Goal: Task Accomplishment & Management: Complete application form

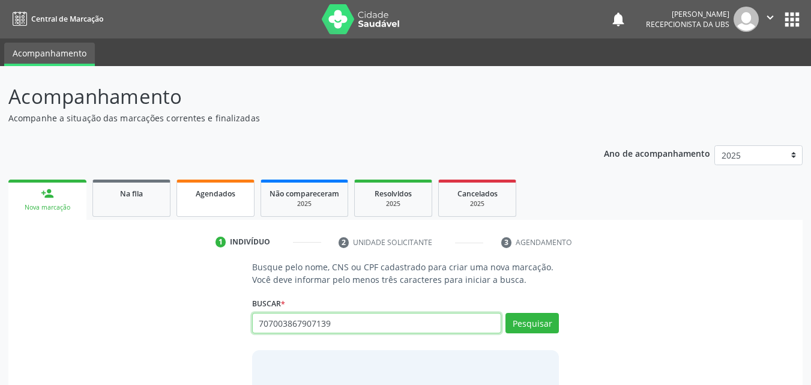
type input "707003867907139"
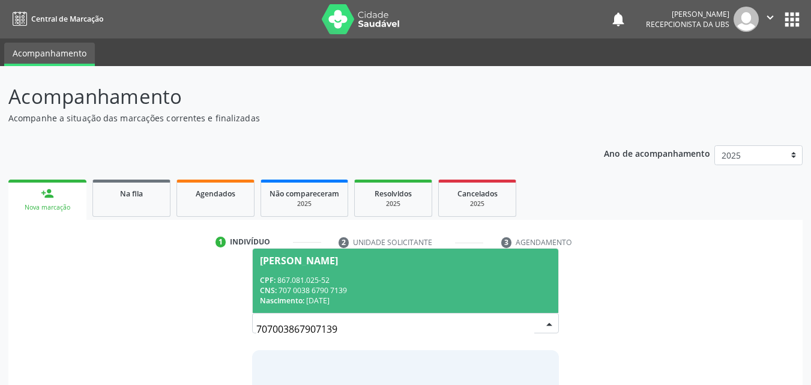
click at [362, 283] on div "CPF: 867.081.025-52" at bounding box center [406, 280] width 292 height 10
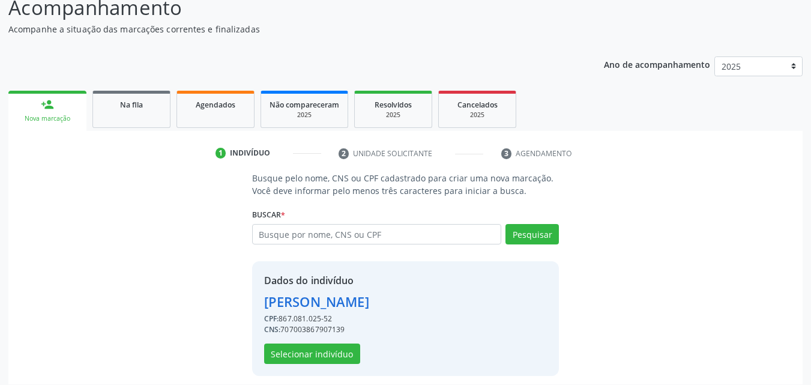
scroll to position [97, 0]
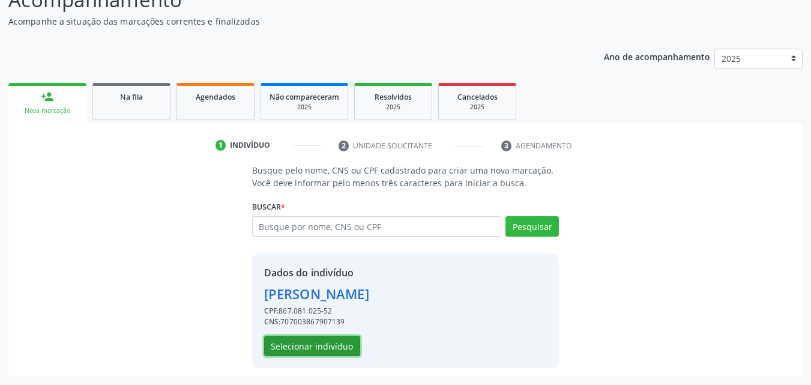
click at [308, 347] on button "Selecionar indivíduo" at bounding box center [312, 345] width 96 height 20
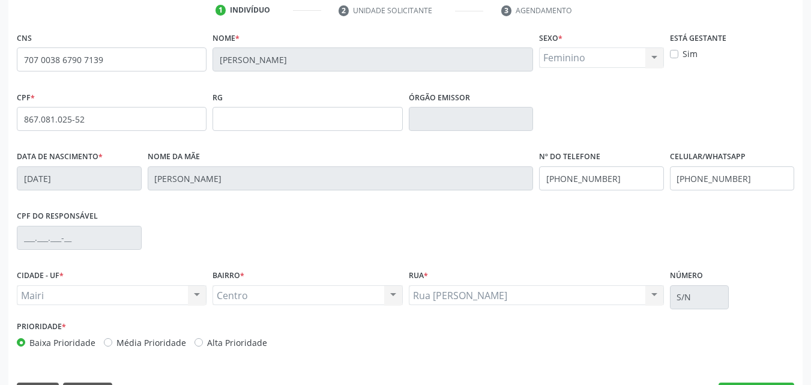
scroll to position [266, 0]
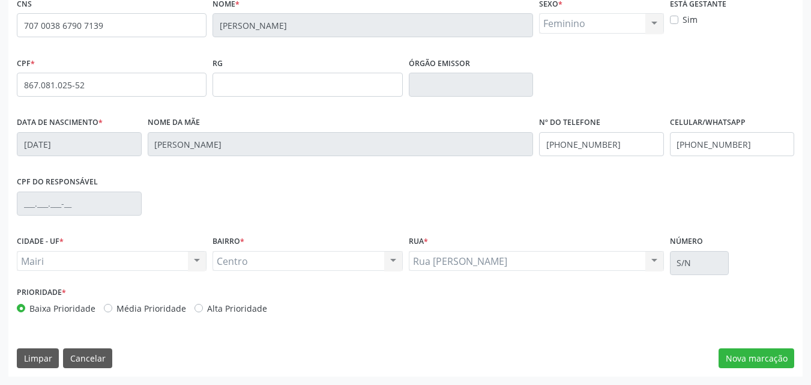
click at [231, 313] on label "Alta Prioridade" at bounding box center [237, 308] width 60 height 13
click at [203, 313] on input "Alta Prioridade" at bounding box center [198, 307] width 8 height 11
radio input "true"
click at [744, 356] on button "Nova marcação" at bounding box center [756, 358] width 76 height 20
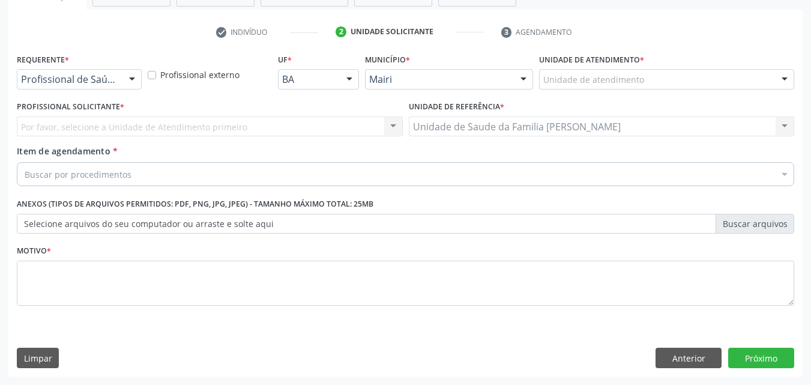
scroll to position [210, 0]
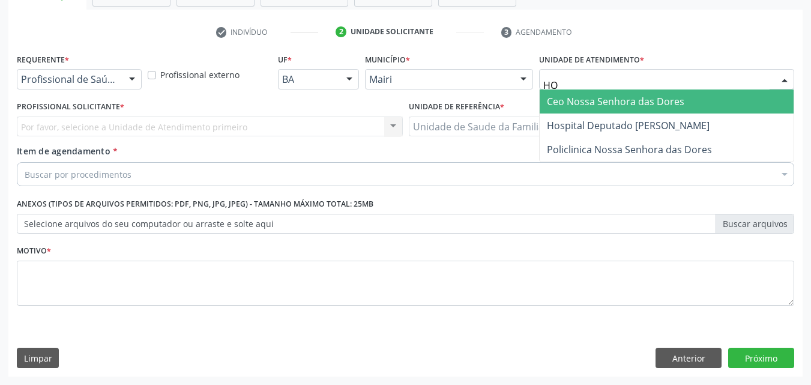
type input "HOS"
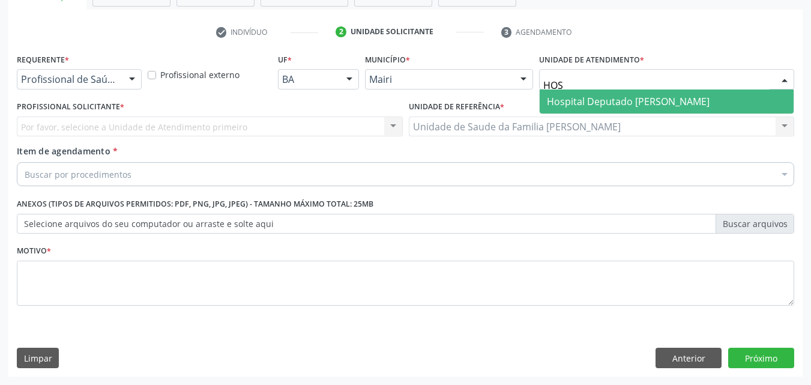
click at [595, 105] on span "Hospital Deputado [PERSON_NAME]" at bounding box center [628, 101] width 163 height 13
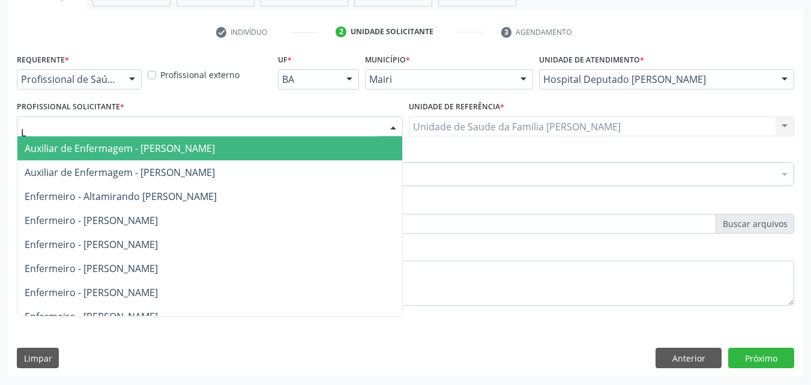
type input "LA"
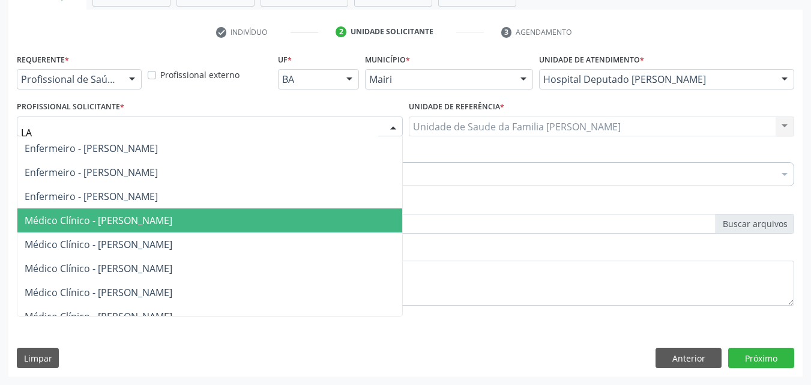
click at [62, 228] on span "Médico Clínico - [PERSON_NAME]" at bounding box center [209, 220] width 385 height 24
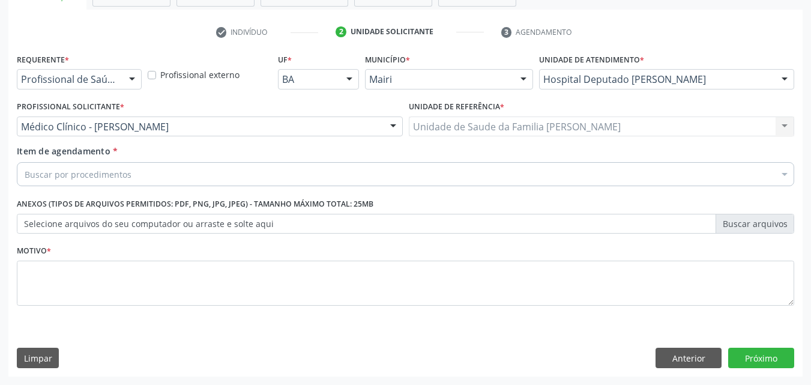
click at [71, 181] on div "Buscar por procedimentos" at bounding box center [405, 174] width 777 height 24
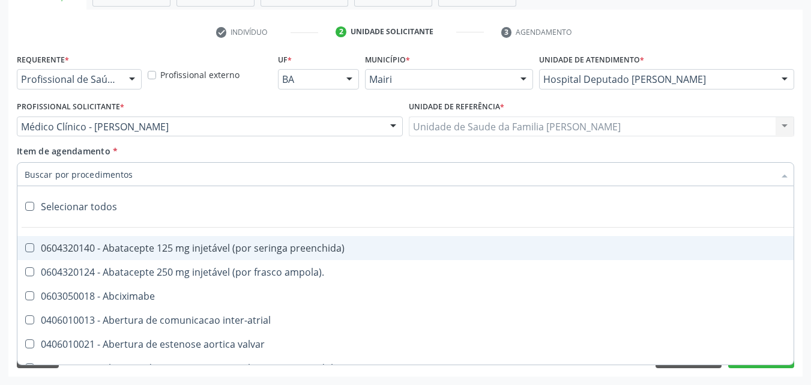
click at [73, 174] on input "Item de agendamento *" at bounding box center [399, 174] width 749 height 24
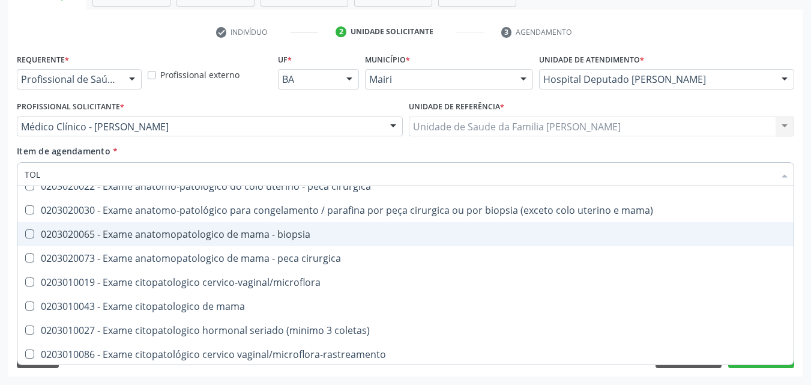
scroll to position [360, 0]
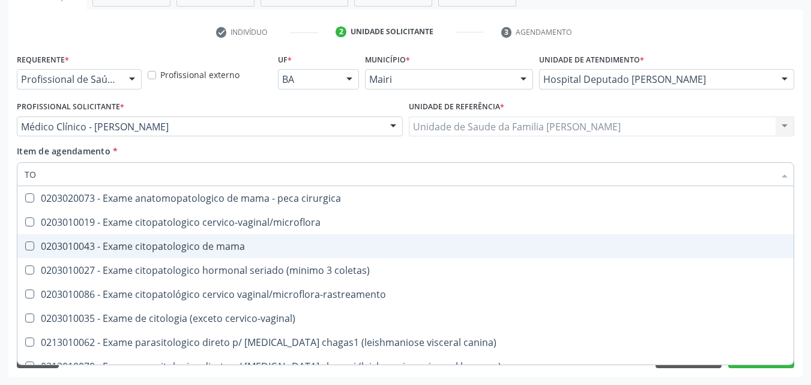
type input "T"
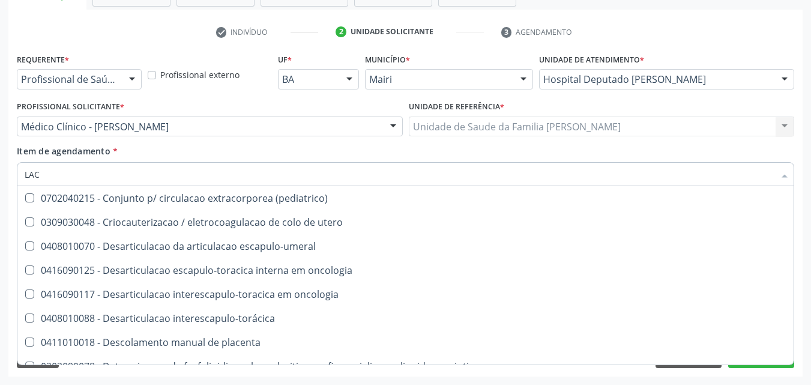
scroll to position [780, 0]
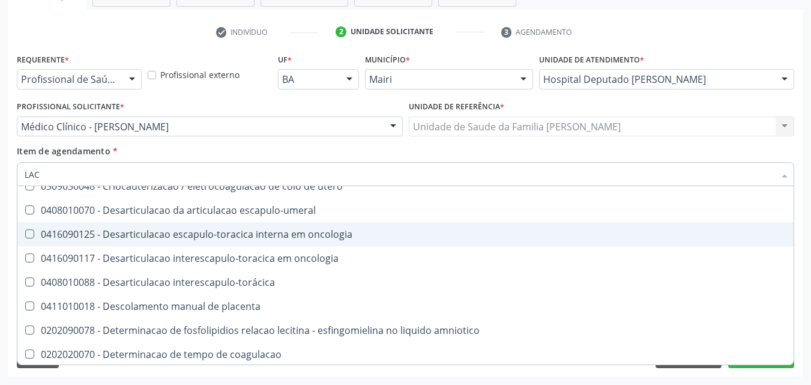
type input "LACT"
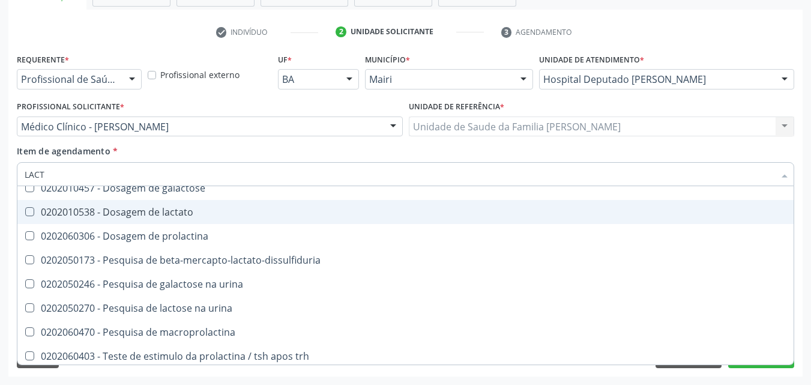
scroll to position [62, 0]
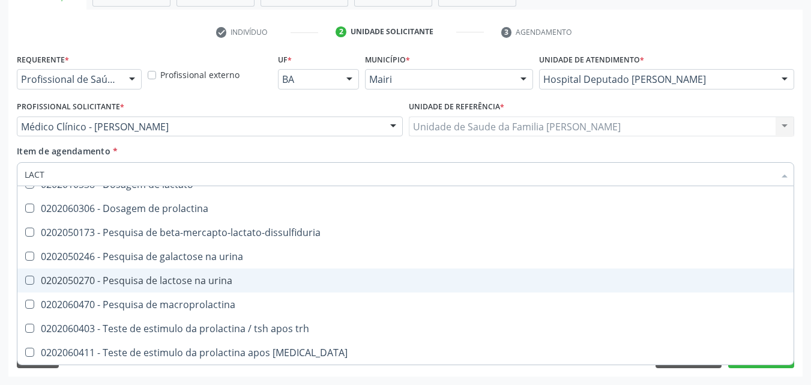
click at [169, 277] on div "0202050270 - Pesquisa de lactose na urina" at bounding box center [405, 280] width 761 height 10
checkbox urina "true"
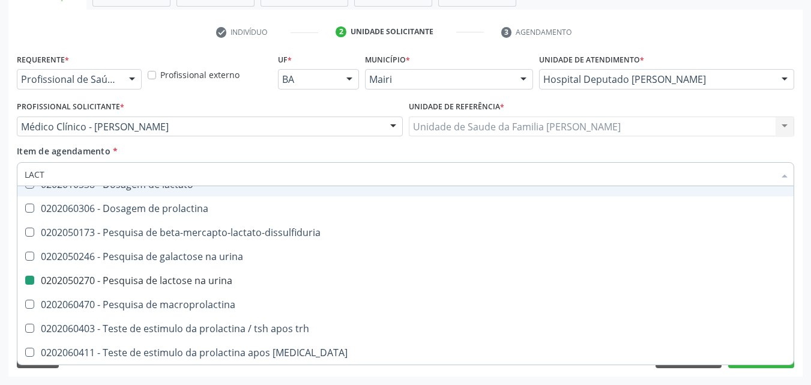
click at [286, 151] on div "Item de agendamento * LACT Desfazer seleção 0404010040 - Antrotomia da mastoide…" at bounding box center [405, 164] width 777 height 38
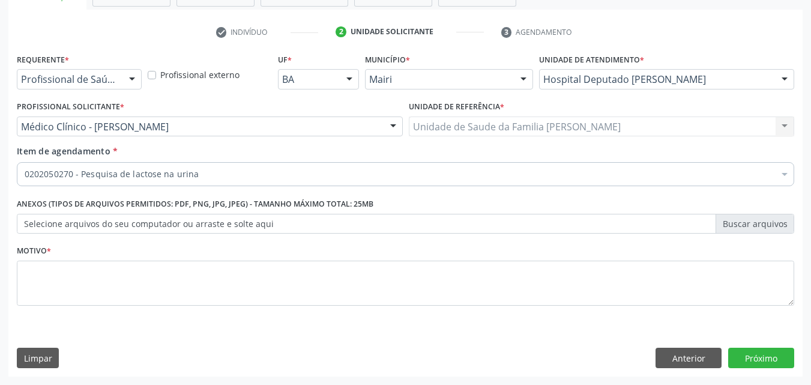
scroll to position [0, 0]
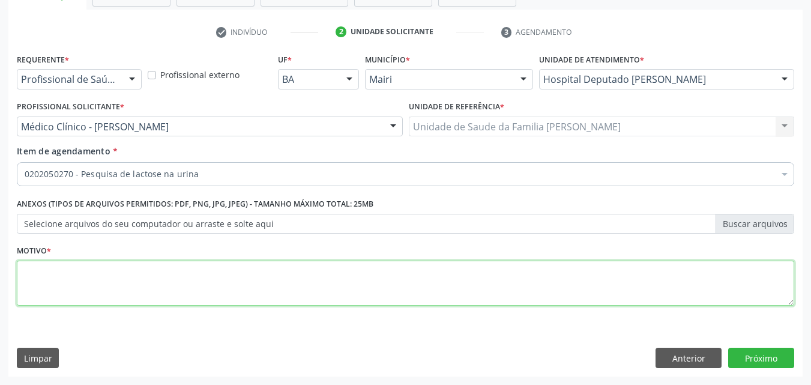
click at [74, 281] on textarea at bounding box center [405, 283] width 777 height 46
type textarea "TESTE DE TOLERANCIA A LACTOSE"
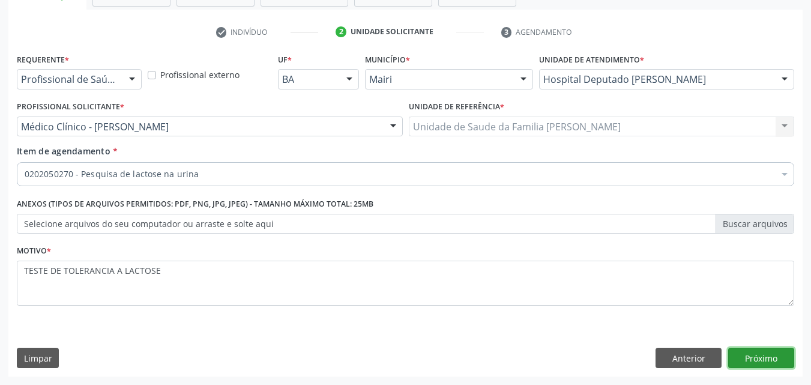
click at [786, 364] on button "Próximo" at bounding box center [761, 357] width 66 height 20
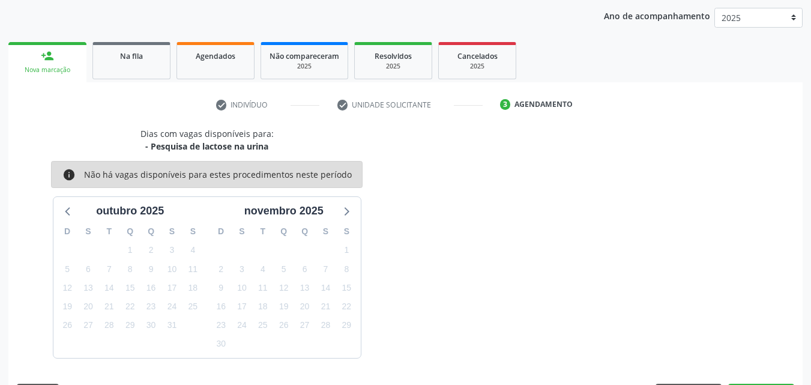
scroll to position [173, 0]
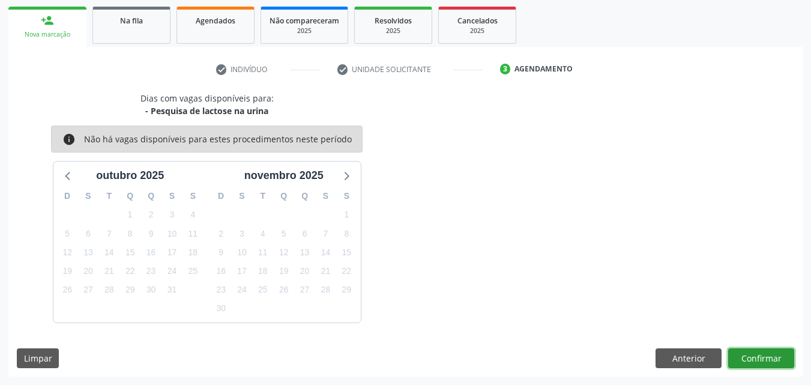
click at [762, 350] on button "Confirmar" at bounding box center [761, 358] width 66 height 20
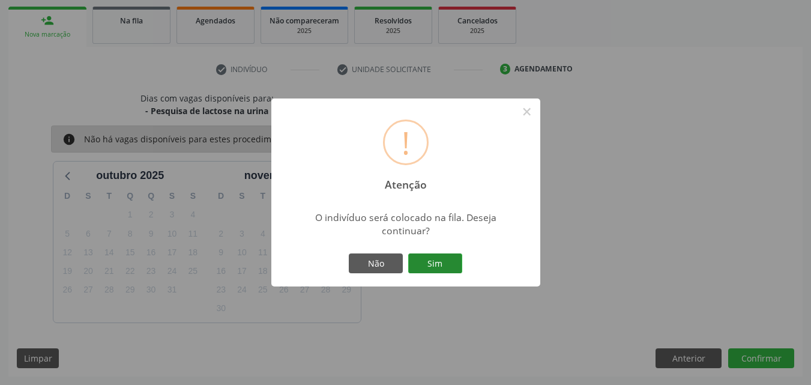
click at [456, 259] on button "Sim" at bounding box center [435, 263] width 54 height 20
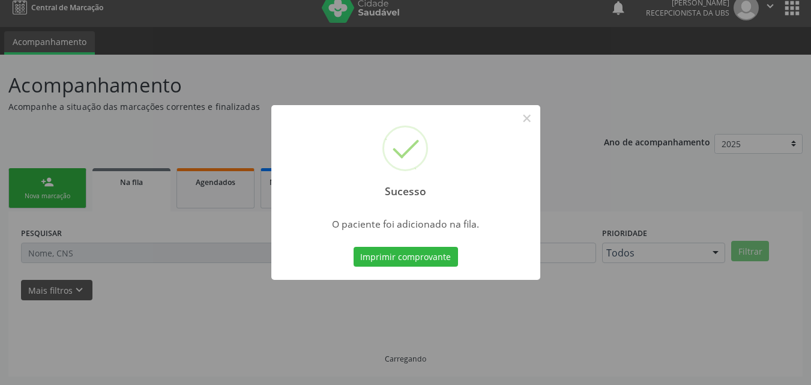
scroll to position [11, 0]
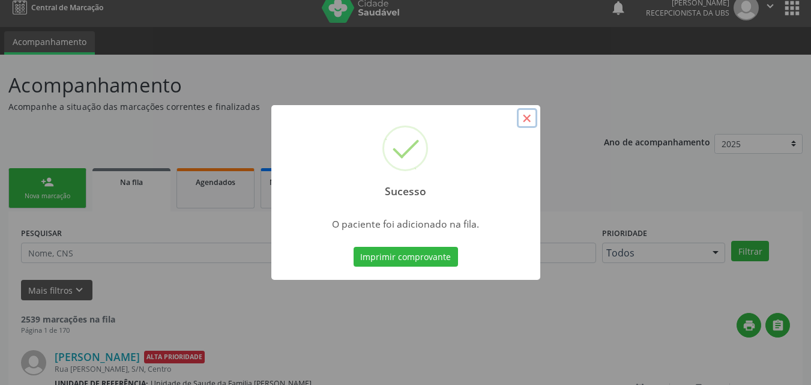
click at [521, 120] on button "×" at bounding box center [527, 118] width 20 height 20
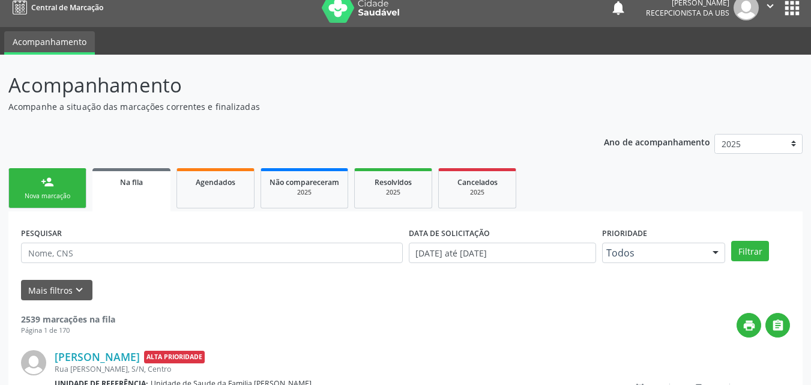
click at [64, 187] on link "person_add Nova marcação" at bounding box center [47, 188] width 78 height 40
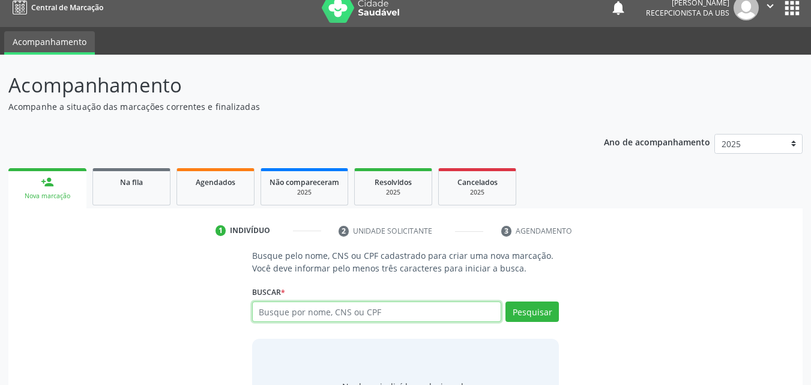
click at [326, 310] on input "text" at bounding box center [377, 311] width 250 height 20
click at [344, 313] on input "707003867907139" at bounding box center [377, 311] width 250 height 20
type input "707003867907139"
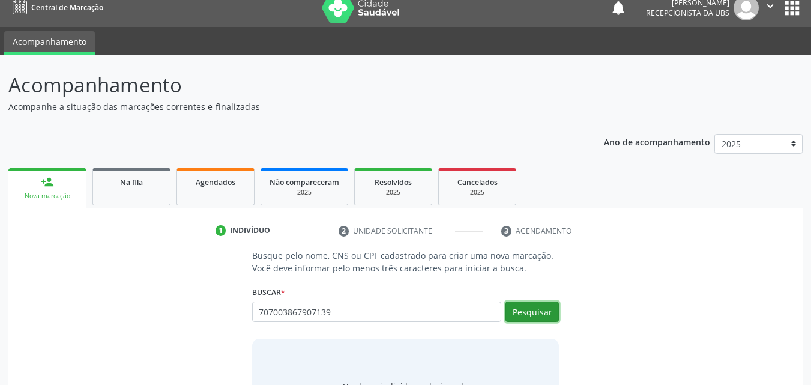
drag, startPoint x: 539, startPoint y: 312, endPoint x: 536, endPoint y: 304, distance: 9.1
click at [539, 312] on button "Pesquisar" at bounding box center [531, 311] width 53 height 20
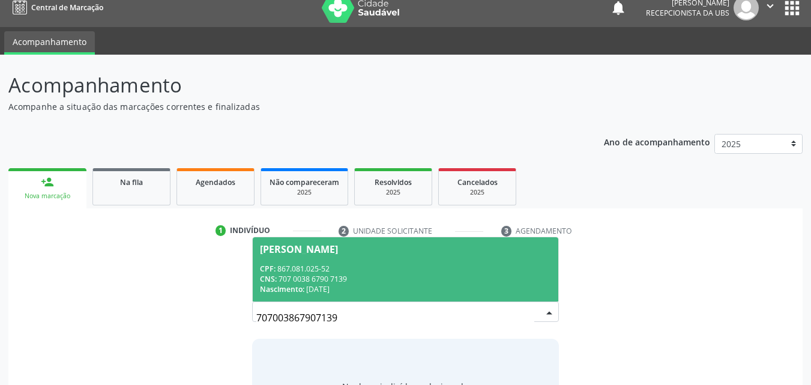
click at [371, 269] on div "CPF: 867.081.025-52" at bounding box center [406, 268] width 292 height 10
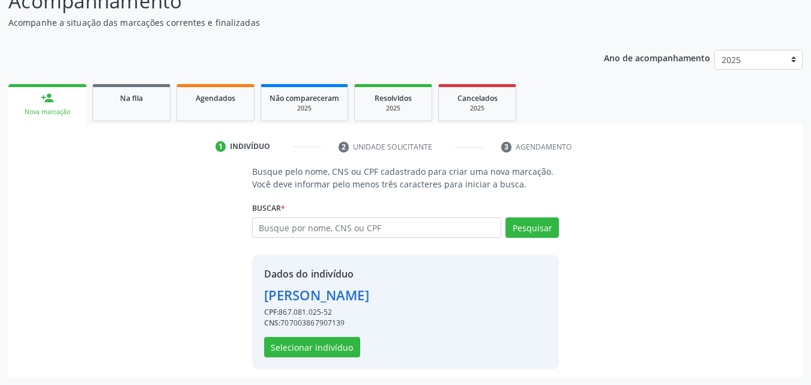
scroll to position [97, 0]
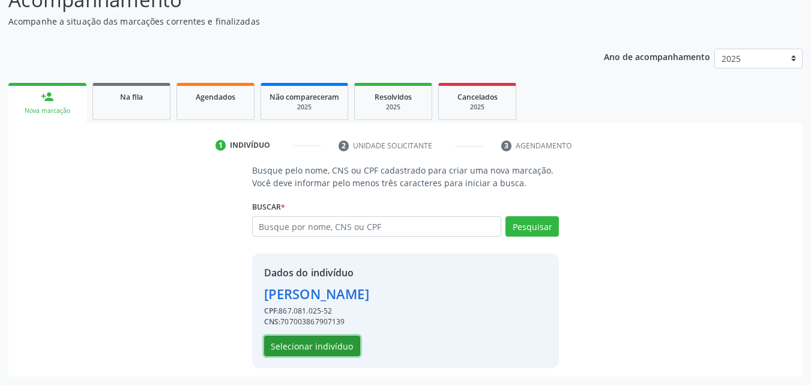
click at [319, 346] on button "Selecionar indivíduo" at bounding box center [312, 345] width 96 height 20
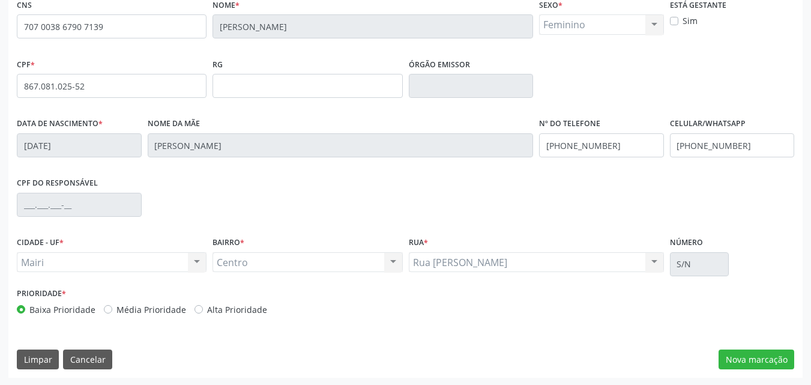
scroll to position [266, 0]
click at [213, 310] on label "Alta Prioridade" at bounding box center [237, 308] width 60 height 13
click at [203, 310] on input "Alta Prioridade" at bounding box center [198, 307] width 8 height 11
radio input "true"
click at [720, 356] on button "Nova marcação" at bounding box center [756, 358] width 76 height 20
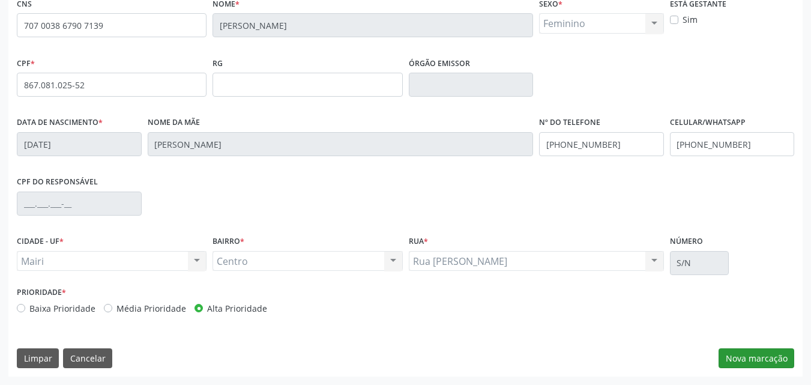
scroll to position [210, 0]
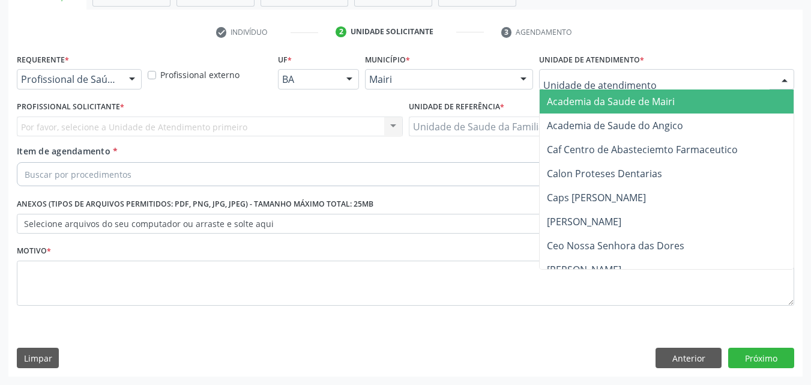
click at [563, 72] on div at bounding box center [666, 79] width 255 height 20
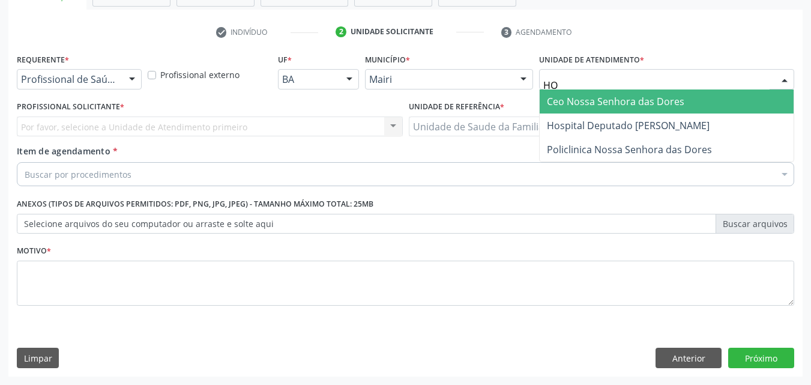
type input "HOS"
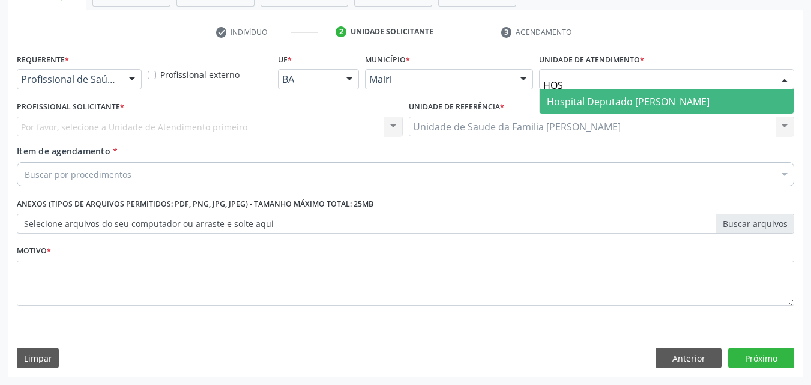
click at [590, 98] on span "Hospital Deputado [PERSON_NAME]" at bounding box center [628, 101] width 163 height 13
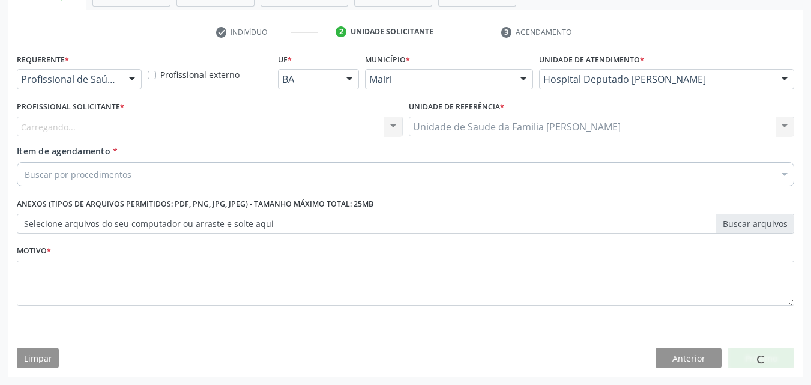
click at [100, 126] on div "Carregando... Nenhum resultado encontrado para: " " Não há nenhuma opção para s…" at bounding box center [210, 126] width 386 height 20
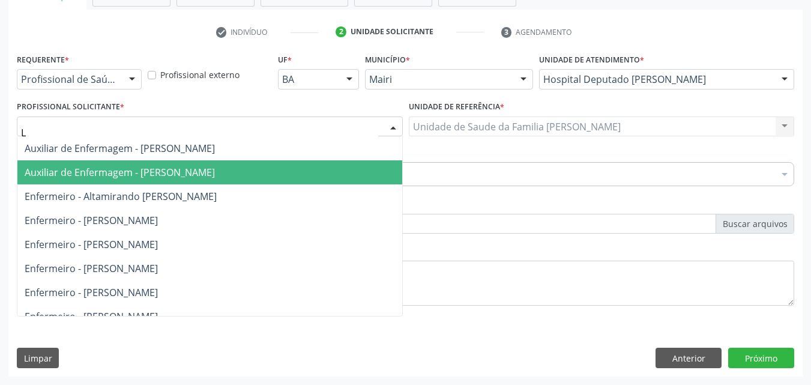
type input "LA"
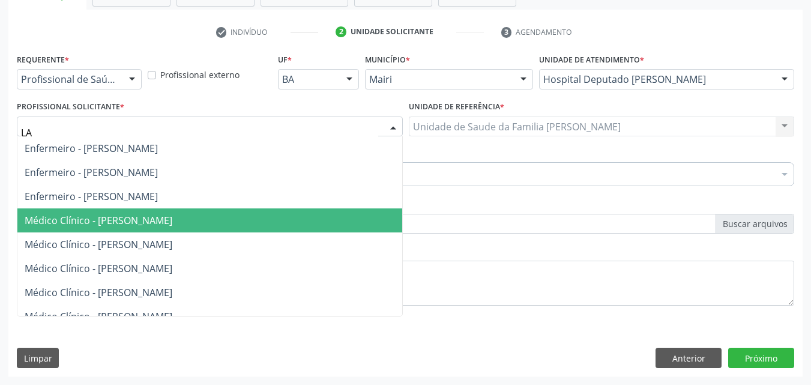
click at [140, 214] on span "Médico Clínico - [PERSON_NAME]" at bounding box center [99, 220] width 148 height 13
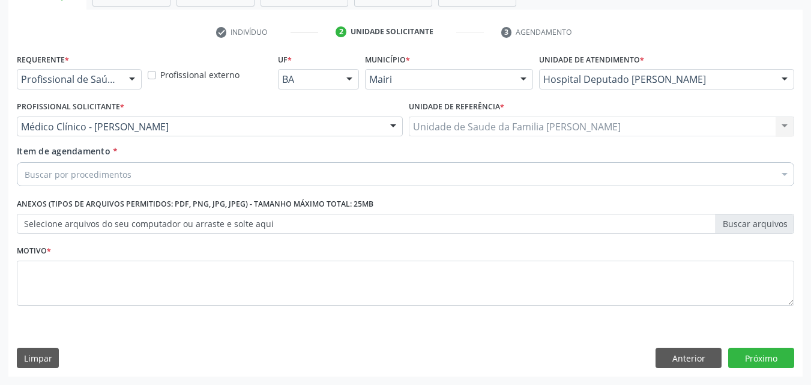
click at [125, 181] on div "Buscar por procedimentos" at bounding box center [405, 174] width 777 height 24
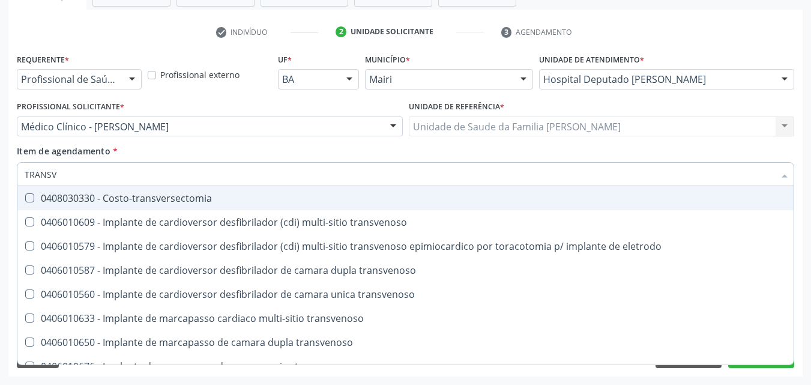
type input "TRANSVA"
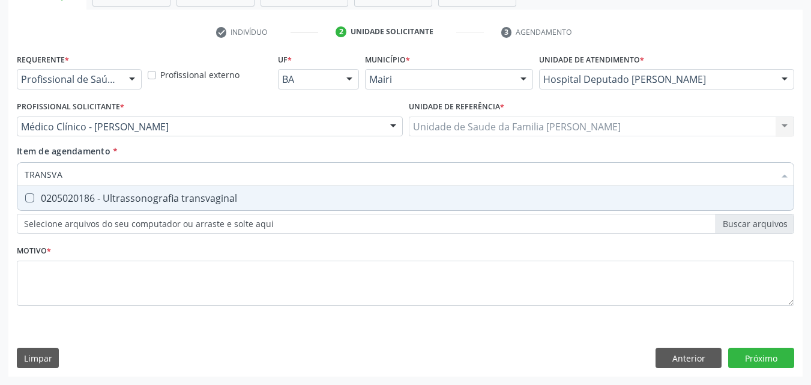
click at [157, 206] on span "0205020186 - Ultrassonografia transvaginal" at bounding box center [405, 198] width 776 height 24
checkbox transvaginal "true"
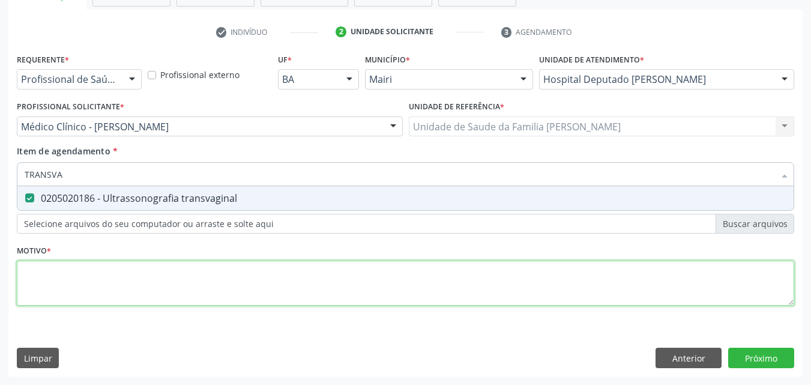
click at [115, 296] on div "Requerente * Profissional de Saúde Profissional de Saúde Paciente Nenhum result…" at bounding box center [405, 186] width 777 height 272
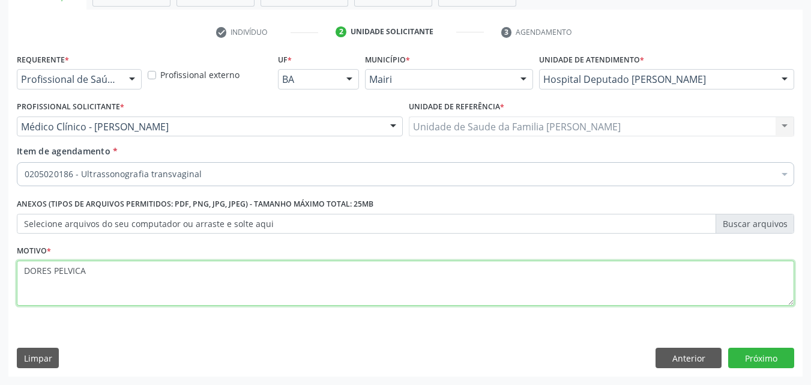
type textarea "DORES PELVICAS"
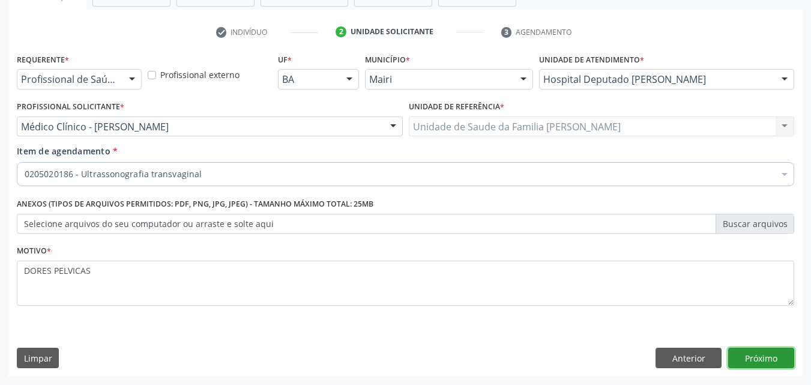
click at [751, 364] on button "Próximo" at bounding box center [761, 357] width 66 height 20
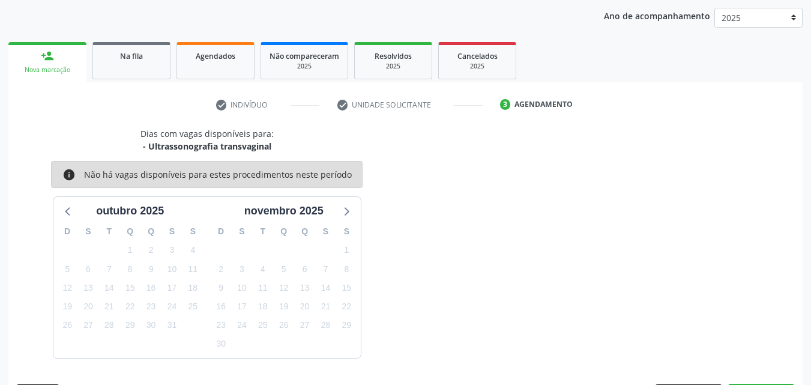
scroll to position [173, 0]
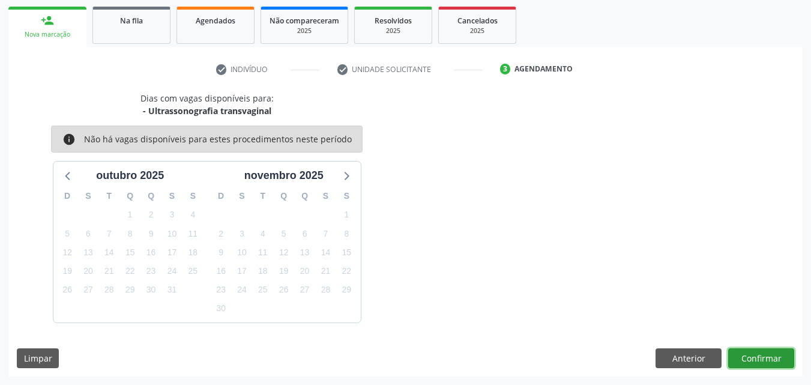
click at [751, 364] on button "Confirmar" at bounding box center [761, 358] width 66 height 20
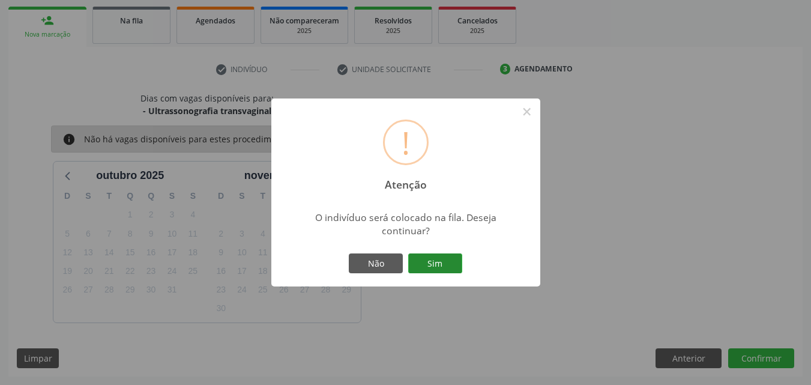
click at [440, 259] on button "Sim" at bounding box center [435, 263] width 54 height 20
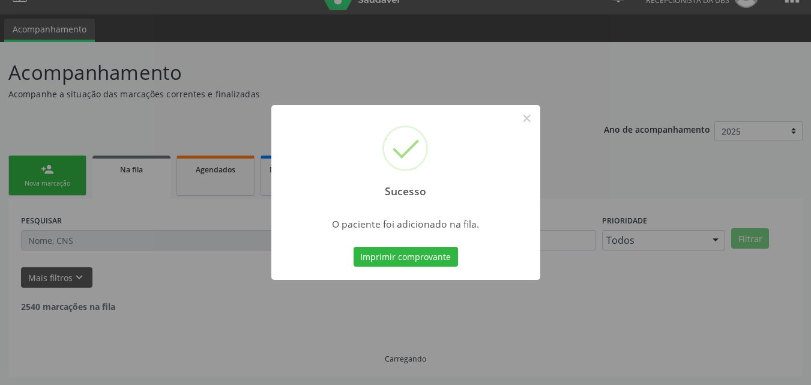
scroll to position [11, 0]
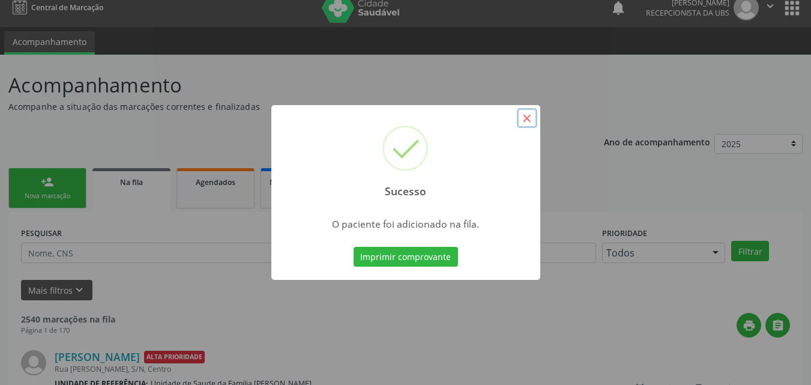
click at [532, 118] on button "×" at bounding box center [527, 118] width 20 height 20
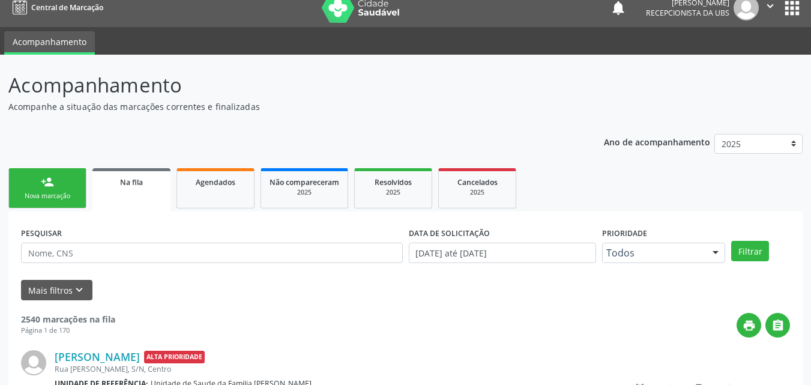
click at [58, 190] on link "person_add Nova marcação" at bounding box center [47, 188] width 78 height 40
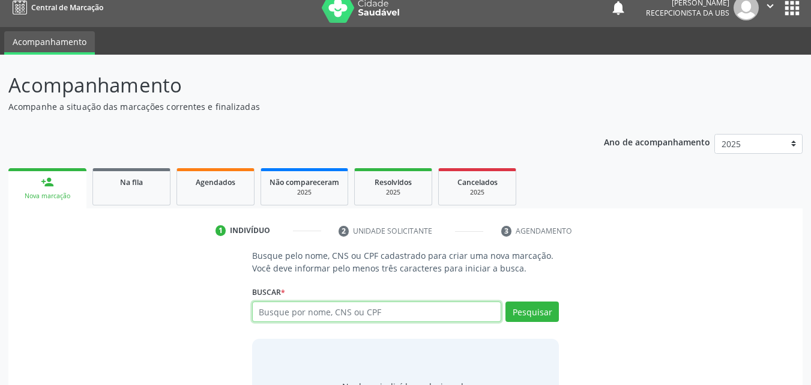
click at [311, 317] on input "text" at bounding box center [377, 311] width 250 height 20
paste input "707003867907139"
type input "707003867907139"
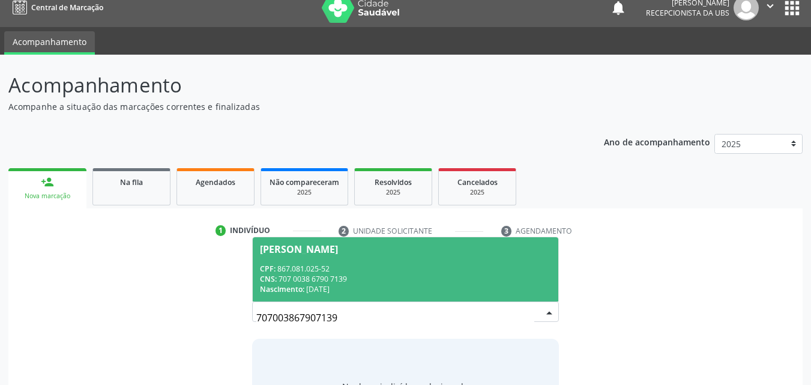
click at [347, 268] on div "CPF: 867.081.025-52" at bounding box center [406, 268] width 292 height 10
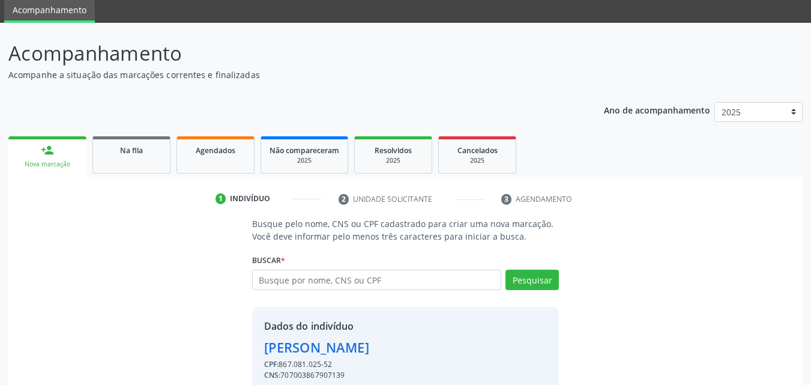
scroll to position [97, 0]
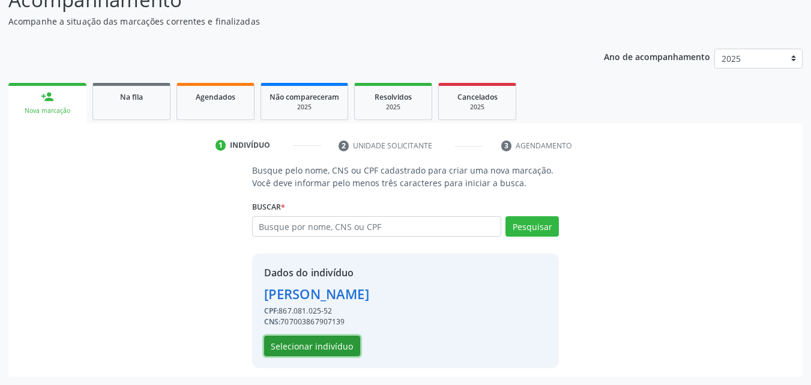
click at [264, 346] on button "Selecionar indivíduo" at bounding box center [312, 345] width 96 height 20
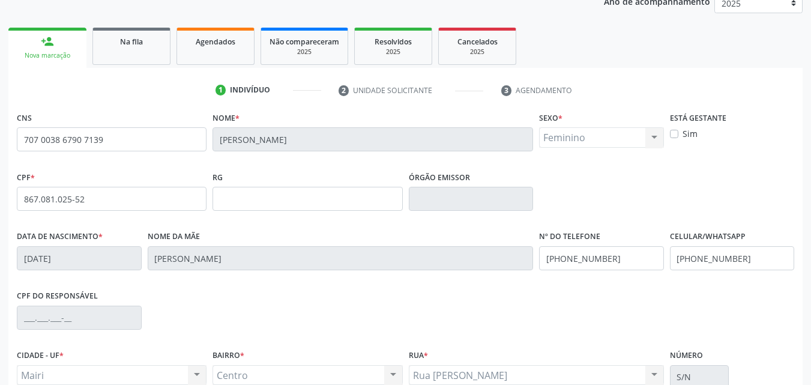
scroll to position [266, 0]
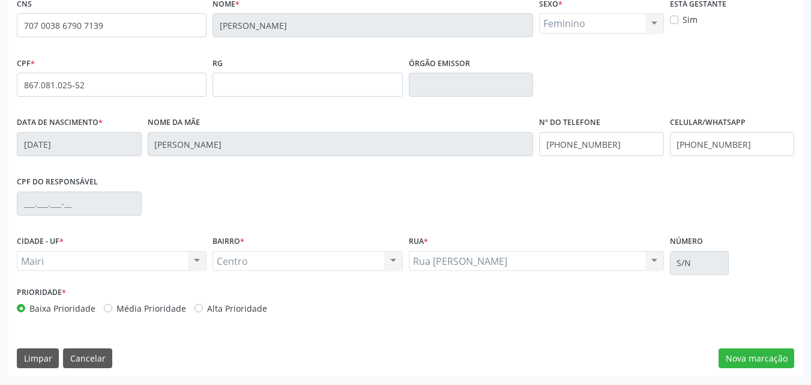
click at [250, 308] on label "Alta Prioridade" at bounding box center [237, 308] width 60 height 13
click at [203, 308] on input "Alta Prioridade" at bounding box center [198, 307] width 8 height 11
radio input "true"
click at [723, 356] on button "Nova marcação" at bounding box center [756, 358] width 76 height 20
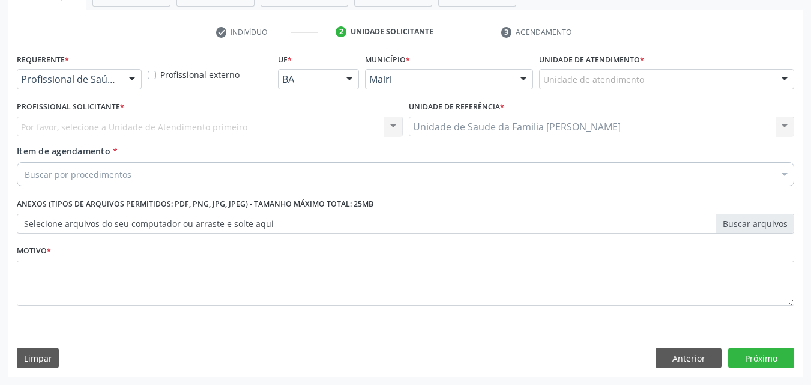
scroll to position [210, 0]
click at [558, 86] on div "Unidade de atendimento" at bounding box center [666, 79] width 255 height 20
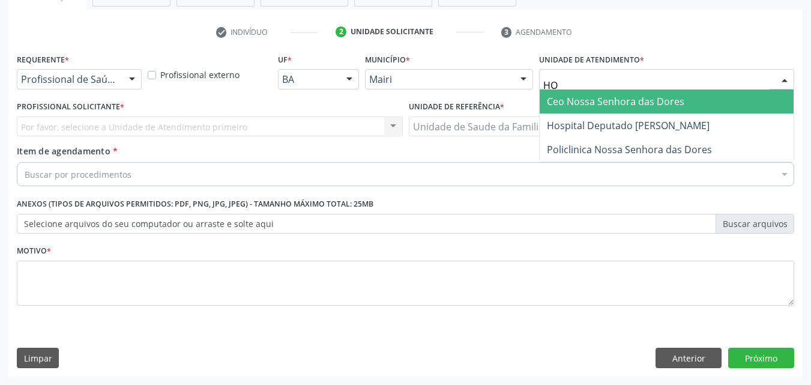
type input "HOS"
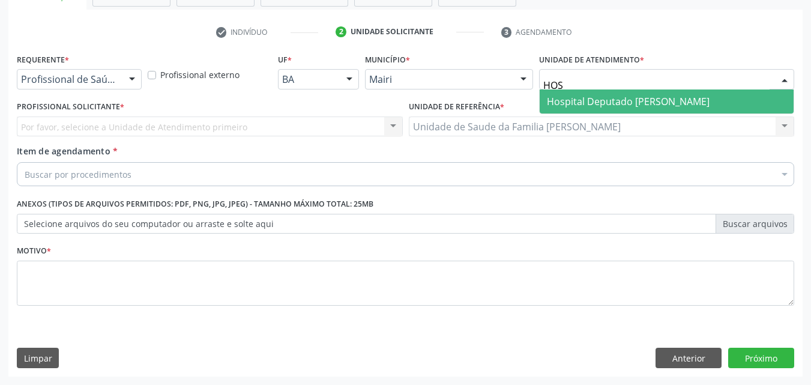
click at [577, 104] on span "Hospital Deputado [PERSON_NAME]" at bounding box center [628, 101] width 163 height 13
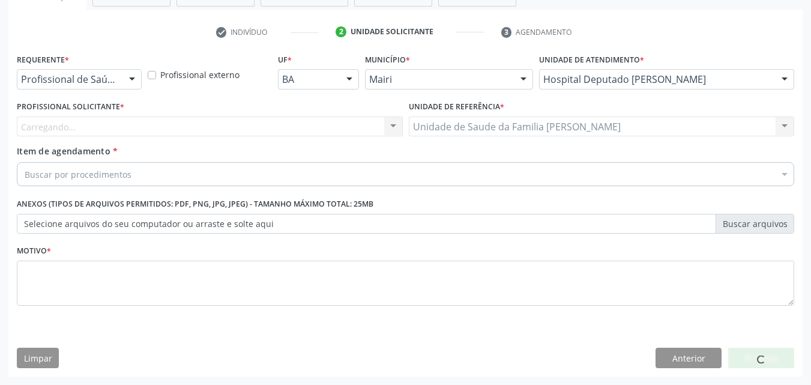
click at [146, 122] on div "Carregando... Nenhum resultado encontrado para: " " Não há nenhuma opção para s…" at bounding box center [210, 126] width 386 height 20
click at [146, 122] on div "Carregando..." at bounding box center [210, 126] width 386 height 20
click at [21, 122] on input "text" at bounding box center [21, 133] width 0 height 24
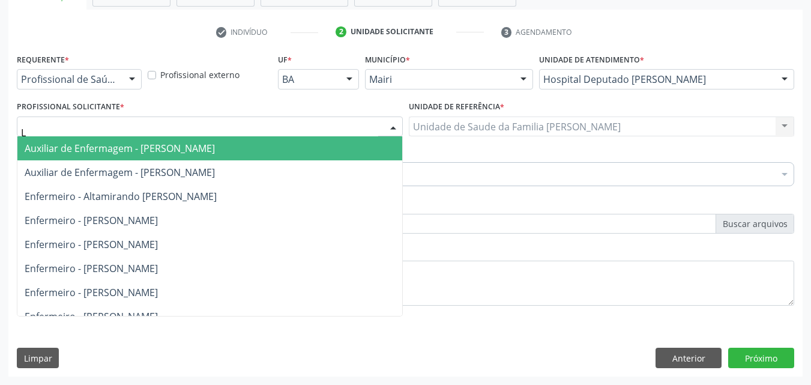
type input "LA"
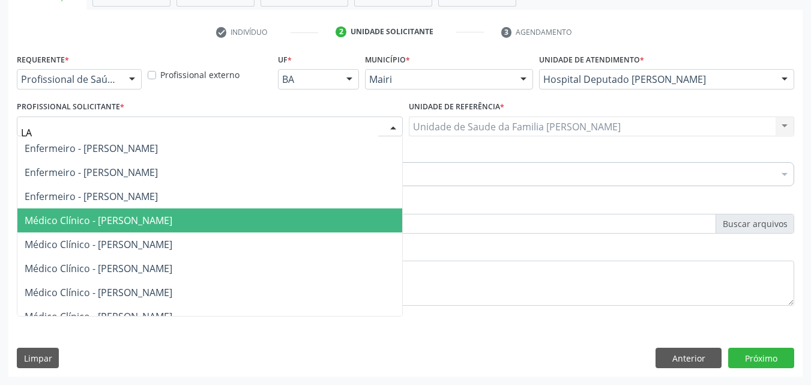
click at [146, 217] on span "Médico Clínico - [PERSON_NAME]" at bounding box center [99, 220] width 148 height 13
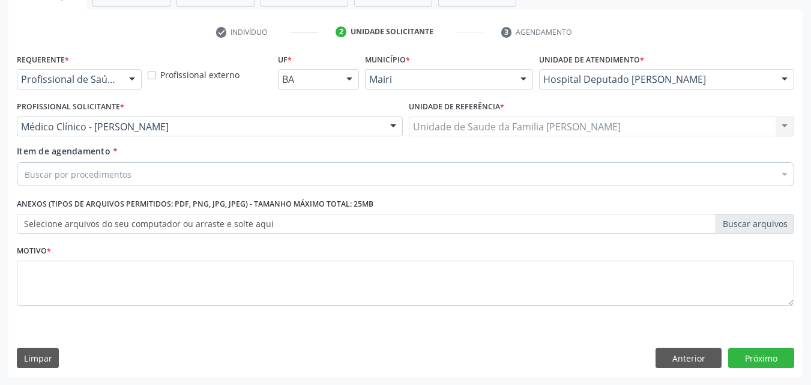
click at [389, 182] on div "Buscar por procedimentos" at bounding box center [405, 174] width 777 height 24
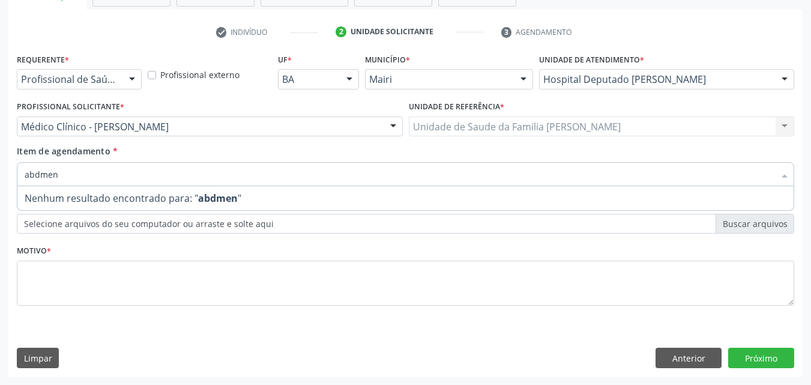
type input "abdomen"
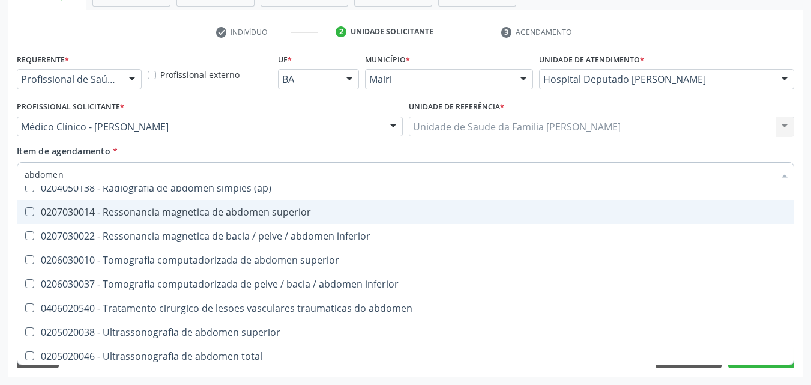
scroll to position [62, 0]
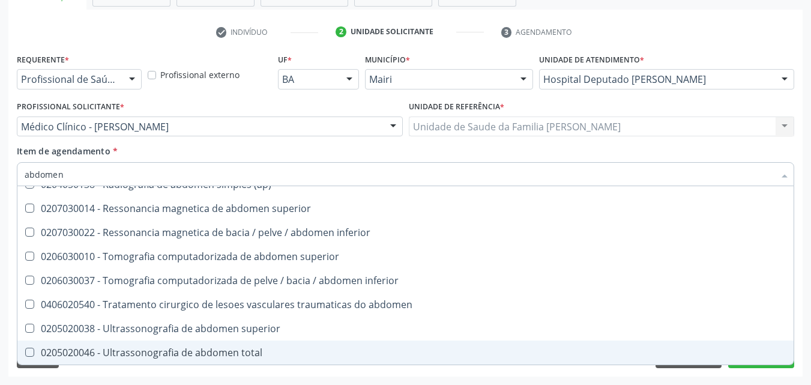
click at [266, 355] on div "0205020046 - Ultrassonografia de abdomen total" at bounding box center [405, 352] width 761 height 10
checkbox total "true"
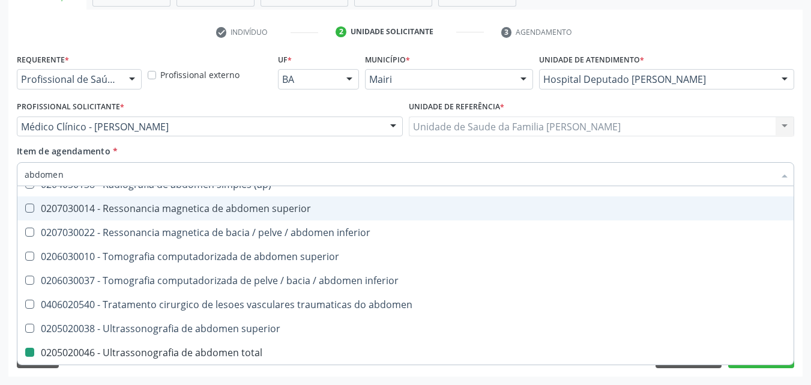
click at [291, 105] on div "Profissional Solicitante * Médico Clínico - Alain Lopez de Armas Auxiliar de En…" at bounding box center [210, 117] width 386 height 38
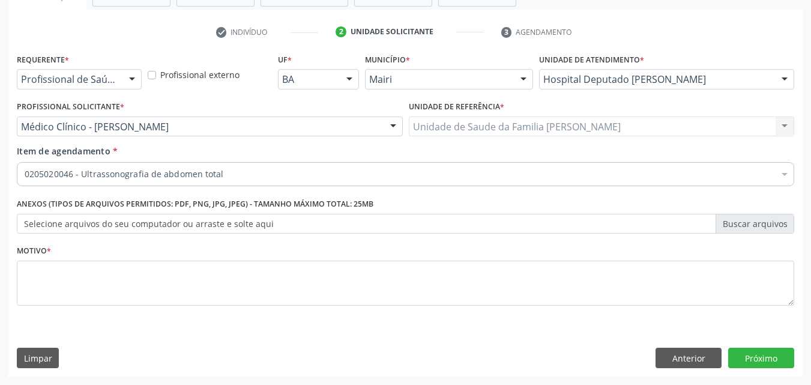
scroll to position [0, 0]
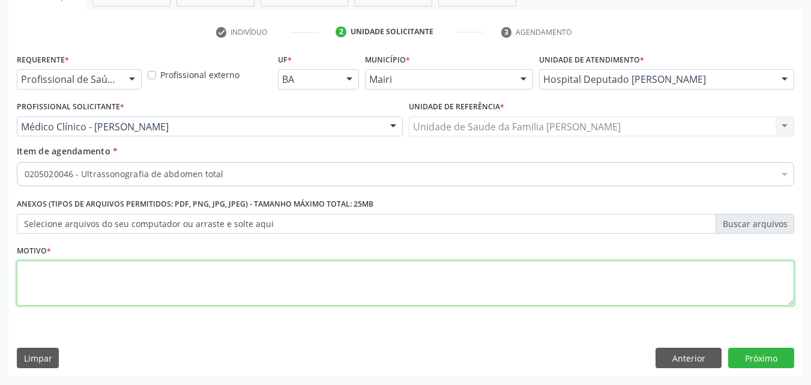
click at [89, 284] on textarea at bounding box center [405, 283] width 777 height 46
type textarea "dores"
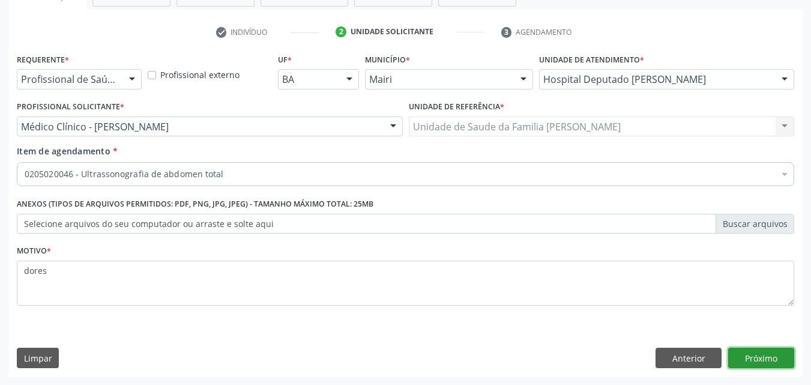
click at [768, 361] on button "Próximo" at bounding box center [761, 357] width 66 height 20
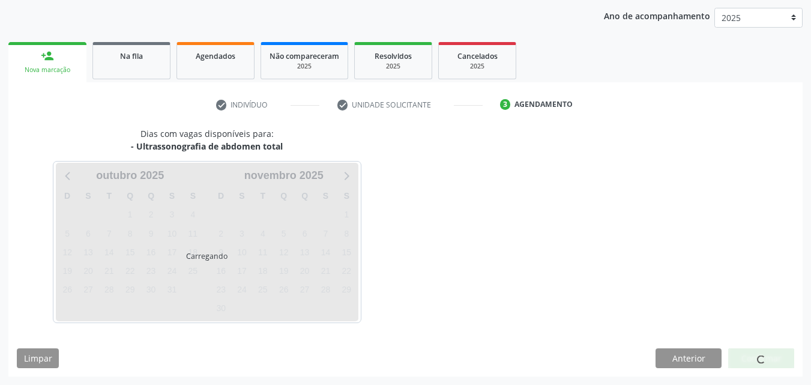
scroll to position [173, 0]
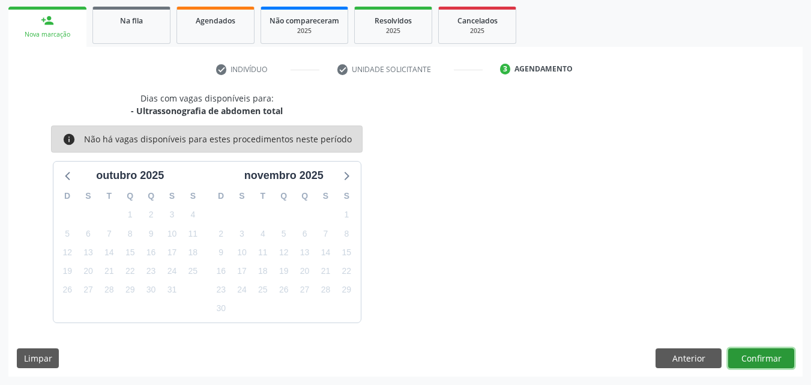
click at [744, 353] on button "Confirmar" at bounding box center [761, 358] width 66 height 20
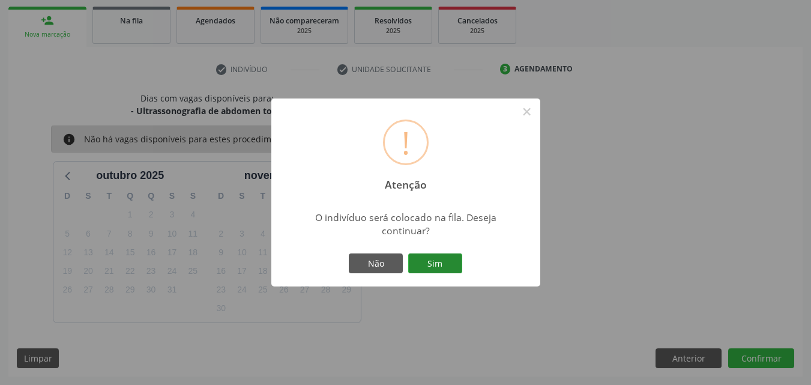
click at [437, 262] on button "Sim" at bounding box center [435, 263] width 54 height 20
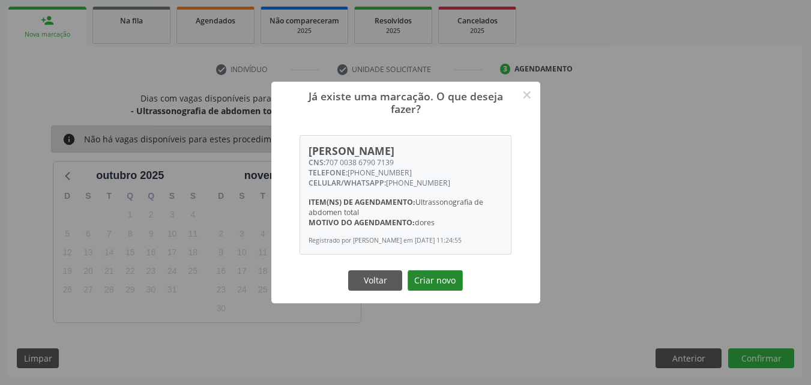
click at [437, 285] on button "Criar novo" at bounding box center [434, 280] width 55 height 20
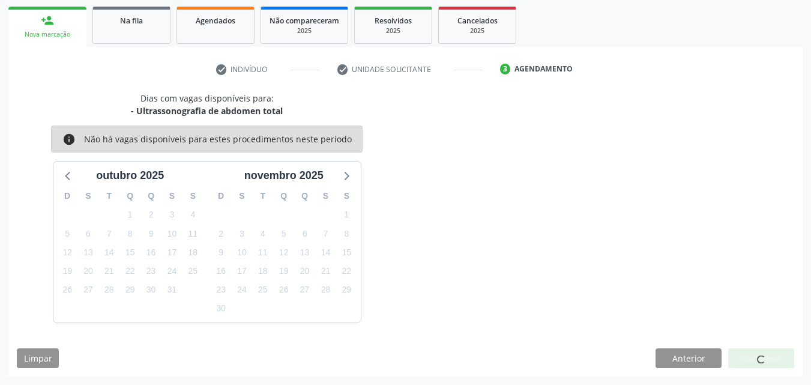
scroll to position [11, 0]
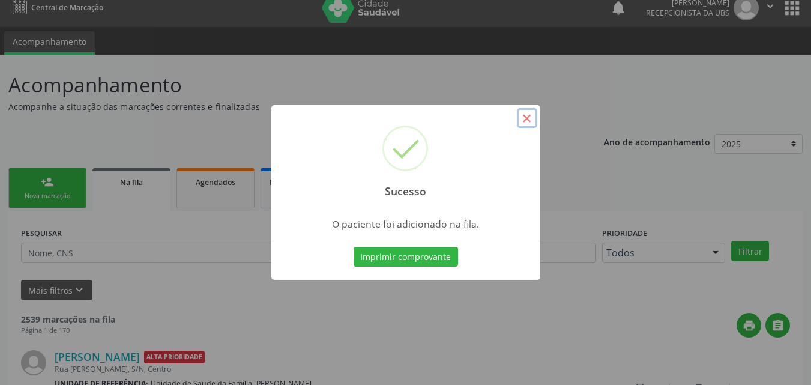
click at [527, 122] on button "×" at bounding box center [527, 118] width 20 height 20
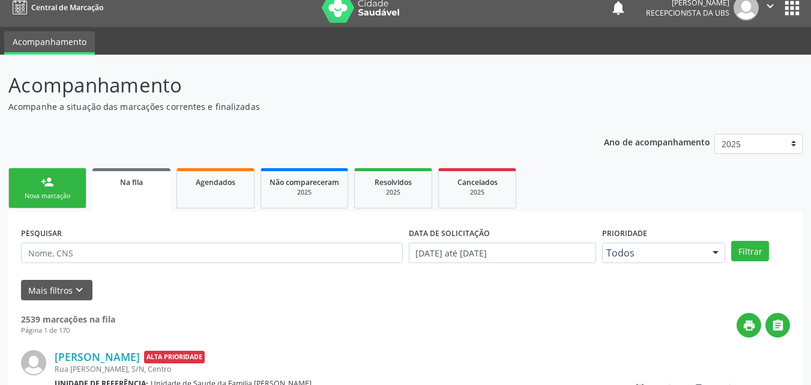
click at [49, 187] on div "person_add" at bounding box center [47, 181] width 13 height 13
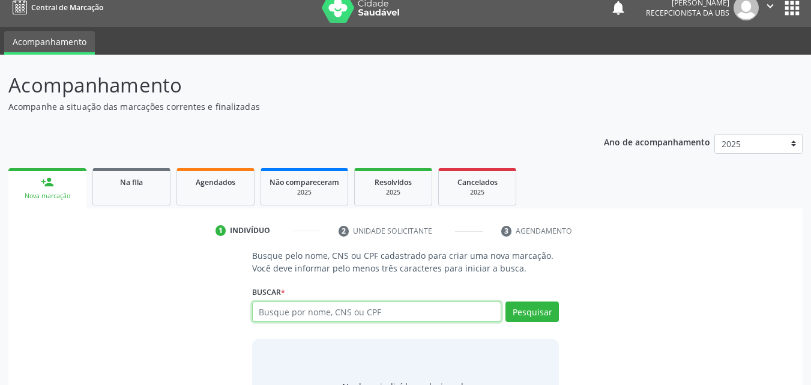
paste input "707003867907139"
type input "707003867907139"
click at [530, 322] on div "Pesquisar" at bounding box center [530, 315] width 58 height 29
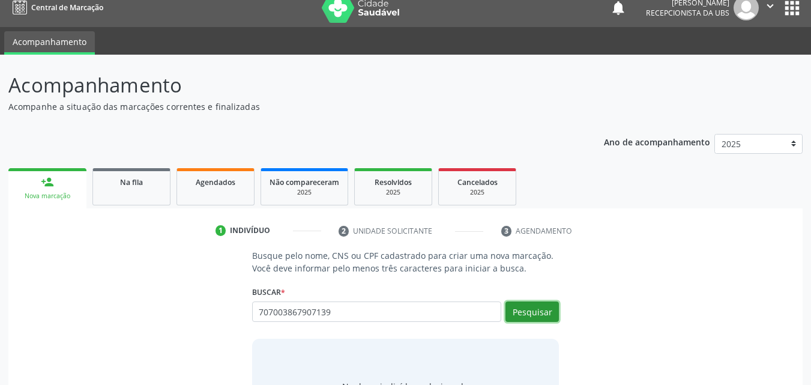
click at [524, 303] on button "Pesquisar" at bounding box center [531, 311] width 53 height 20
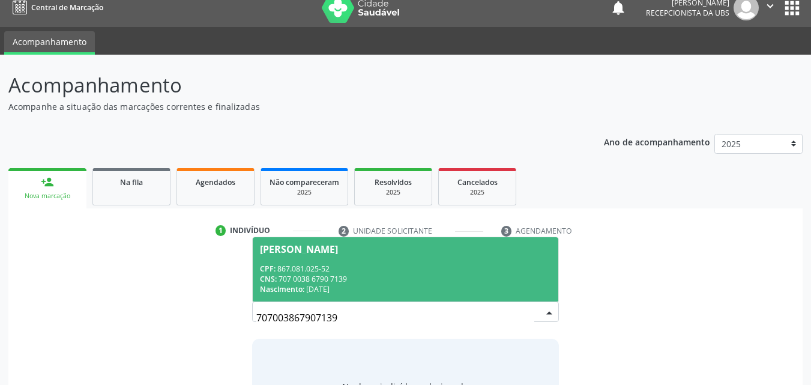
click at [430, 277] on div "CNS: 707 0038 6790 7139" at bounding box center [406, 279] width 292 height 10
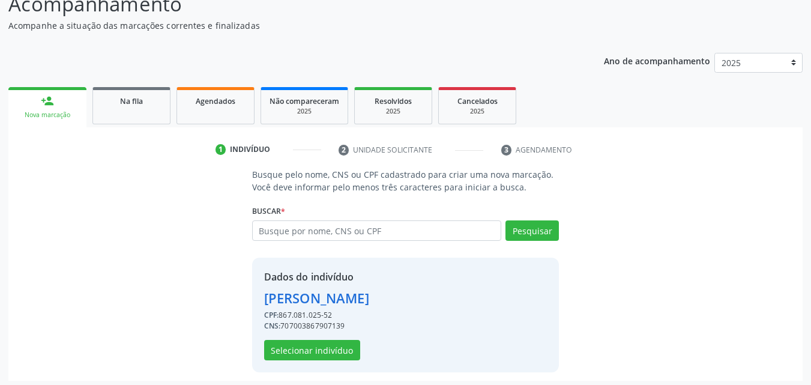
scroll to position [97, 0]
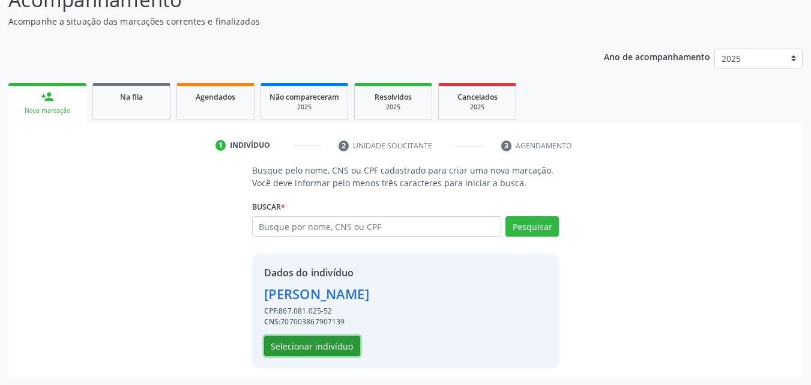
click at [317, 353] on button "Selecionar indivíduo" at bounding box center [312, 345] width 96 height 20
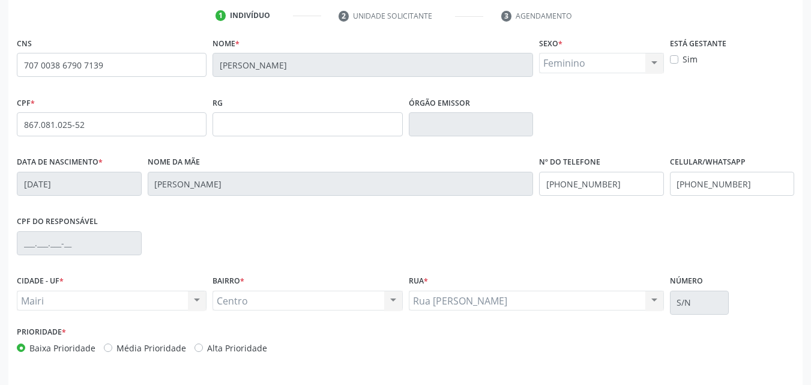
scroll to position [266, 0]
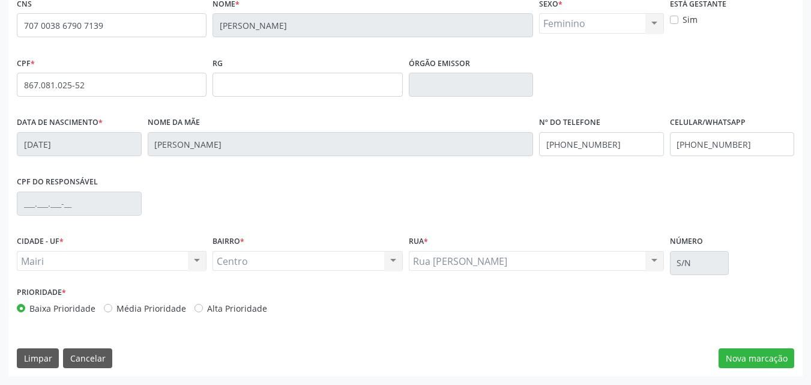
click at [207, 308] on label "Alta Prioridade" at bounding box center [237, 308] width 60 height 13
click at [203, 308] on input "Alta Prioridade" at bounding box center [198, 307] width 8 height 11
radio input "true"
click at [734, 358] on button "Nova marcação" at bounding box center [756, 358] width 76 height 20
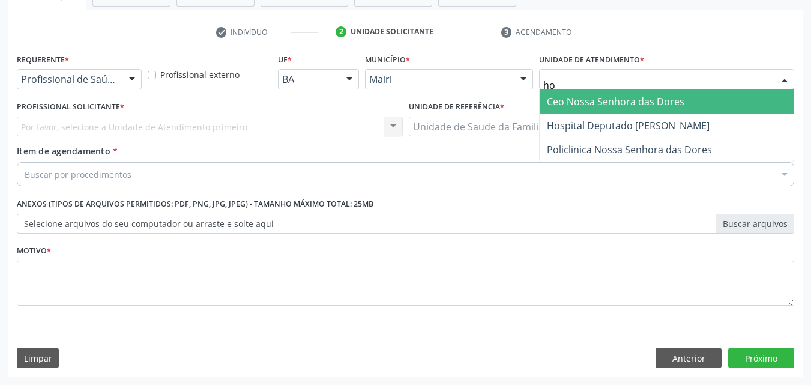
type input "hos"
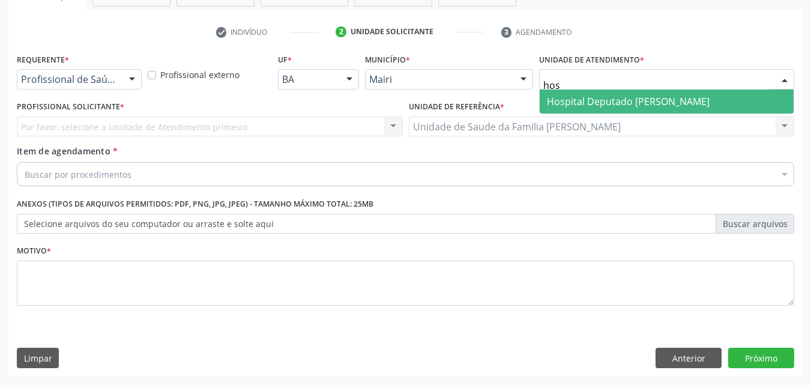
click at [603, 96] on span "Hospital Deputado Luis Eduardo Magalhaes" at bounding box center [628, 101] width 163 height 13
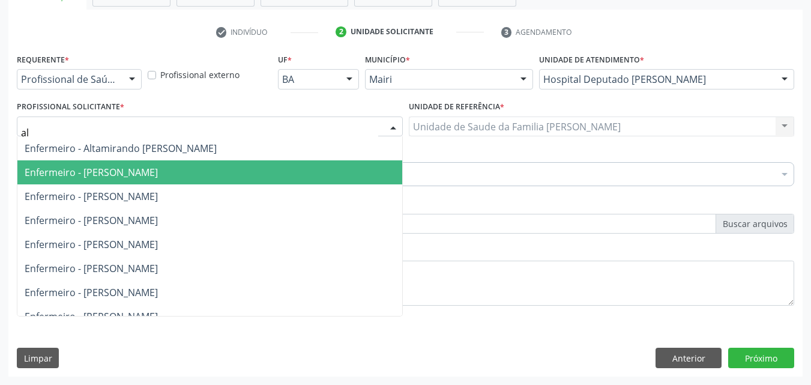
type input "ala"
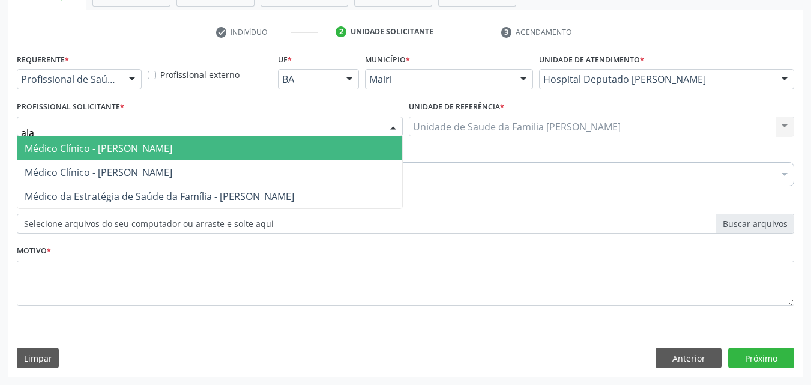
click at [100, 148] on span "Médico Clínico - Alain Lopez de Armas" at bounding box center [99, 148] width 148 height 13
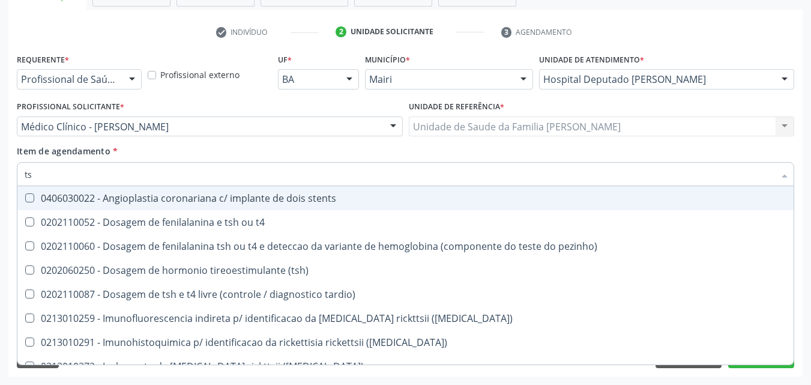
type input "tsh"
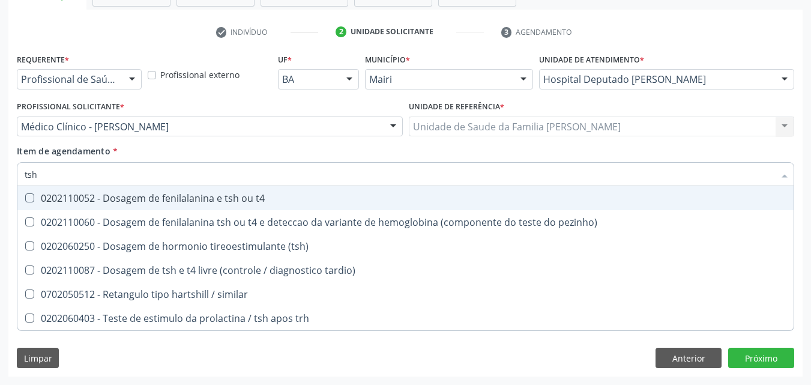
click at [148, 199] on div "0202110052 - Dosagem de fenilalanina e tsh ou t4" at bounding box center [405, 198] width 761 height 10
checkbox t4 "true"
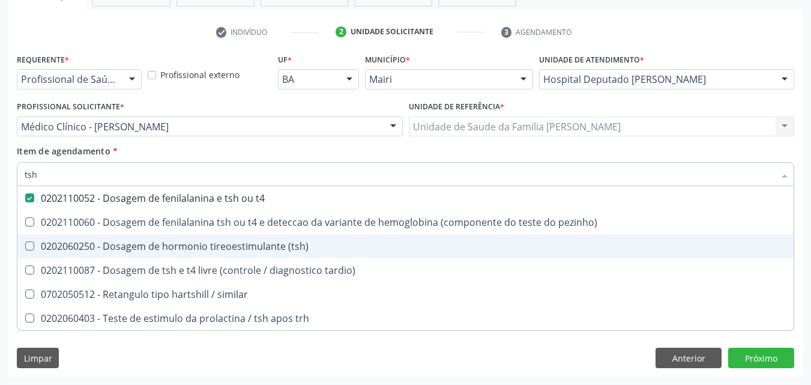
click at [155, 248] on div "0202060250 - Dosagem de hormonio tireoestimulante (tsh)" at bounding box center [405, 246] width 761 height 10
checkbox \(tsh\) "true"
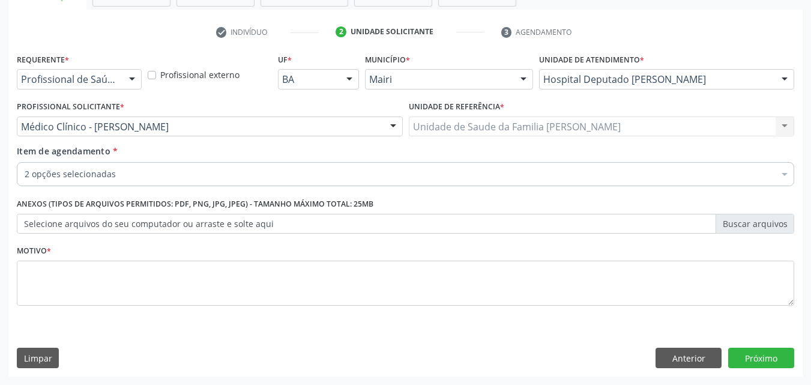
checkbox t4 "true"
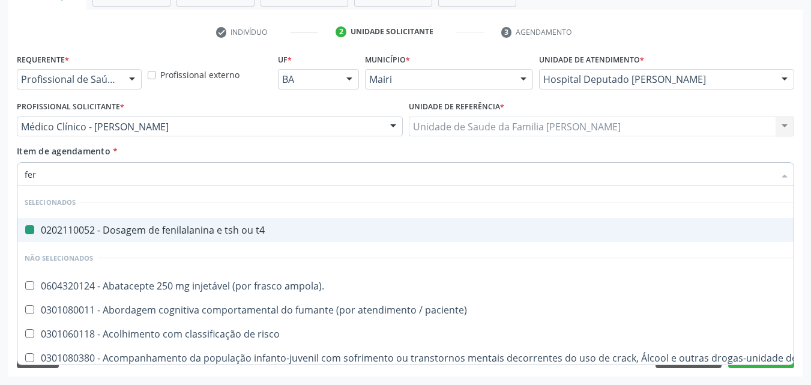
type input "ferr"
checkbox t4 "false"
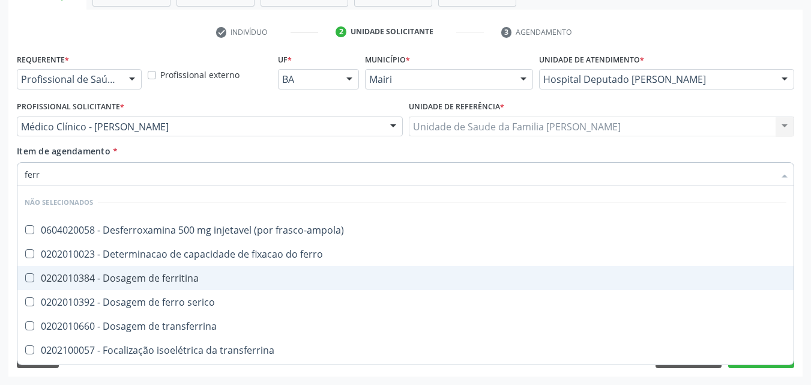
click at [149, 277] on div "0202010384 - Dosagem de ferritina" at bounding box center [405, 278] width 761 height 10
checkbox ferritina "true"
type input "fer"
checkbox ferritina "false"
type input "fe"
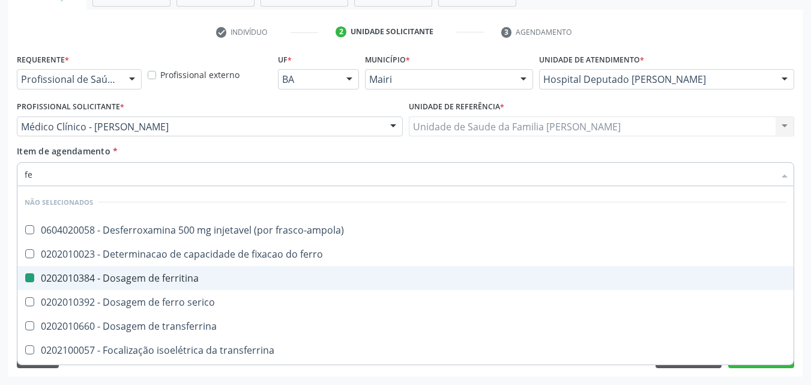
checkbox frasco-ampola\) "true"
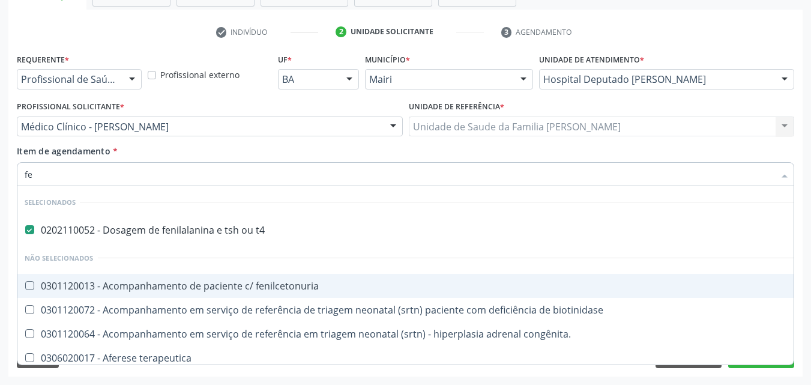
type input "f"
checkbox ferritina "false"
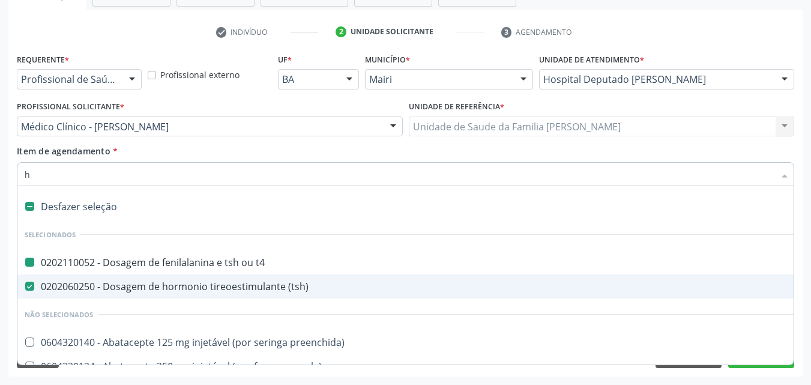
type input "he"
checkbox t4 "false"
checkbox \(tsh\) "false"
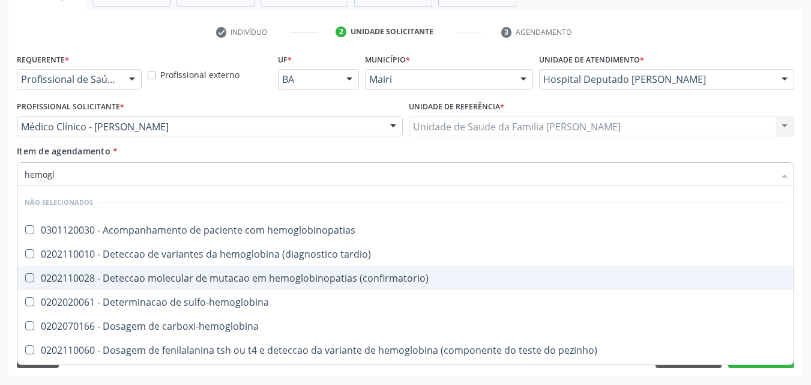
type input "hemoglo"
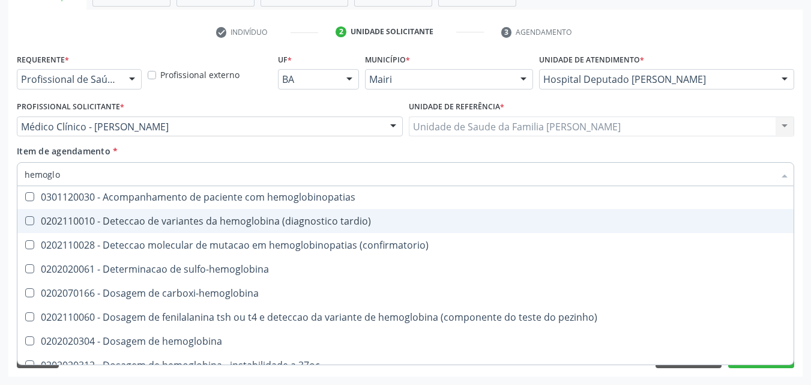
scroll to position [60, 0]
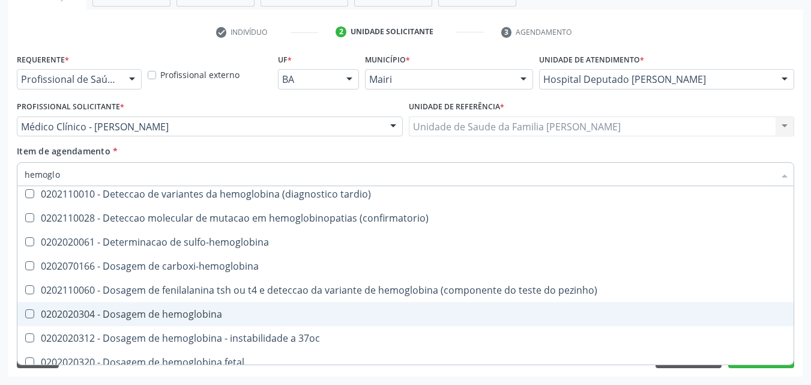
click at [200, 306] on span "0202020304 - Dosagem de hemoglobina" at bounding box center [405, 314] width 776 height 24
checkbox hemoglobina "true"
type input "h"
checkbox hemoglobinopatias "true"
checkbox hemoglobina "false"
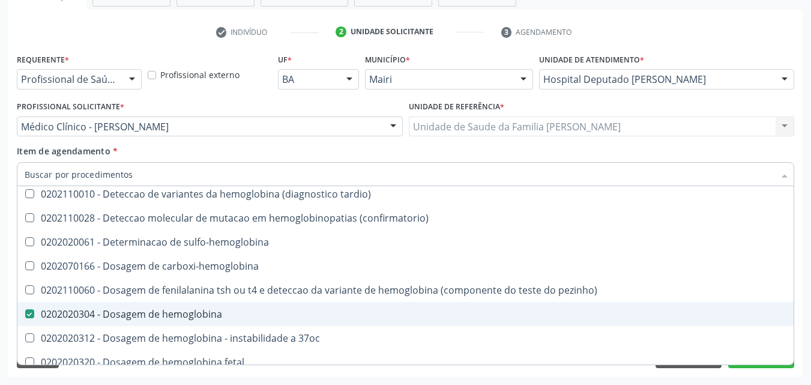
checkbox tardio\) "true"
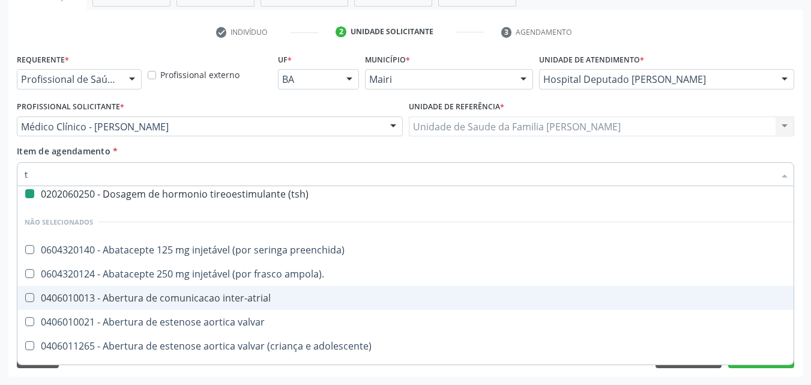
type input "tr"
checkbox t4 "false"
checkbox \(tsh\) "false"
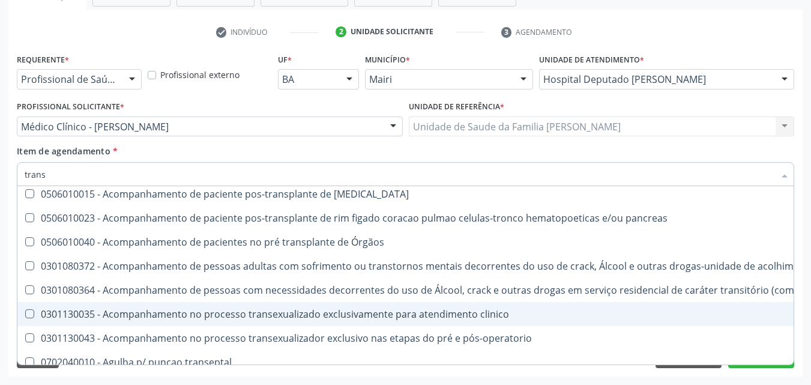
type input "transf"
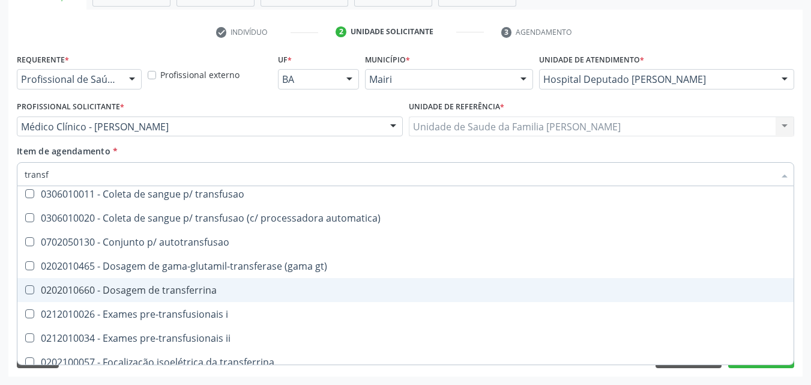
click at [200, 295] on div "0202010660 - Dosagem de transferrina" at bounding box center [405, 290] width 761 height 10
checkbox transferrina "true"
type input "trans"
checkbox transferrina "false"
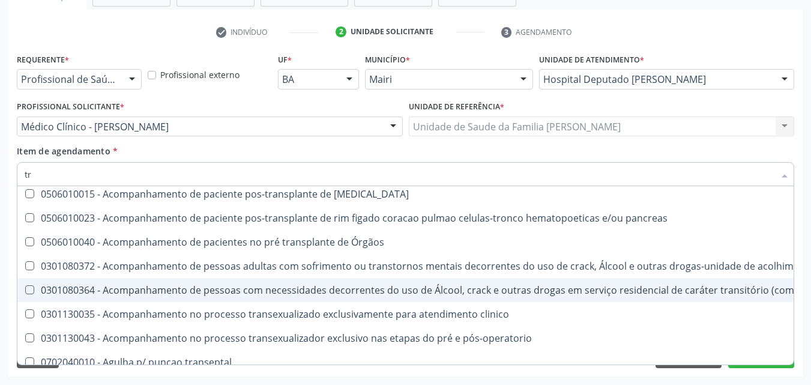
type input "t"
checkbox \(uai\)\ "true"
checkbox cornea "true"
checkbox transferrina "false"
checkbox anus "false"
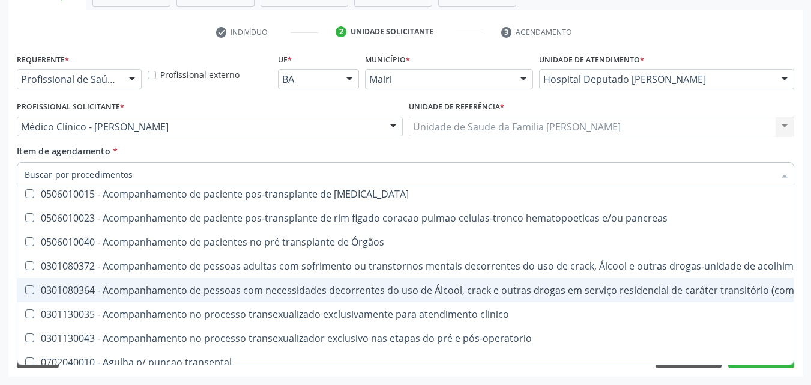
checkbox \(usa\) "false"
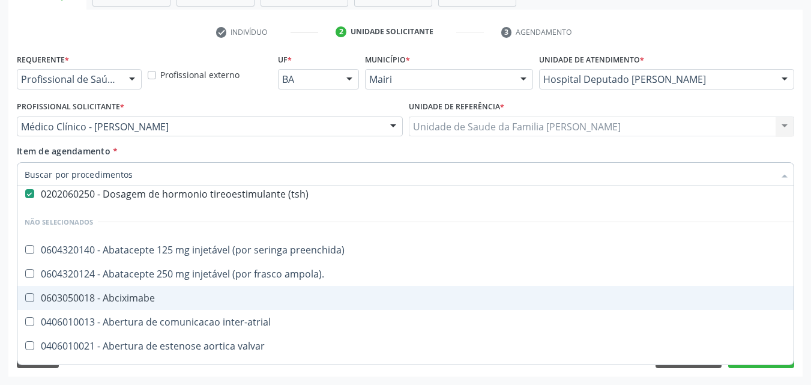
type input "v"
checkbox t4 "false"
checkbox \(tsh\) "false"
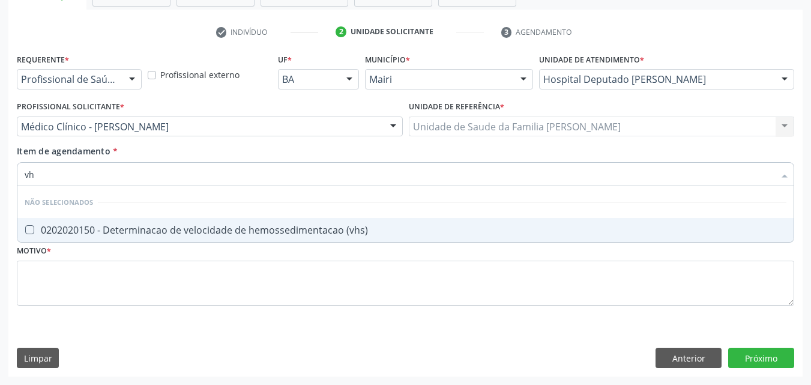
scroll to position [0, 0]
type input "vhs"
click at [200, 226] on div "0202020150 - Determinacao de velocidade de hemossedimentacao (vhs)" at bounding box center [405, 230] width 761 height 10
checkbox \(vhs\) "true"
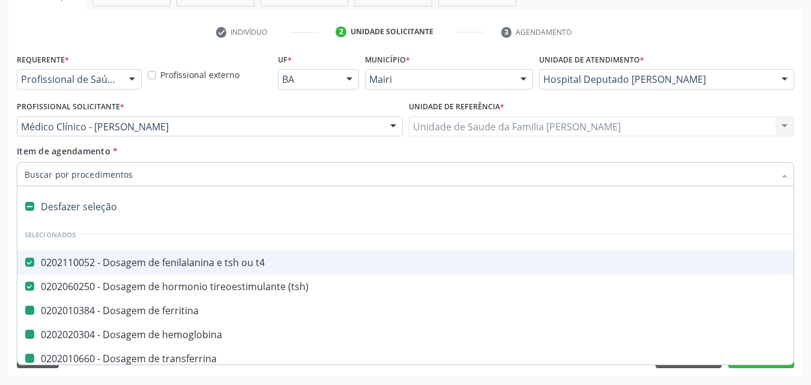
type input "v"
checkbox ferritina "false"
checkbox hemoglobina "false"
checkbox transferrina "false"
checkbox \(vhs\) "false"
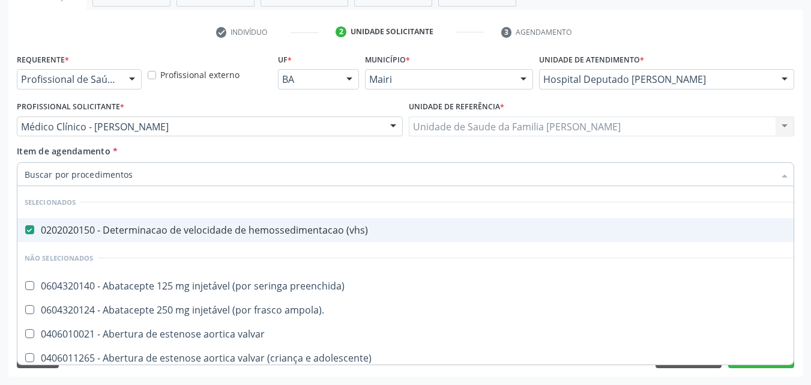
checkbox preenchida\) "true"
checkbox ampola\)\ "true"
checkbox valvar "true"
checkbox adolescente\) "true"
type input "c"
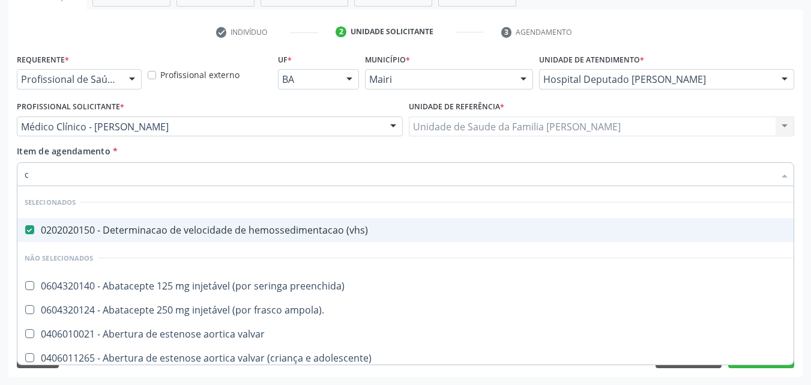
checkbox preenchida\) "false"
checkbox ampola\)\ "false"
checkbox valvar "false"
checkbox adolescente\) "false"
type input "co"
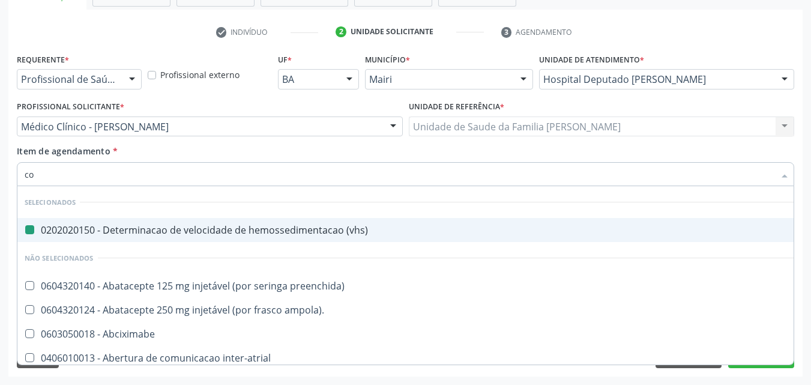
checkbox \(vhs\) "false"
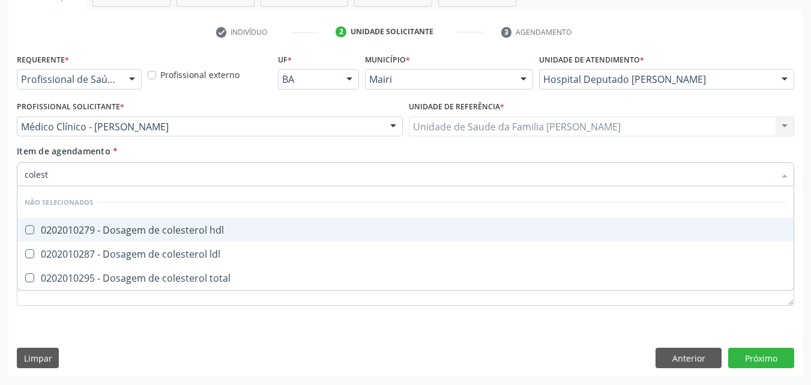
type input "coleste"
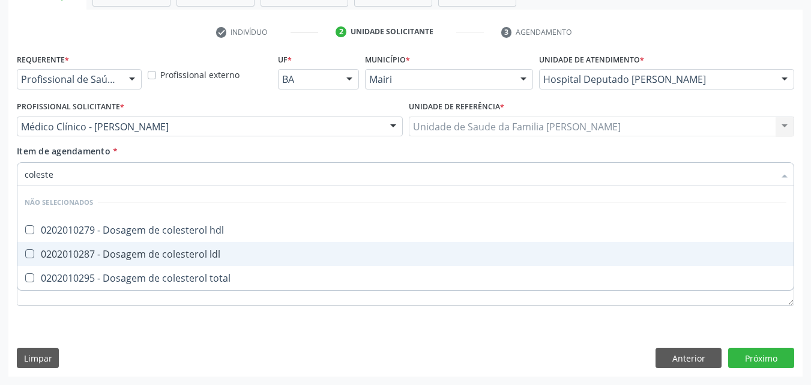
click at [157, 257] on div "0202010287 - Dosagem de colesterol ldl" at bounding box center [405, 254] width 761 height 10
checkbox ldl "true"
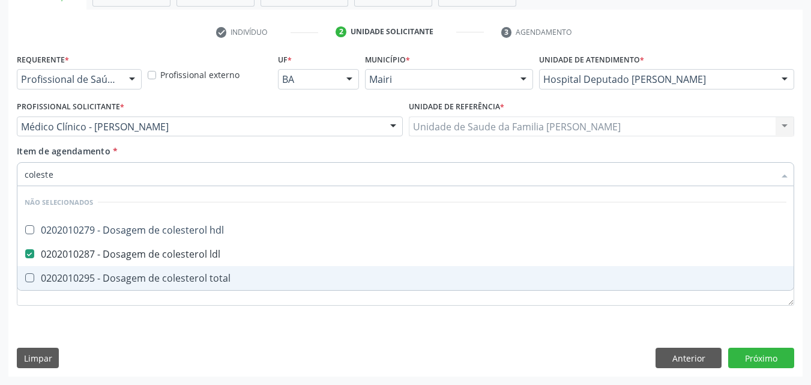
click at [167, 275] on div "0202010295 - Dosagem de colesterol total" at bounding box center [405, 278] width 761 height 10
checkbox total "true"
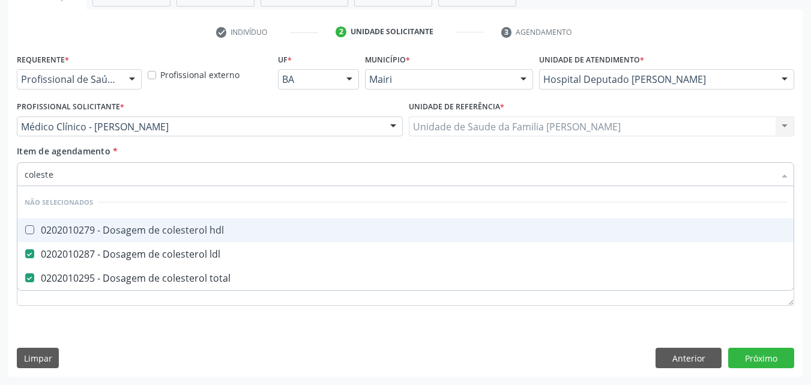
click at [172, 236] on span "0202010279 - Dosagem de colesterol hdl" at bounding box center [405, 230] width 776 height 24
checkbox hdl "true"
type input "cole"
checkbox hdl "false"
checkbox total "false"
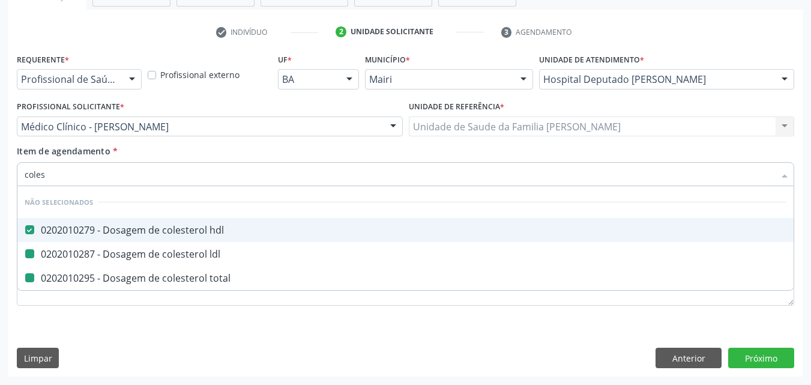
checkbox ldl "false"
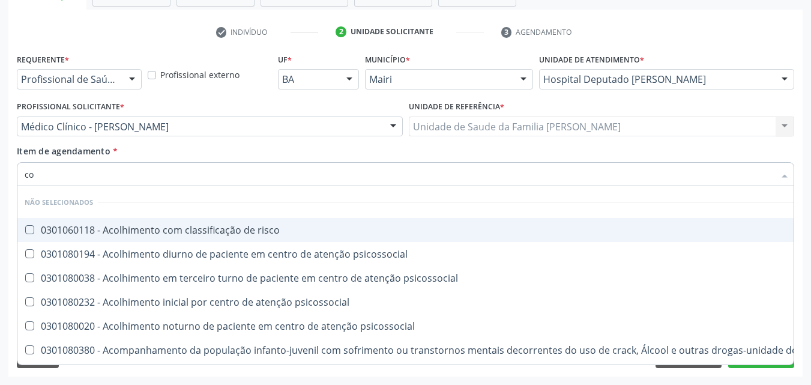
type input "c"
checkbox risco "true"
checkbox hdl "false"
checkbox ldl "false"
checkbox total "false"
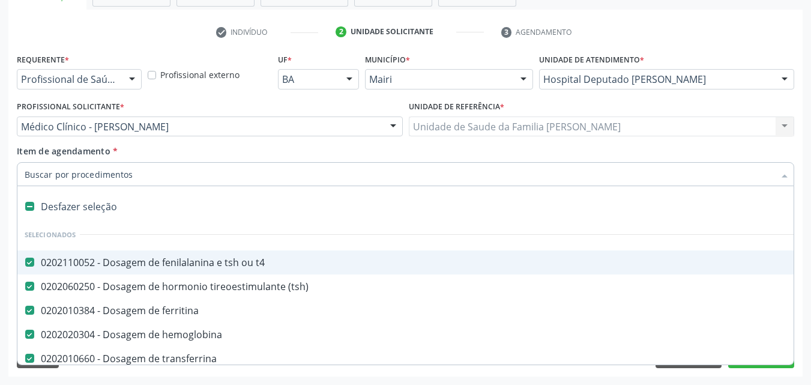
checkbox ferritina "true"
checkbox hemoglobina "true"
checkbox transferrina "true"
checkbox \(vhs\) "true"
type input "h"
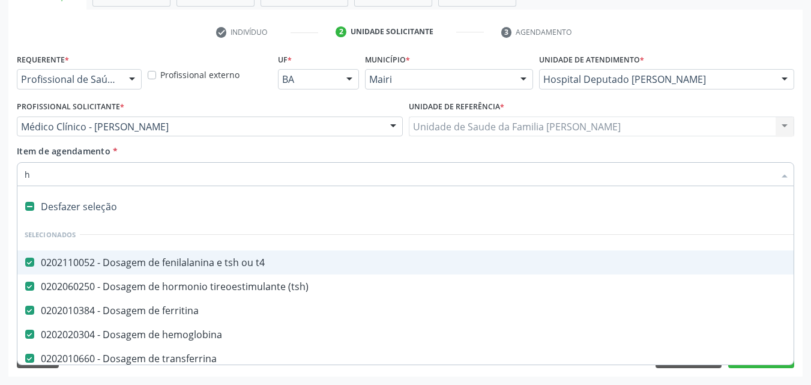
checkbox \(vhs\) "false"
checkbox micobacterias "true"
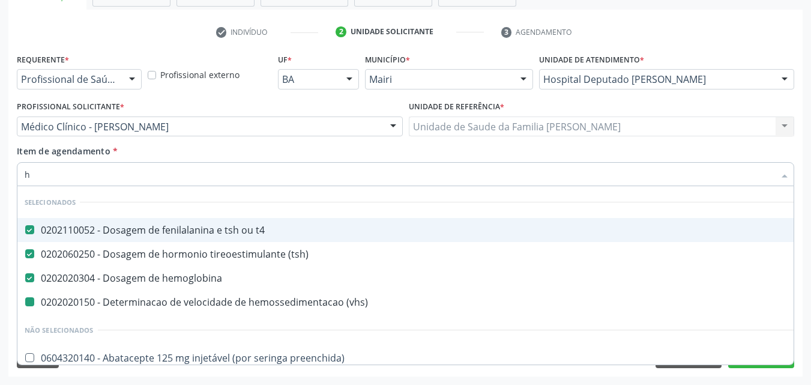
type input "he"
checkbox \(vhs\) "false"
checkbox hdl "false"
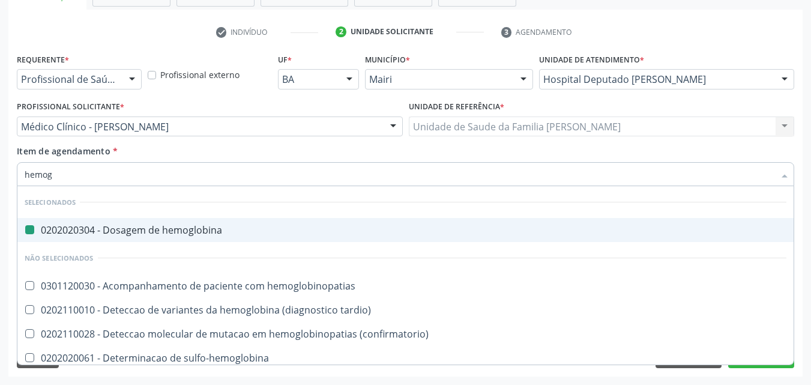
type input "hemogr"
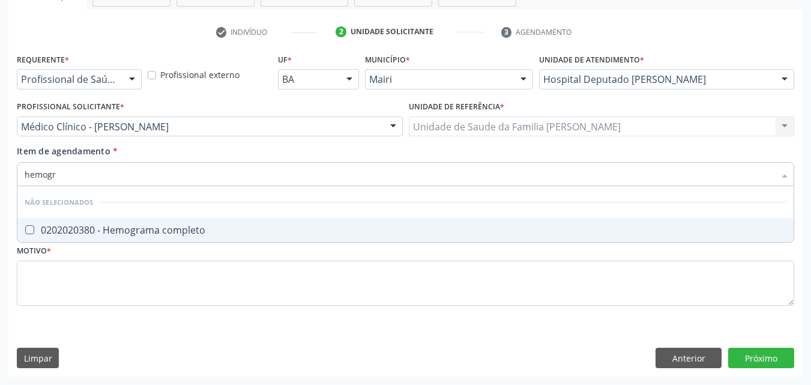
click at [172, 236] on span "0202020380 - Hemograma completo" at bounding box center [405, 230] width 776 height 24
checkbox completo "true"
click at [148, 253] on div "Requerente * Profissional de Saúde Profissional de Saúde Paciente Nenhum result…" at bounding box center [405, 186] width 777 height 272
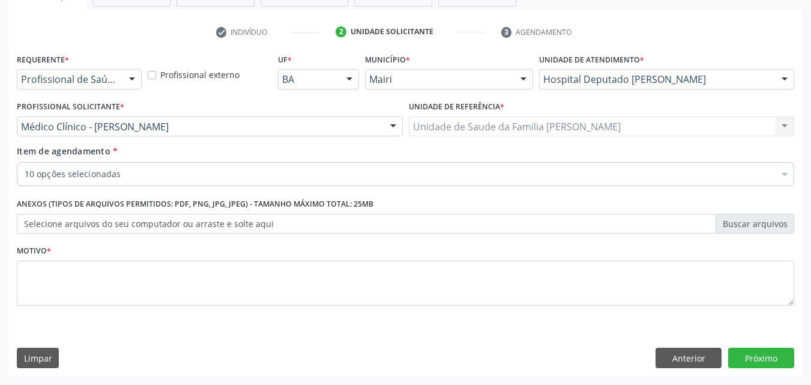
click at [121, 281] on div "0202060250 - Dosagem de hormonio tireoestimulante (tsh)" at bounding box center [486, 286] width 923 height 10
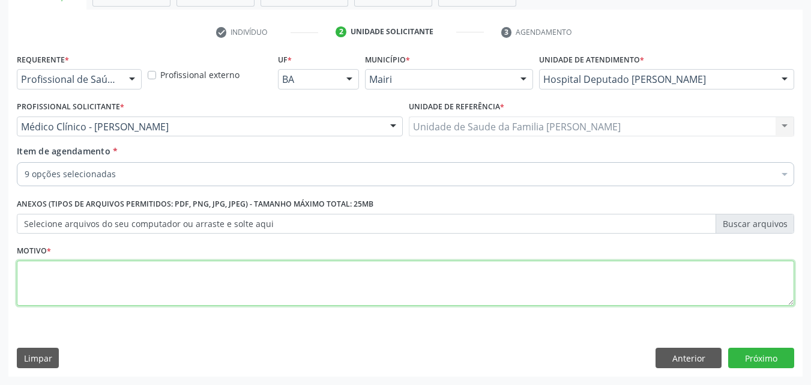
click at [121, 280] on textarea at bounding box center [405, 283] width 777 height 46
type textarea "controle"
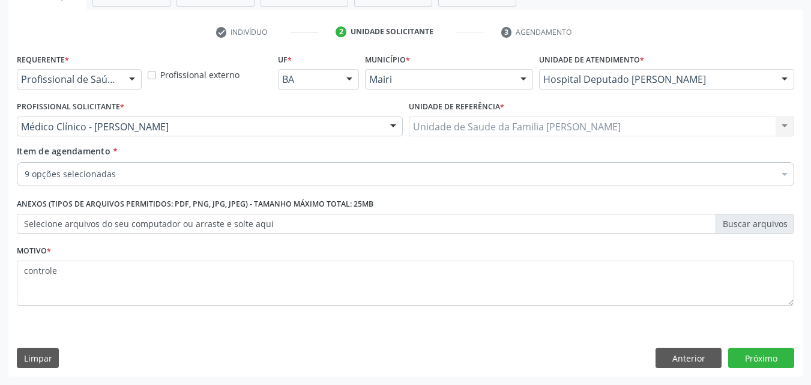
click at [767, 347] on div "Requerente * Profissional de Saúde Profissional de Saúde Paciente Nenhum result…" at bounding box center [405, 213] width 794 height 326
click at [767, 356] on button "Próximo" at bounding box center [761, 357] width 66 height 20
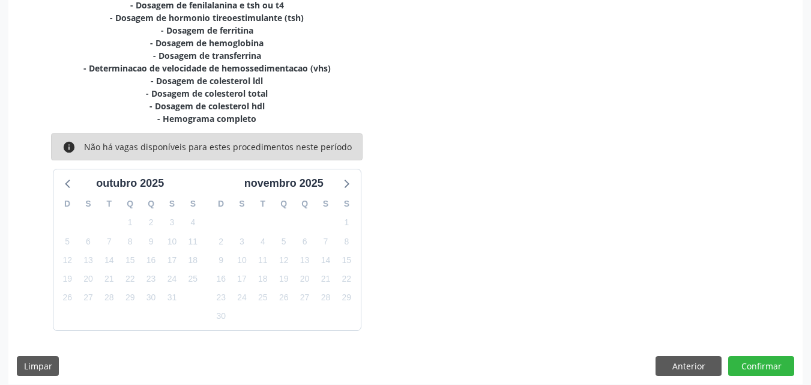
scroll to position [286, 0]
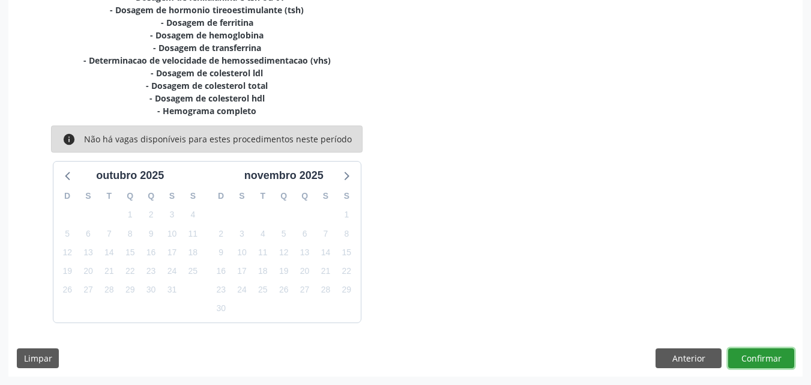
click at [767, 356] on button "Confirmar" at bounding box center [761, 358] width 66 height 20
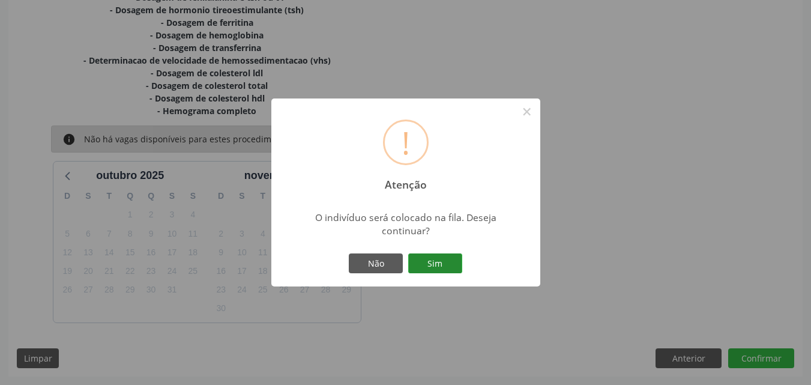
click at [444, 253] on button "Sim" at bounding box center [435, 263] width 54 height 20
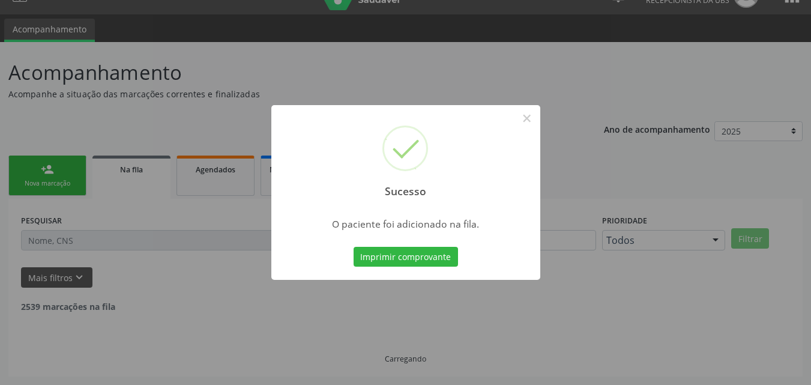
scroll to position [11, 0]
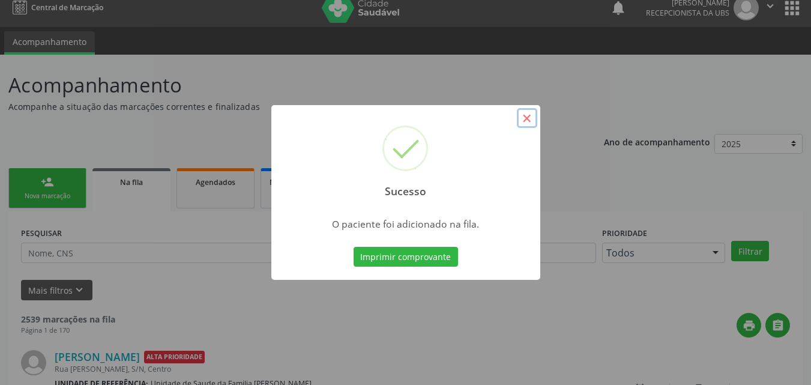
click at [523, 123] on button "×" at bounding box center [527, 118] width 20 height 20
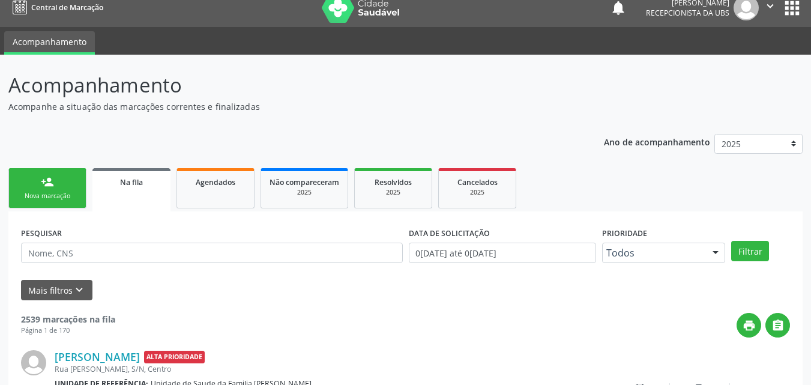
click at [60, 189] on link "person_add Nova marcação" at bounding box center [47, 188] width 78 height 40
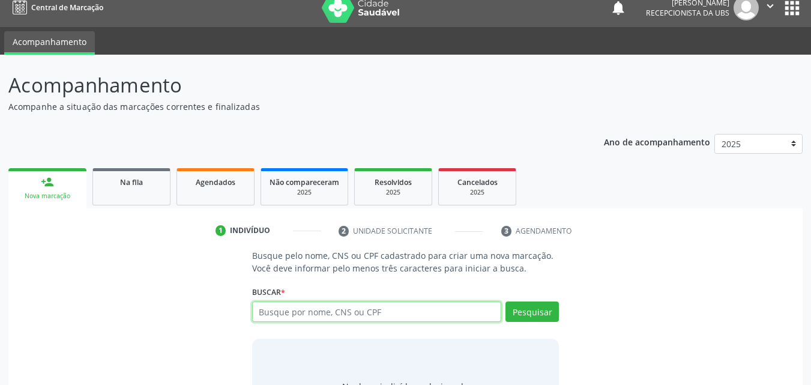
click at [286, 309] on input "text" at bounding box center [377, 311] width 250 height 20
paste input "707003867907139"
type input "707003867907139"
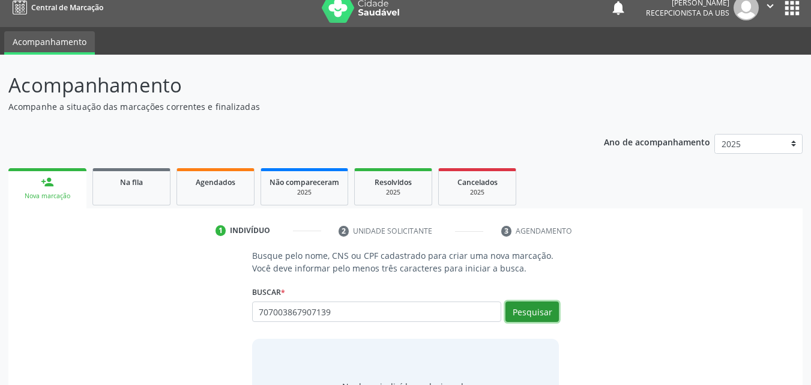
click at [528, 315] on button "Pesquisar" at bounding box center [531, 311] width 53 height 20
type input "707003867907139"
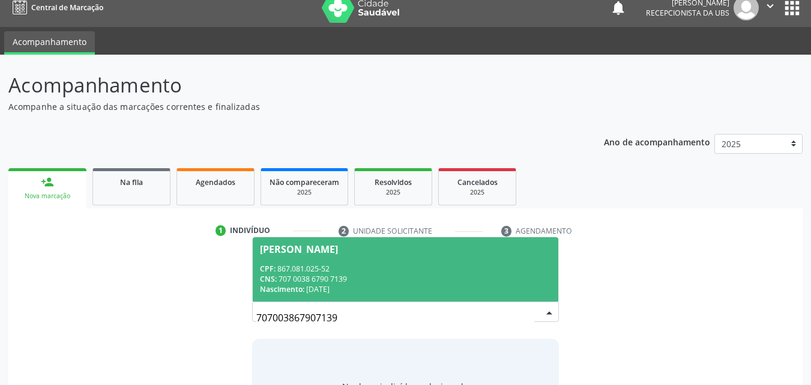
click at [440, 270] on div "CPF: 867.081.025-52" at bounding box center [406, 268] width 292 height 10
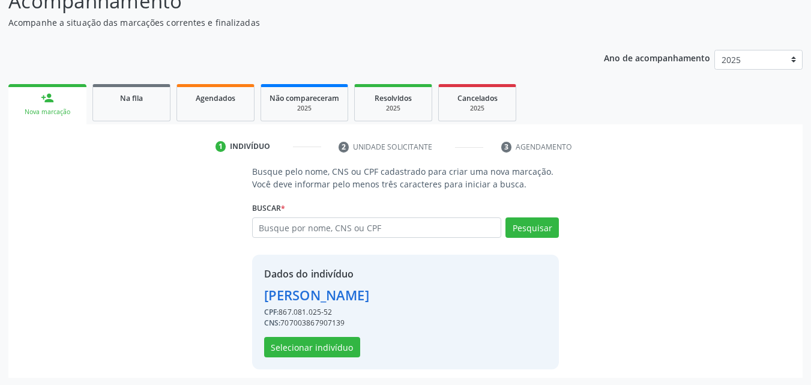
scroll to position [97, 0]
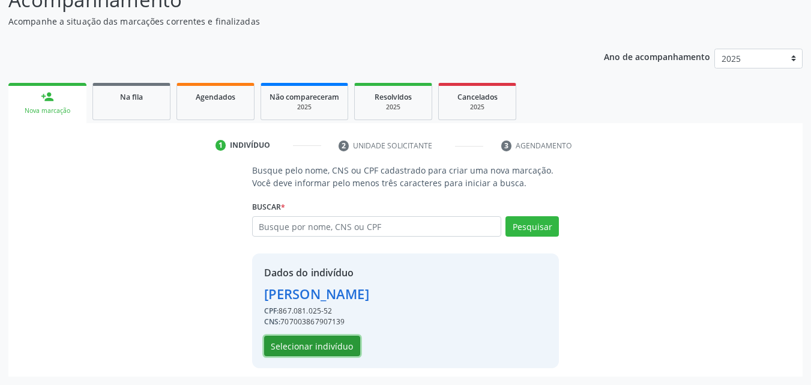
click at [294, 347] on button "Selecionar indivíduo" at bounding box center [312, 345] width 96 height 20
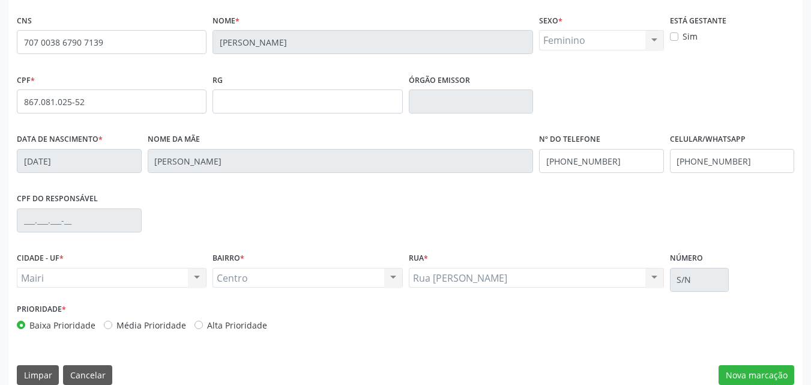
scroll to position [266, 0]
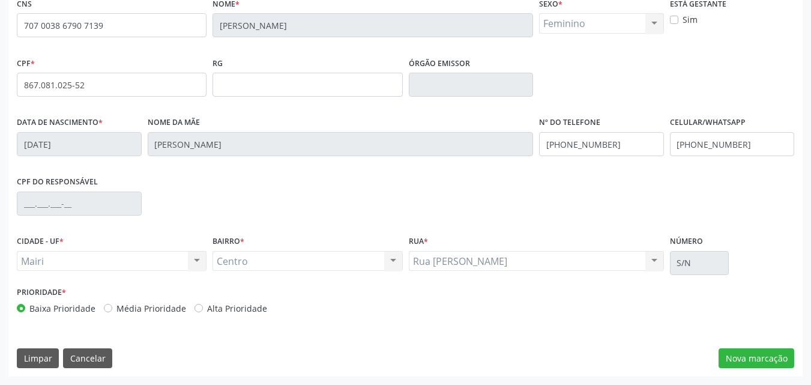
click at [218, 306] on label "Alta Prioridade" at bounding box center [237, 308] width 60 height 13
click at [203, 306] on input "Alta Prioridade" at bounding box center [198, 307] width 8 height 11
radio input "true"
click at [731, 354] on button "Nova marcação" at bounding box center [756, 358] width 76 height 20
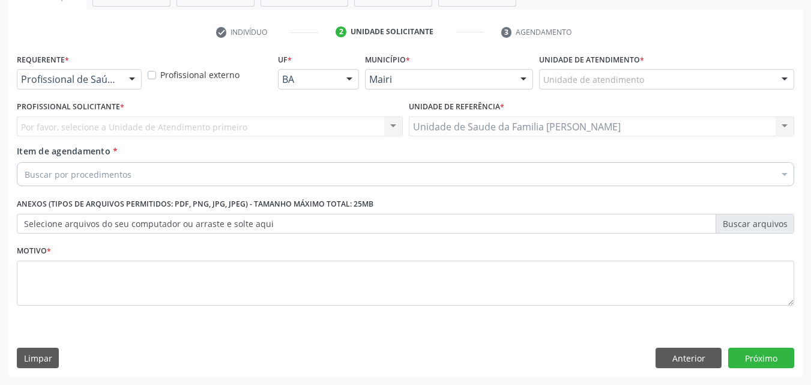
scroll to position [210, 0]
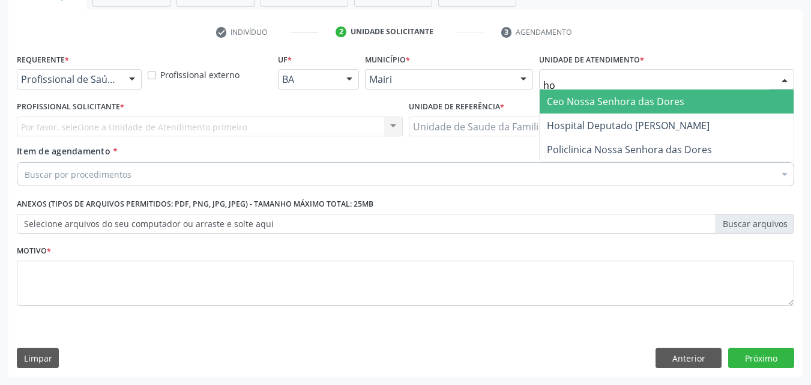
type input "hos"
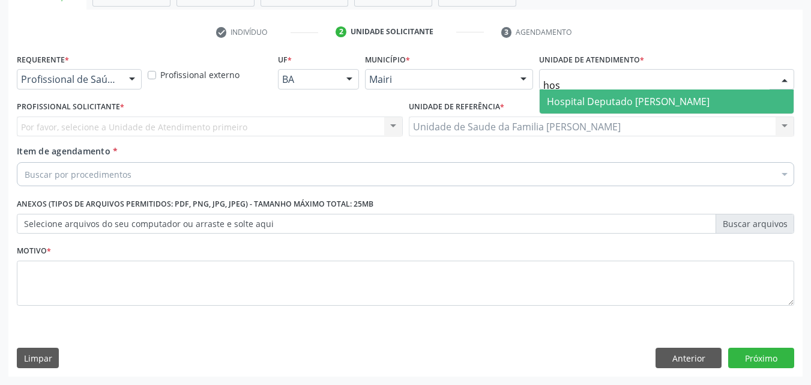
click at [616, 99] on span "Hospital Deputado [PERSON_NAME]" at bounding box center [628, 101] width 163 height 13
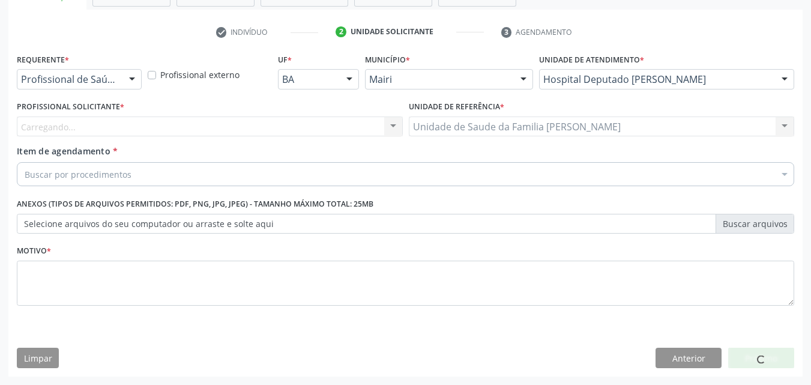
click at [73, 127] on div "Carregando... Nenhum resultado encontrado para: " " Não há nenhuma opção para s…" at bounding box center [210, 126] width 386 height 20
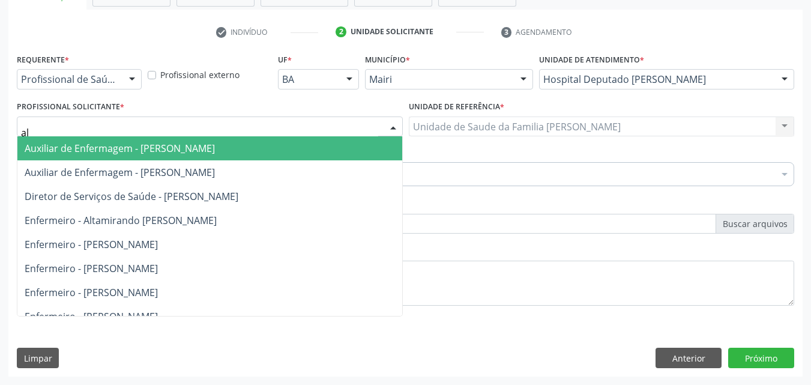
type input "ala"
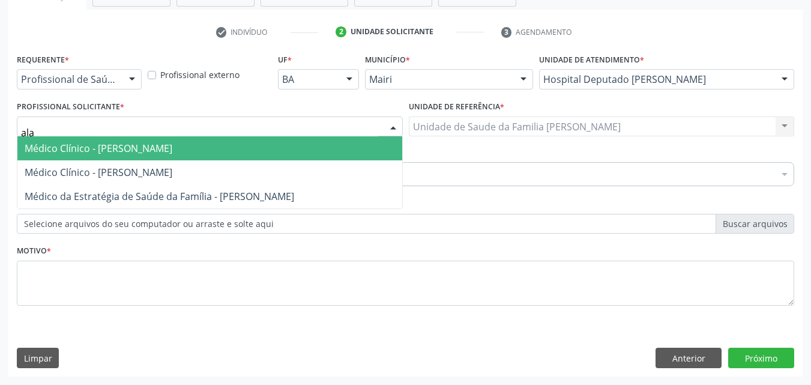
click at [82, 155] on span "Médico Clínico - [PERSON_NAME]" at bounding box center [209, 148] width 385 height 24
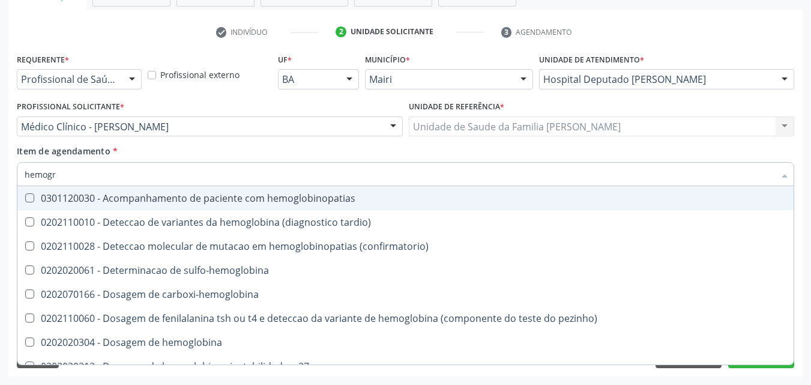
type input "hemogra"
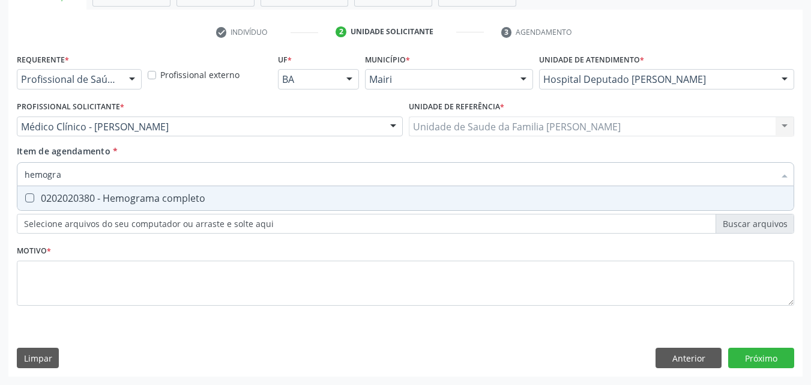
click at [102, 193] on div "0202020380 - Hemograma completo" at bounding box center [405, 198] width 761 height 10
checkbox completo "true"
type input "h"
checkbox completo "false"
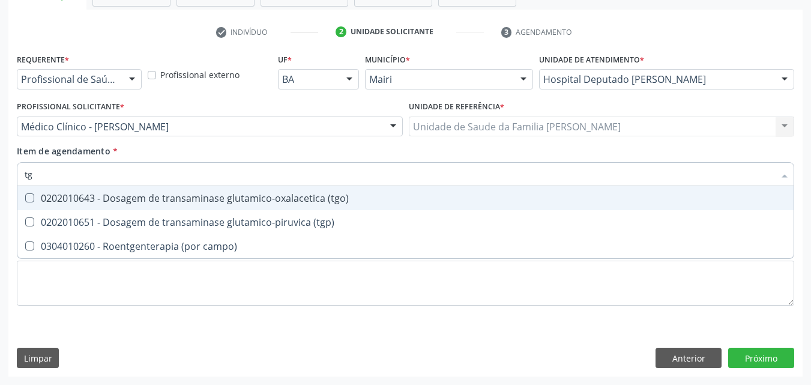
type input "tgo"
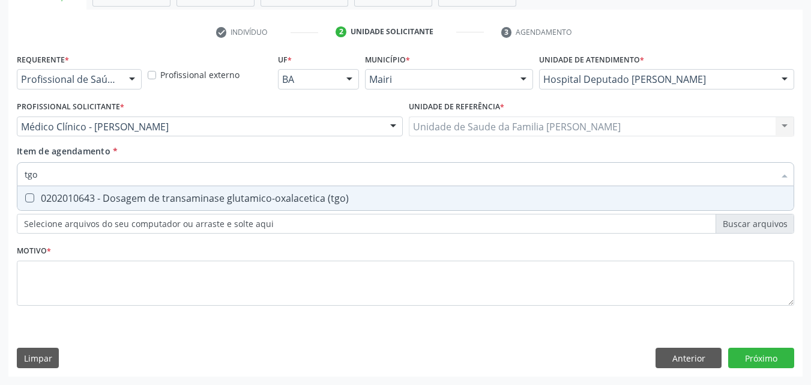
click at [102, 193] on div "0202010643 - Dosagem de transaminase glutamico-oxalacetica (tgo)" at bounding box center [405, 198] width 761 height 10
checkbox \(tgo\) "true"
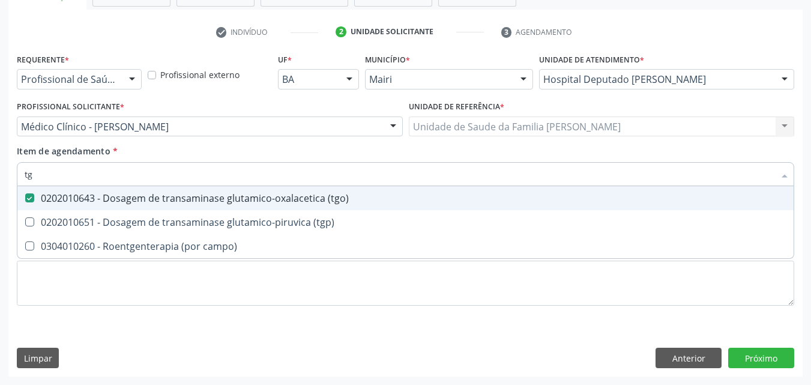
type input "tgp"
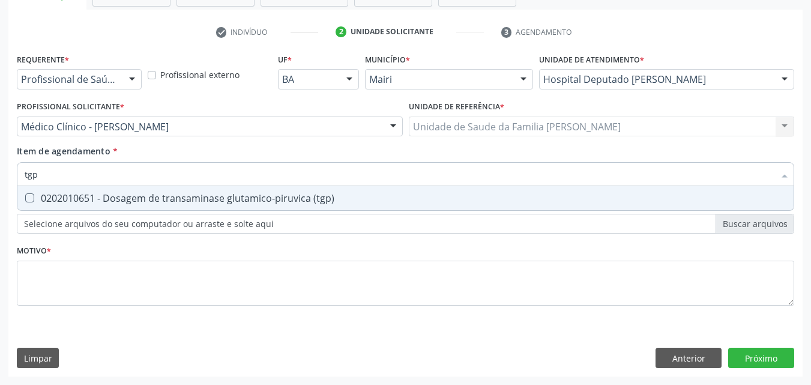
click at [104, 190] on span "0202010651 - Dosagem de transaminase glutamico-piruvica (tgp)" at bounding box center [405, 198] width 776 height 24
checkbox \(tgp\) "true"
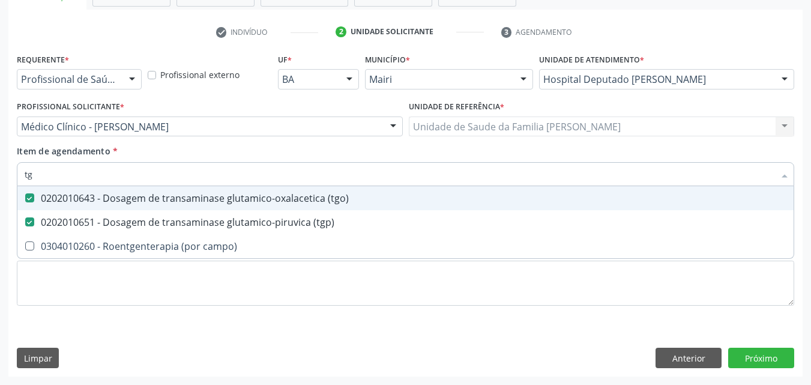
type input "t"
checkbox \(tgo\) "false"
checkbox \(tgp\) "false"
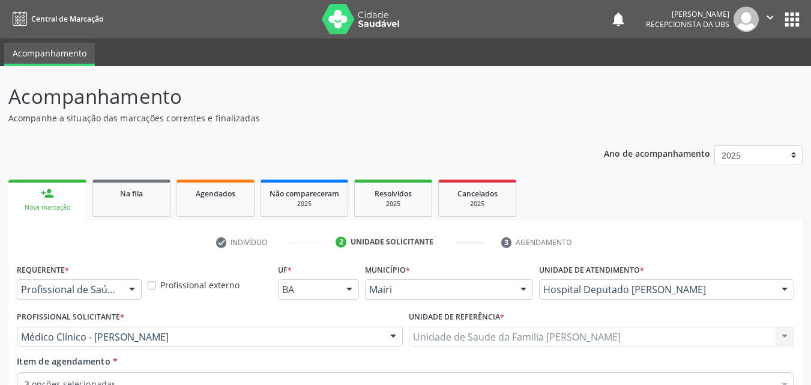
scroll to position [210, 0]
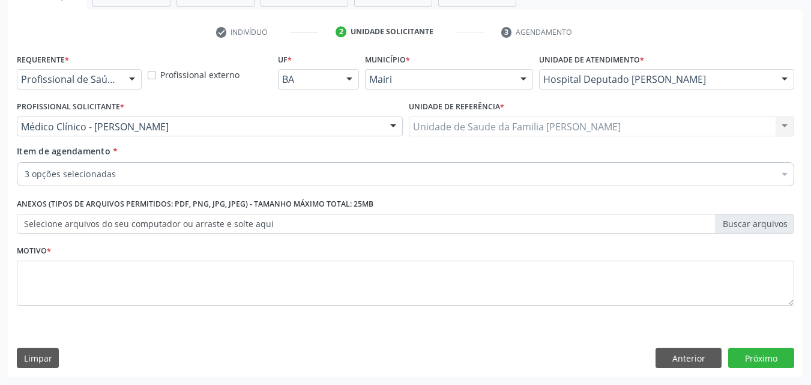
click at [178, 183] on div "3 opções selecionadas" at bounding box center [405, 174] width 777 height 24
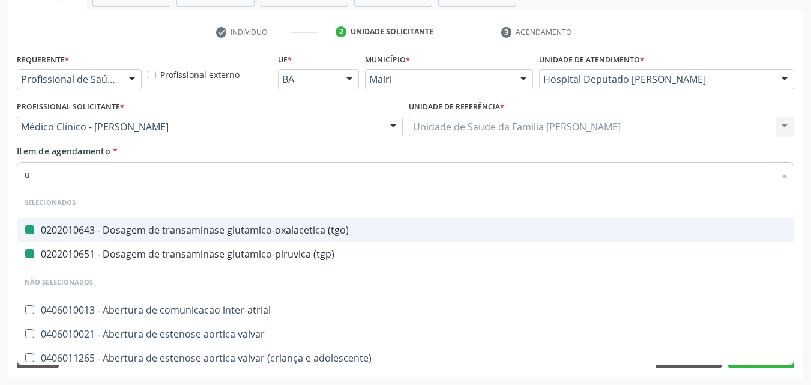
type input "ur"
checkbox \(tgo\) "false"
checkbox \(tgp\) "false"
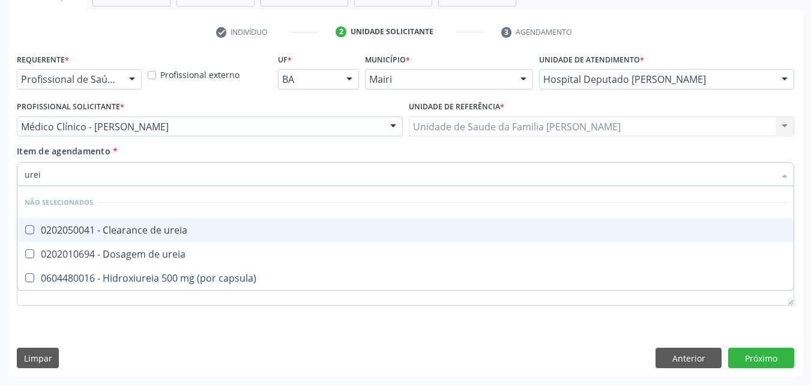
type input "ureia"
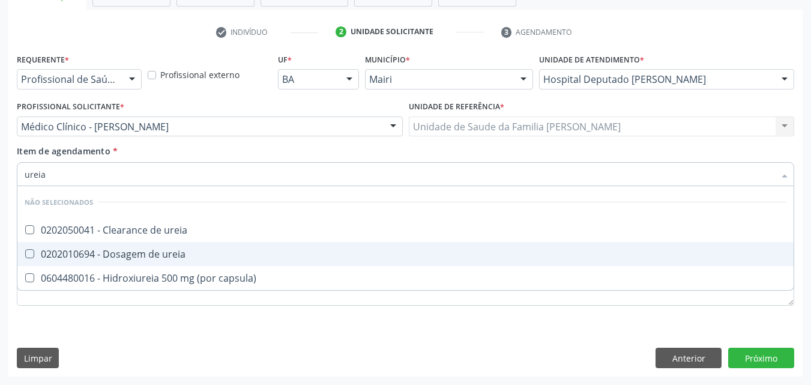
click at [158, 255] on div "0202010694 - Dosagem de ureia" at bounding box center [405, 254] width 761 height 10
checkbox ureia "true"
type input "u"
checkbox ureia "true"
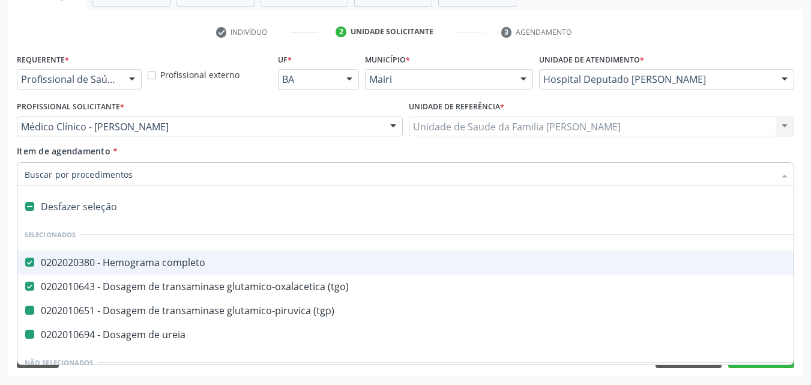
type input "v"
checkbox \(tgp\) "false"
checkbox ureia "false"
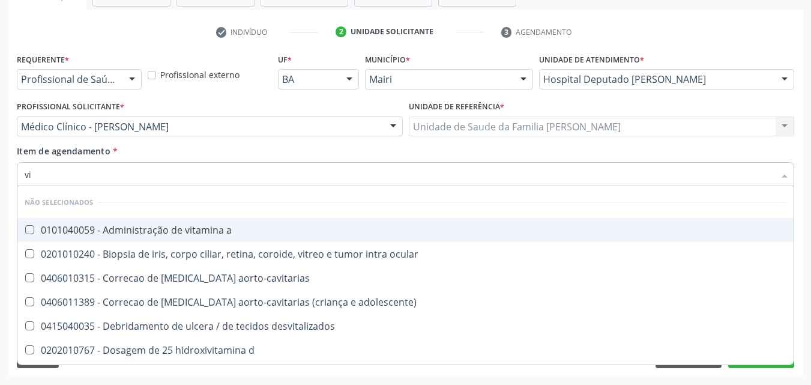
type input "vit"
checkbox link "false"
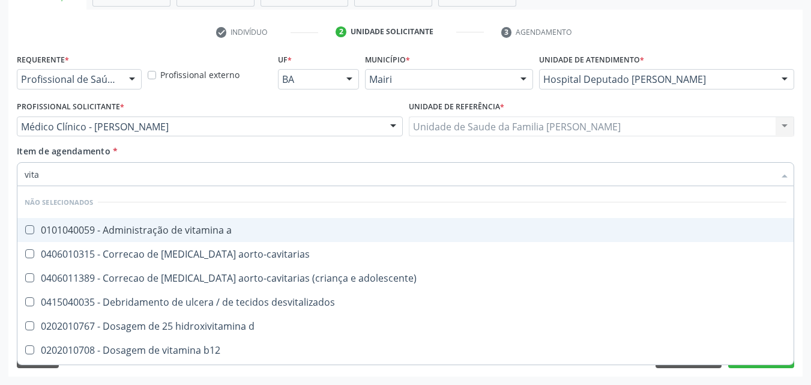
type input "vitam"
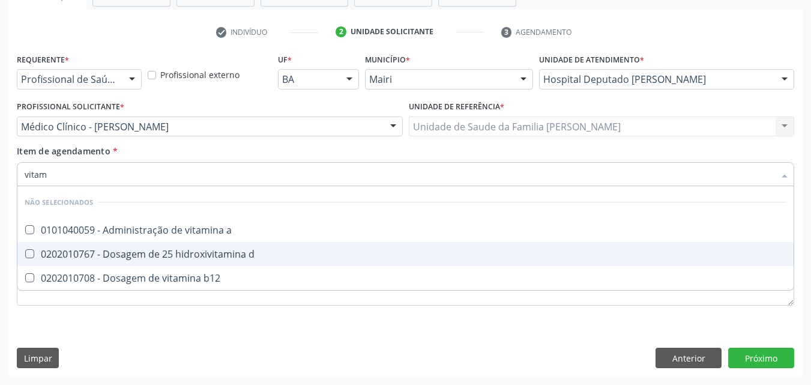
click at [136, 263] on span "0202010767 - Dosagem de 25 hidroxivitamina d" at bounding box center [405, 254] width 776 height 24
checkbox d "true"
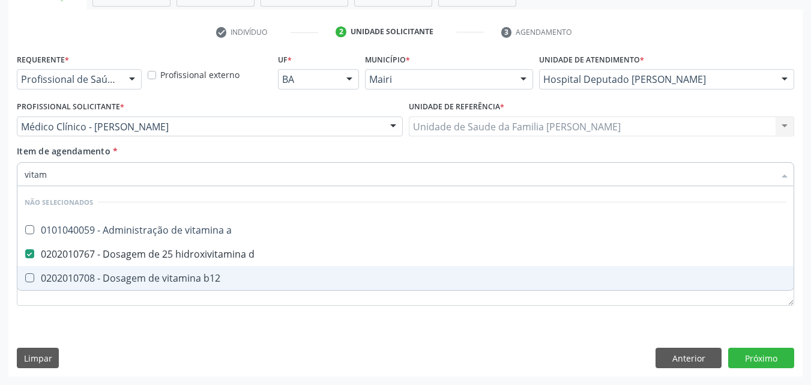
click at [130, 276] on div "0202010708 - Dosagem de vitamina b12" at bounding box center [405, 278] width 761 height 10
checkbox b12 "true"
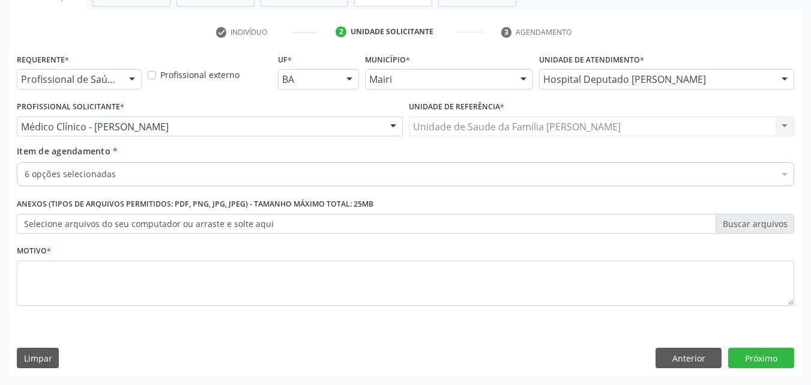
checkbox completo "true"
click at [62, 181] on div "6 opções selecionadas" at bounding box center [405, 174] width 777 height 24
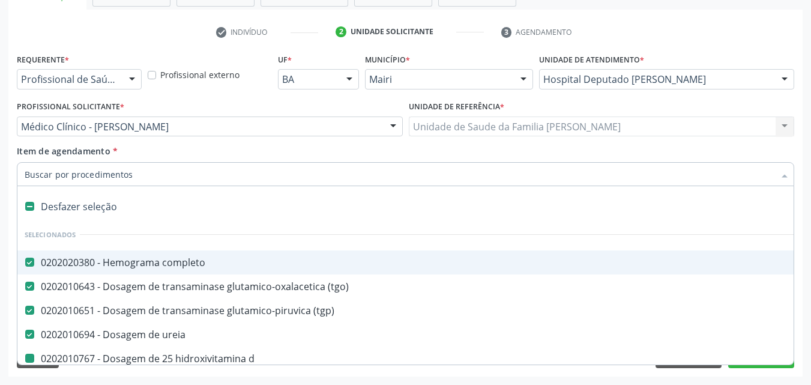
type input "u"
checkbox d "false"
checkbox b12 "false"
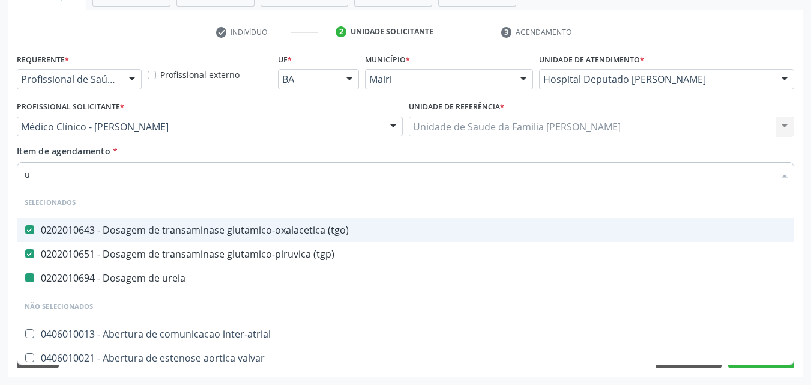
type input "ur"
checkbox ureia "false"
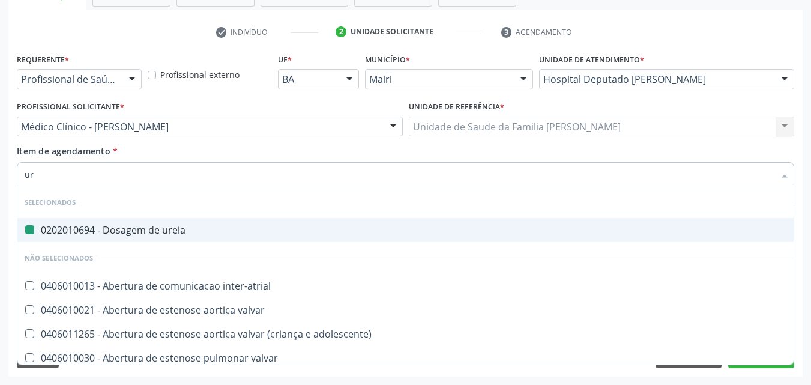
type input "uri"
checkbox ureia "false"
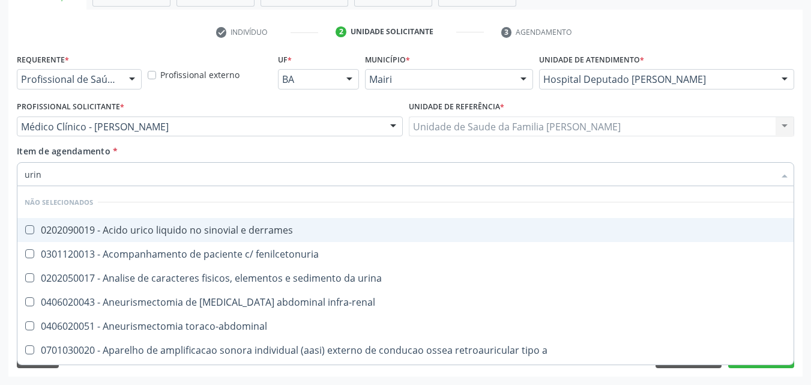
type input "urina"
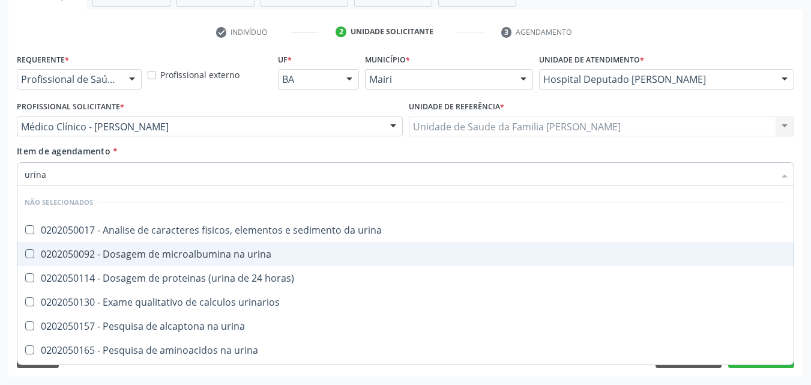
click at [146, 247] on span "0202050092 - Dosagem de microalbumina na urina" at bounding box center [405, 254] width 776 height 24
checkbox urina "true"
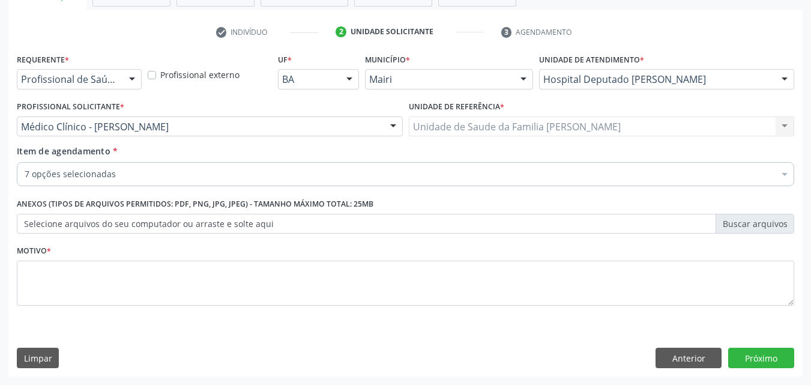
checkbox completo "true"
checkbox \(tgp\) "true"
checkbox d "true"
checkbox b12 "true"
checkbox urina "true"
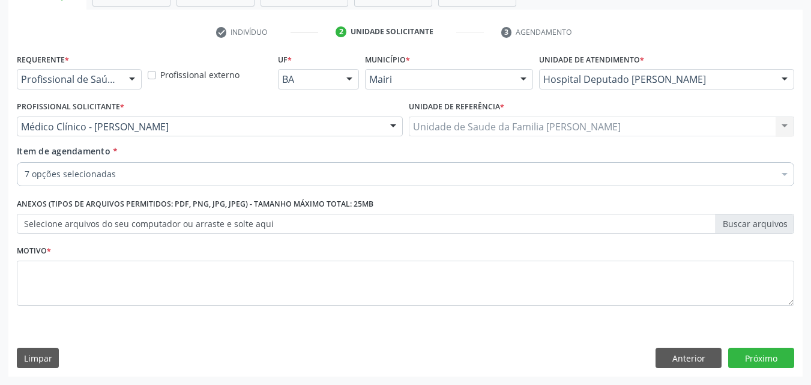
checkbox ureia "true"
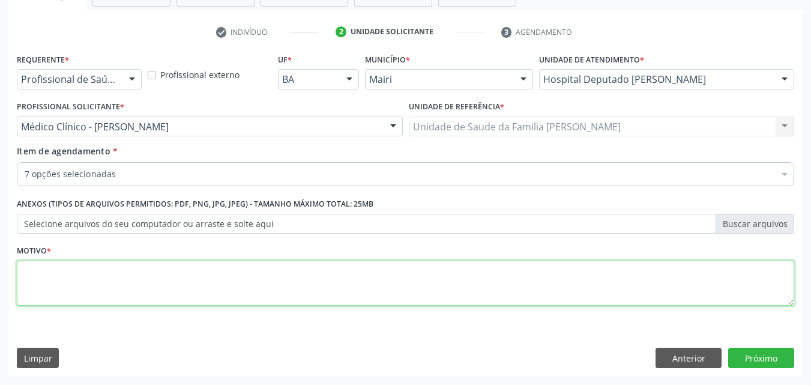
click at [74, 266] on textarea at bounding box center [405, 283] width 777 height 46
type textarea "avaliação"
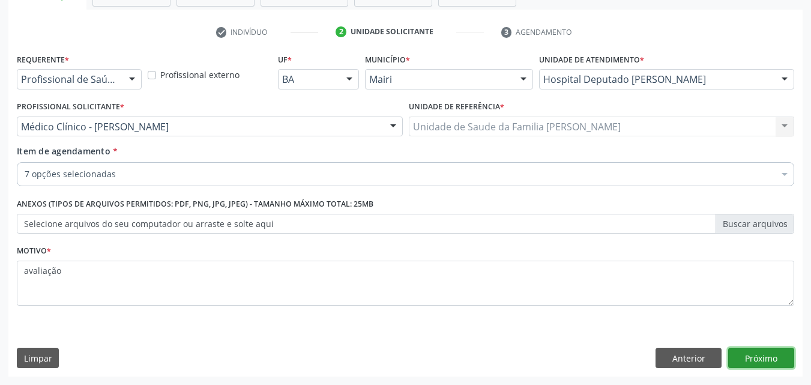
click at [746, 356] on button "Próximo" at bounding box center [761, 357] width 66 height 20
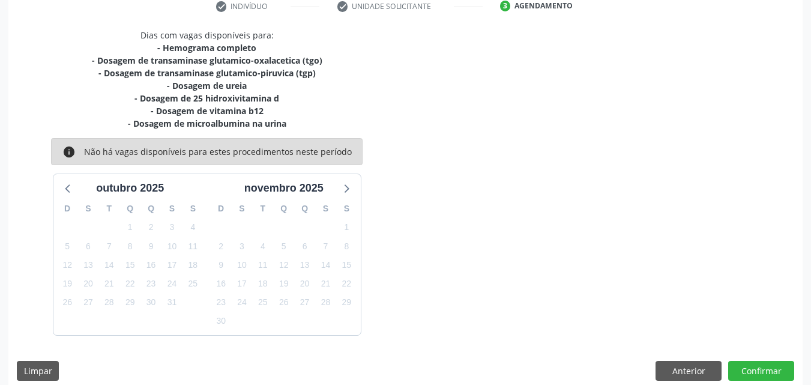
scroll to position [248, 0]
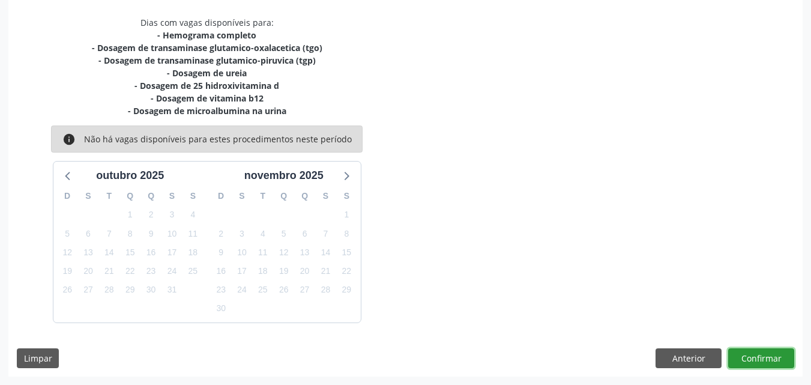
click at [746, 356] on button "Confirmar" at bounding box center [761, 358] width 66 height 20
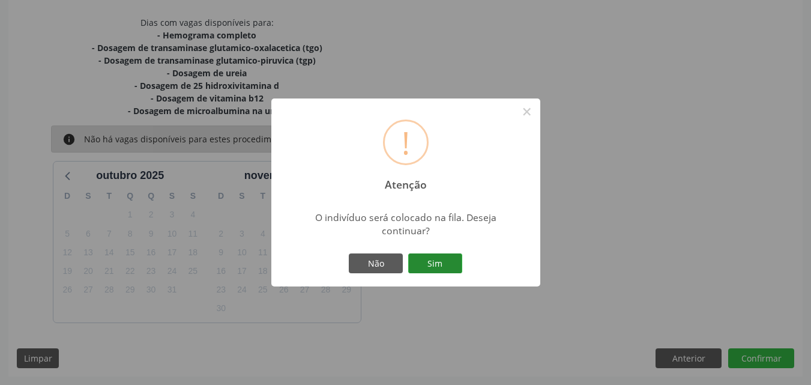
click at [437, 265] on button "Sim" at bounding box center [435, 263] width 54 height 20
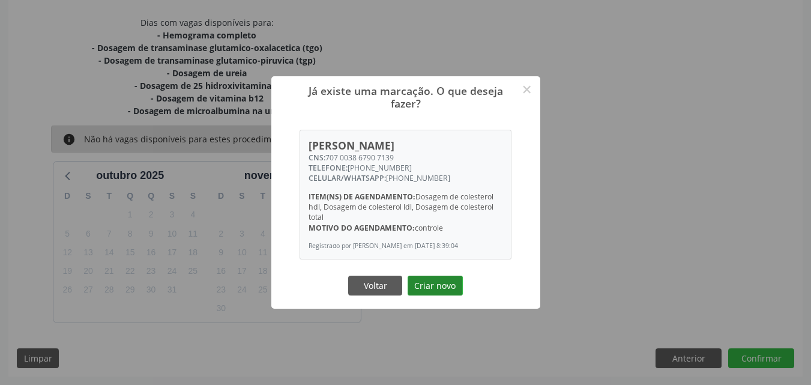
click at [430, 284] on button "Criar novo" at bounding box center [434, 285] width 55 height 20
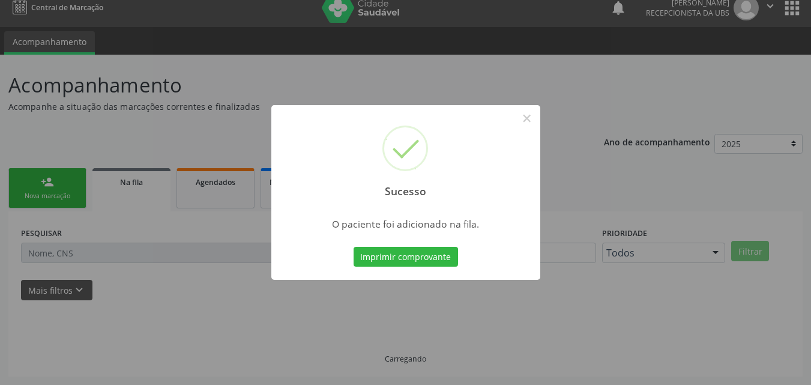
scroll to position [11, 0]
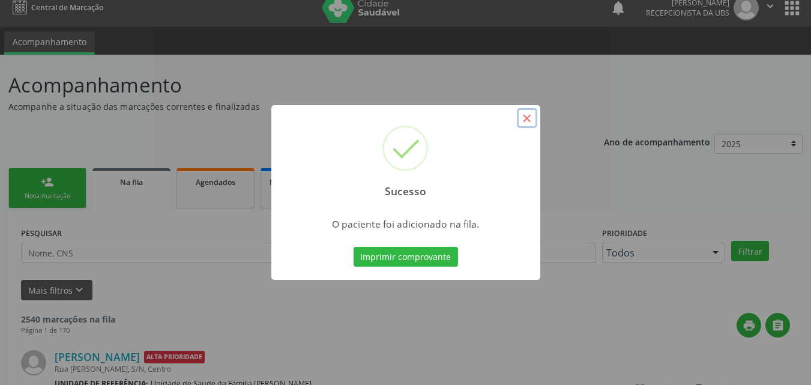
click at [530, 125] on button "×" at bounding box center [527, 118] width 20 height 20
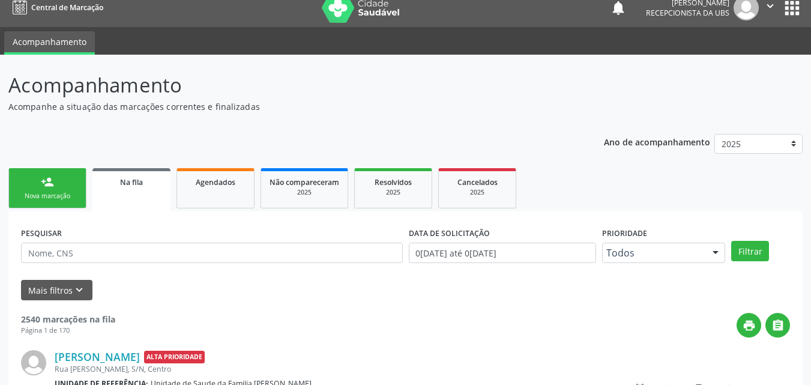
click at [62, 195] on div "Nova marcação" at bounding box center [47, 195] width 60 height 9
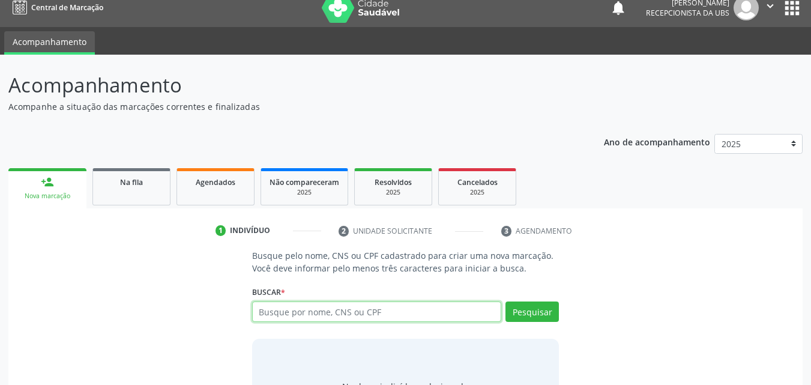
click at [314, 321] on input "text" at bounding box center [377, 311] width 250 height 20
paste input "707003867907139"
type input "707003867907139"
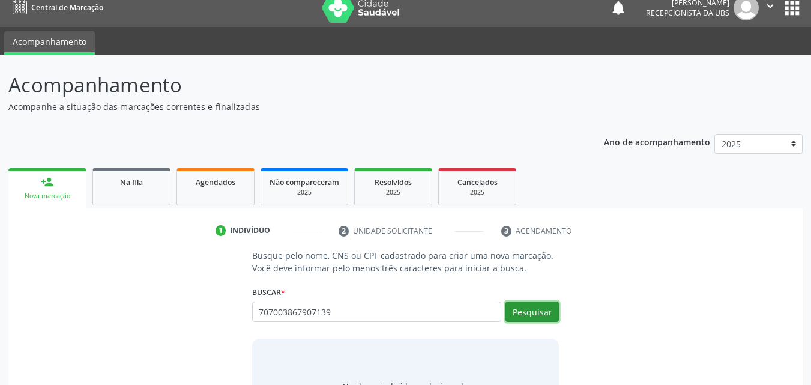
click at [517, 313] on button "Pesquisar" at bounding box center [531, 311] width 53 height 20
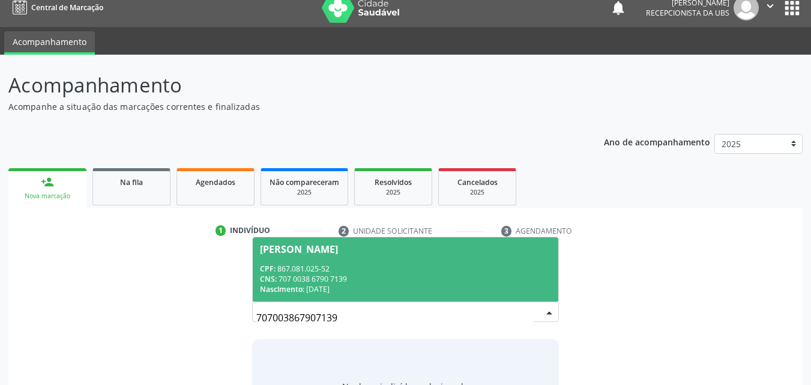
click at [347, 275] on div "CNS: 707 0038 6790 7139" at bounding box center [406, 279] width 292 height 10
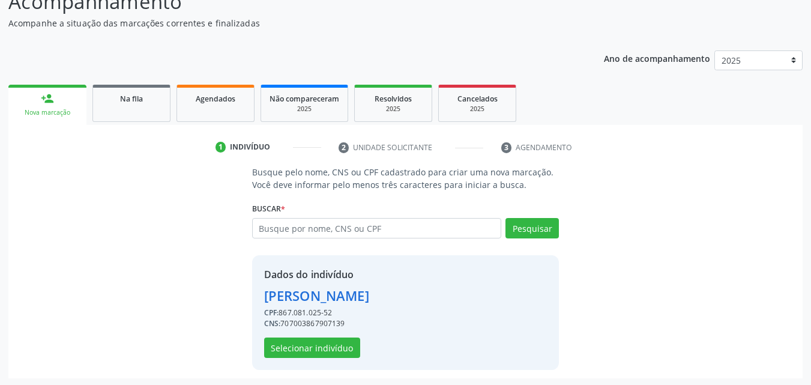
scroll to position [97, 0]
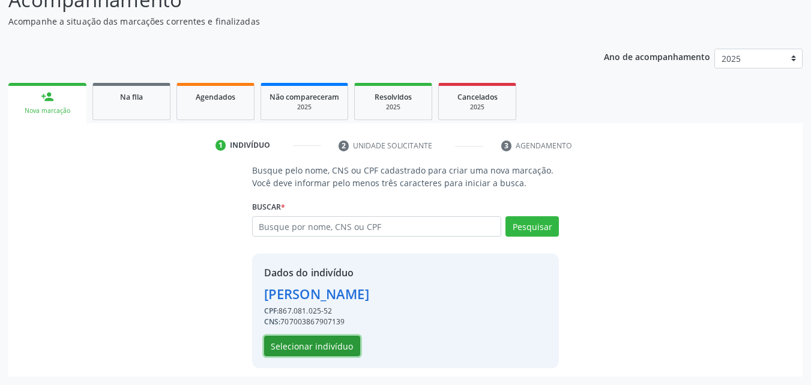
click at [314, 352] on button "Selecionar indivíduo" at bounding box center [312, 345] width 96 height 20
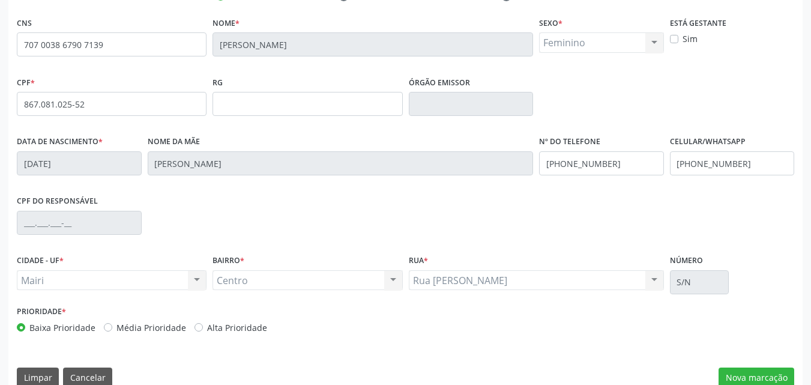
scroll to position [266, 0]
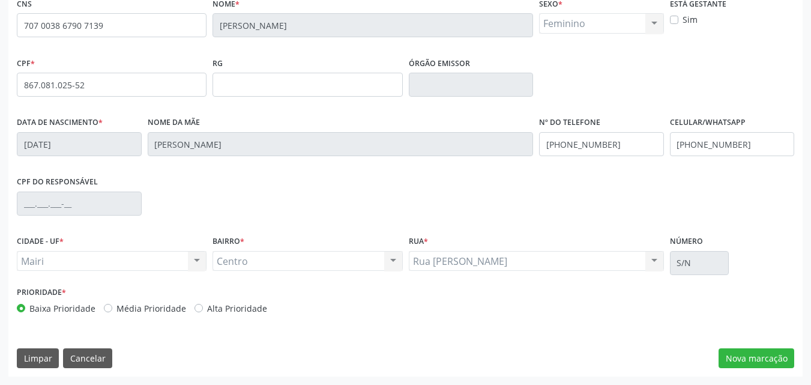
click at [227, 314] on label "Alta Prioridade" at bounding box center [237, 308] width 60 height 13
click at [203, 313] on input "Alta Prioridade" at bounding box center [198, 307] width 8 height 11
radio input "true"
click at [771, 357] on button "Nova marcação" at bounding box center [756, 358] width 76 height 20
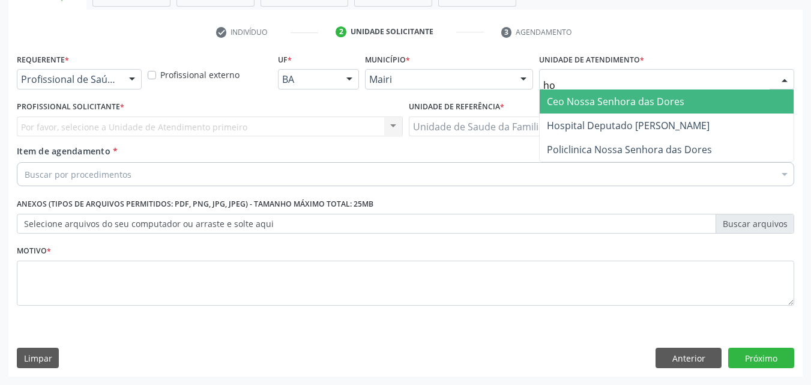
type input "hos"
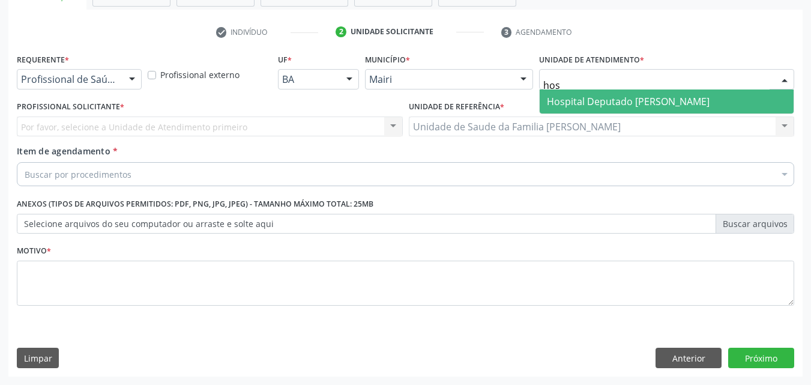
click at [576, 98] on span "Hospital Deputado [PERSON_NAME]" at bounding box center [628, 101] width 163 height 13
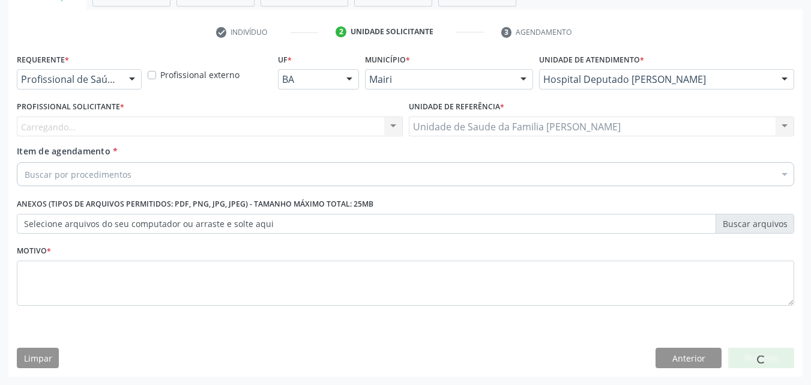
click at [102, 134] on div "Carregando... Nenhum resultado encontrado para: " " Não há nenhuma opção para s…" at bounding box center [210, 126] width 386 height 20
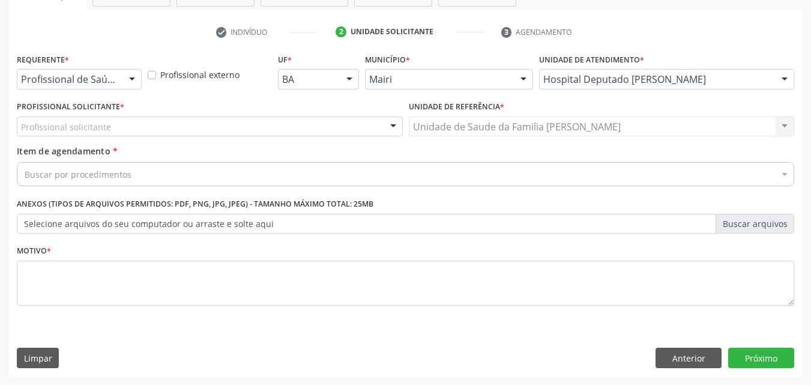
click at [100, 133] on div "Profissional solicitante" at bounding box center [210, 126] width 386 height 20
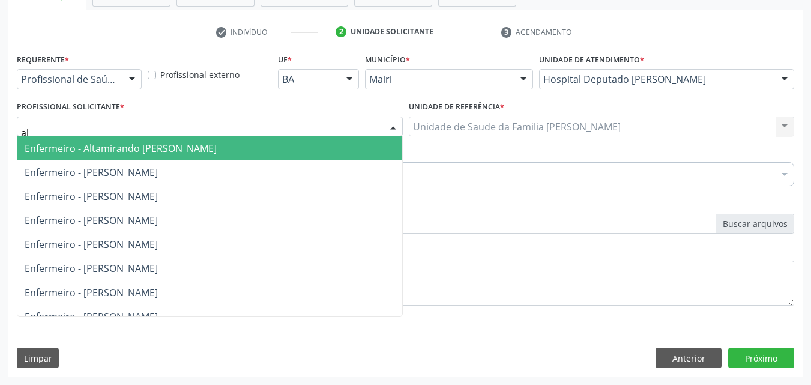
type input "ala"
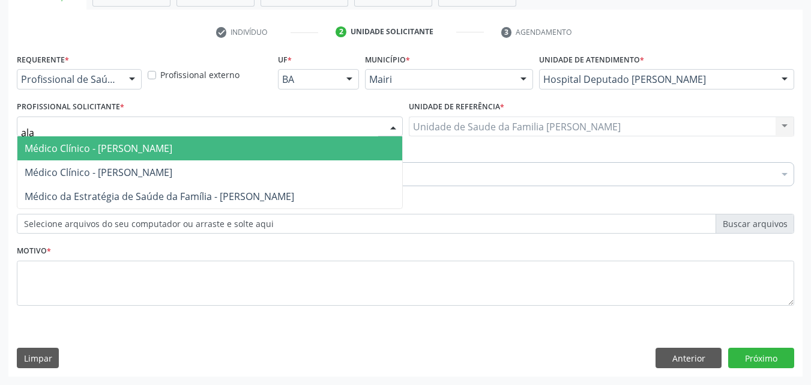
click at [110, 148] on span "Médico Clínico - [PERSON_NAME]" at bounding box center [99, 148] width 148 height 13
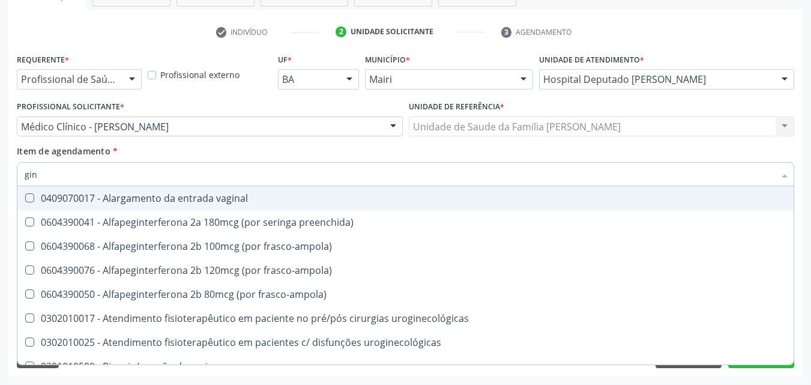
type input "gine"
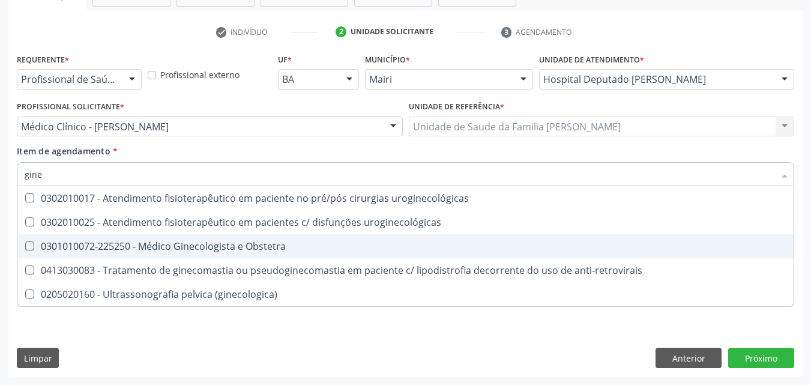
click at [197, 251] on div "0301010072-225250 - Médico Ginecologista e Obstetra" at bounding box center [405, 246] width 761 height 10
checkbox Obstetra "true"
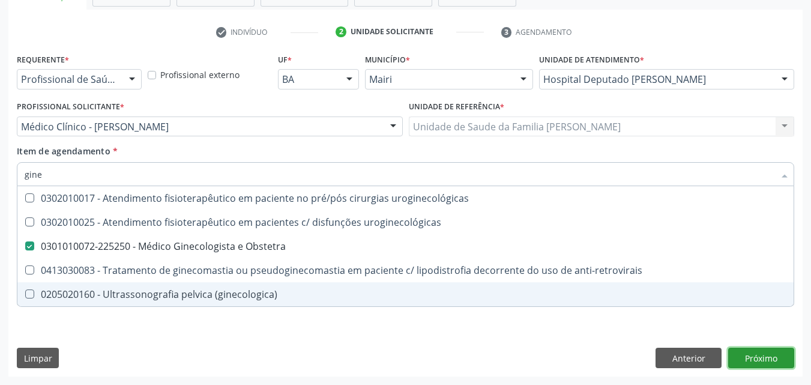
click at [736, 350] on div "Requerente * Profissional de Saúde Profissional de Saúde Paciente Nenhum result…" at bounding box center [405, 213] width 794 height 326
checkbox uroginecológicas "true"
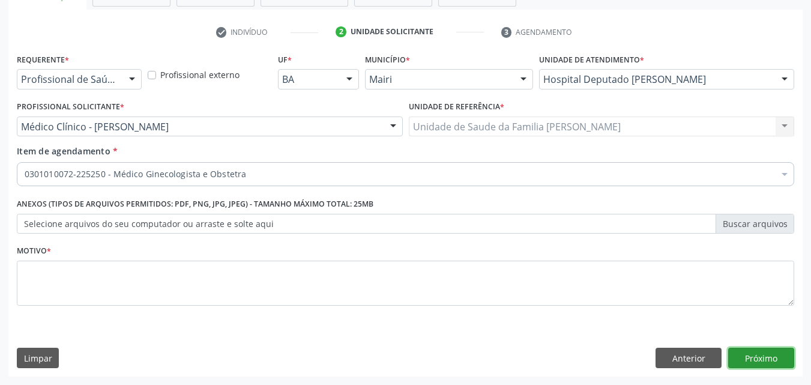
click at [740, 353] on button "Próximo" at bounding box center [761, 357] width 66 height 20
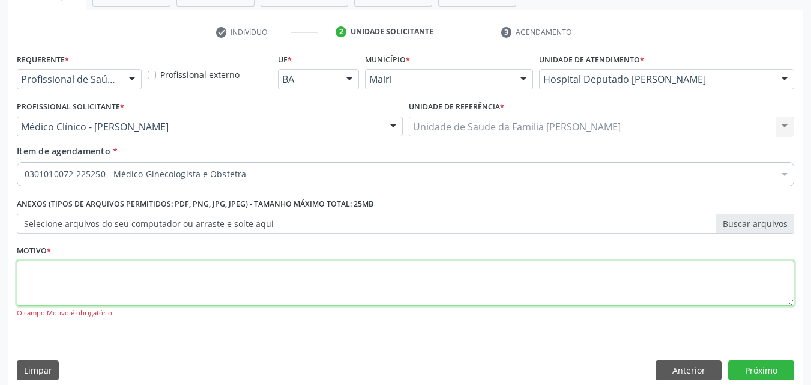
click at [139, 294] on textarea at bounding box center [405, 283] width 777 height 46
type textarea "dores pelvicas"
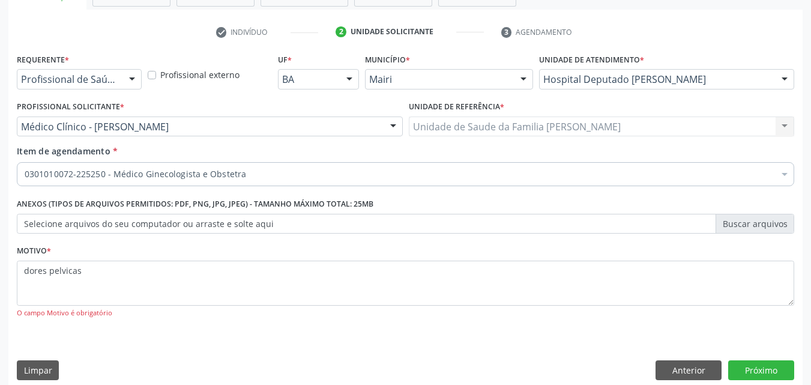
click at [739, 358] on div "Requerente * Profissional de Saúde Profissional de Saúde Paciente Nenhum result…" at bounding box center [405, 219] width 794 height 338
click at [739, 361] on button "Próximo" at bounding box center [761, 370] width 66 height 20
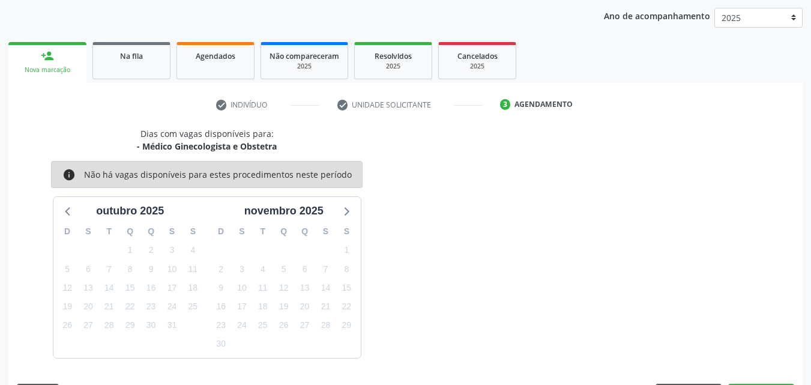
scroll to position [173, 0]
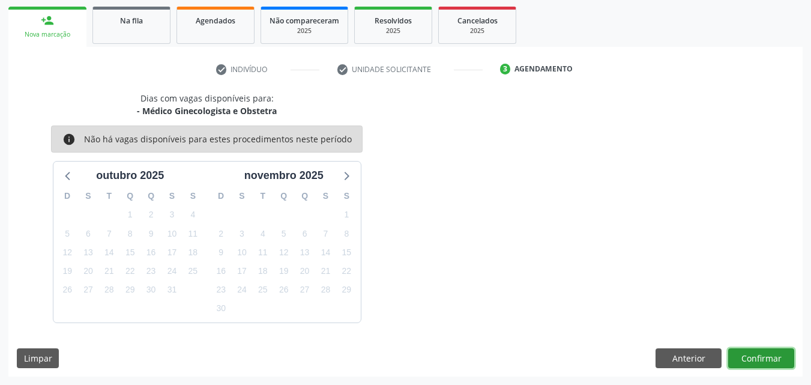
click at [739, 361] on button "Confirmar" at bounding box center [761, 358] width 66 height 20
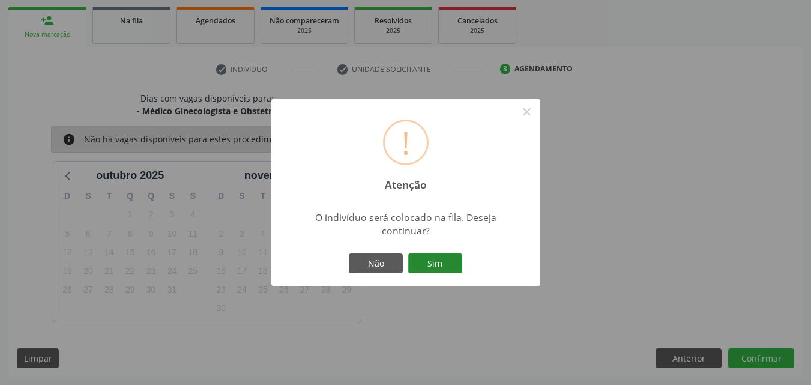
click at [443, 258] on button "Sim" at bounding box center [435, 263] width 54 height 20
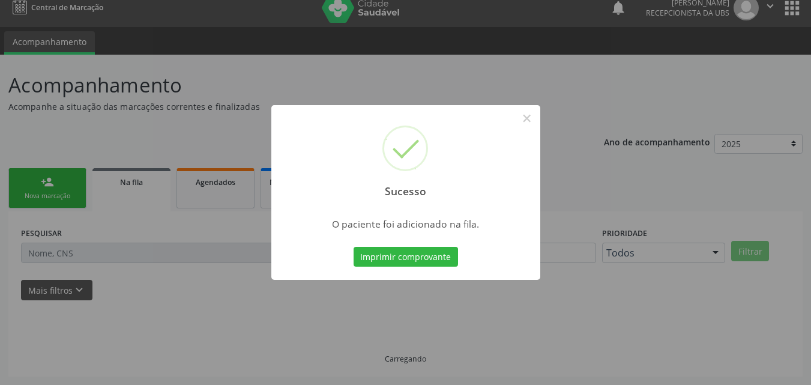
scroll to position [11, 0]
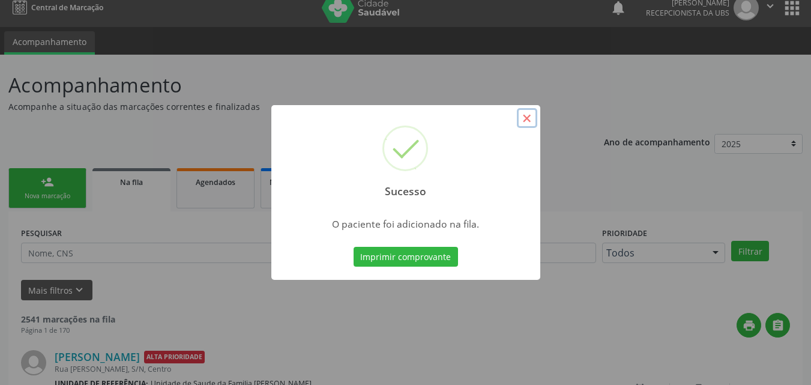
click at [529, 121] on button "×" at bounding box center [527, 118] width 20 height 20
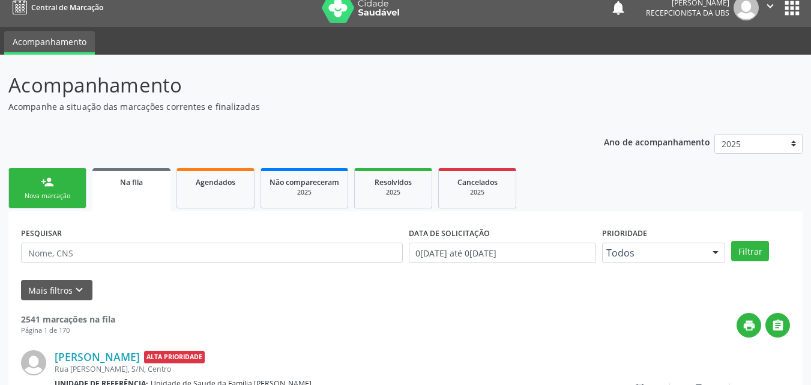
click at [67, 179] on link "person_add Nova marcação" at bounding box center [47, 188] width 78 height 40
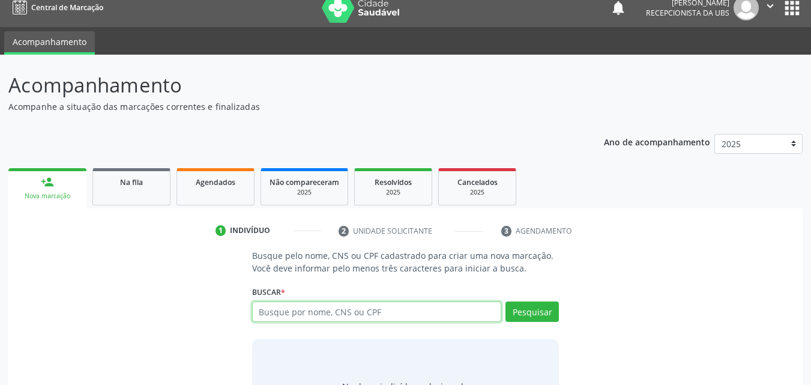
click at [388, 319] on input "text" at bounding box center [377, 311] width 250 height 20
paste input "704501358292615"
type input "704501358292615"
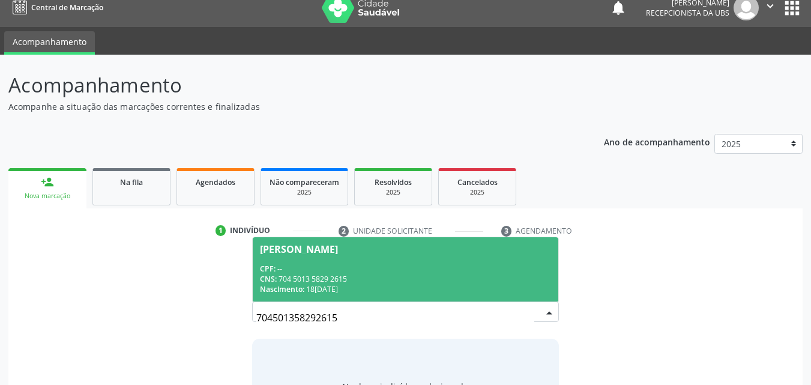
click at [423, 286] on div "Nascimento: 18/01/1942" at bounding box center [406, 289] width 292 height 10
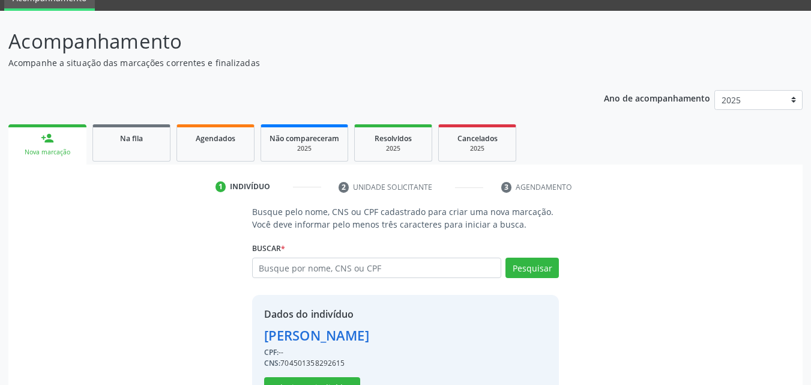
scroll to position [97, 0]
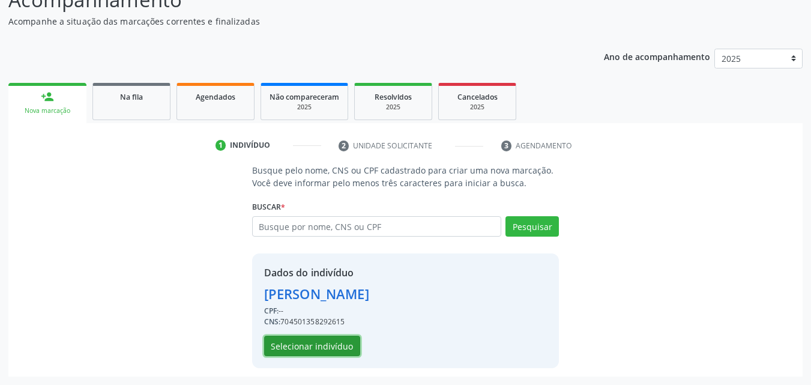
click at [302, 343] on button "Selecionar indivíduo" at bounding box center [312, 345] width 96 height 20
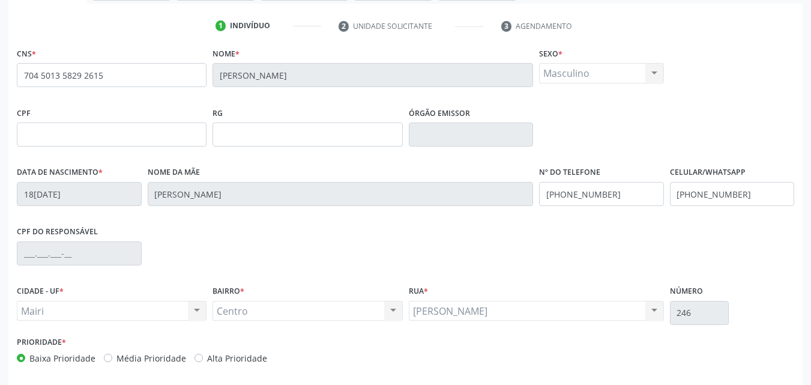
scroll to position [217, 0]
click at [749, 195] on input "(74) 99962-9336" at bounding box center [732, 193] width 125 height 24
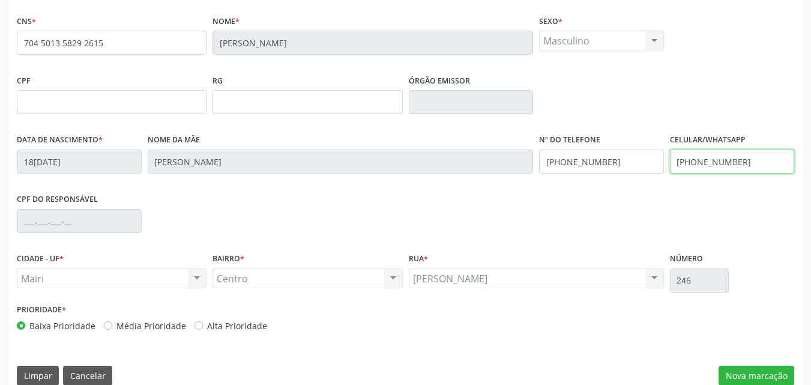
scroll to position [266, 0]
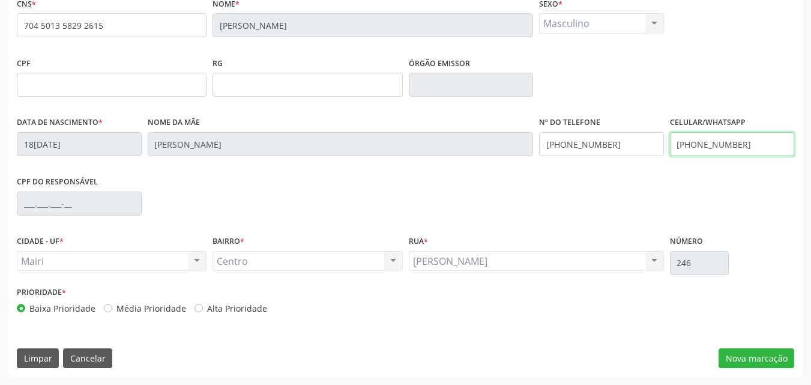
type input "(74) 98153-0513"
click at [229, 301] on div "Prioridade * Baixa Prioridade Média Prioridade Alta Prioridade" at bounding box center [210, 298] width 386 height 31
click at [248, 309] on label "Alta Prioridade" at bounding box center [237, 308] width 60 height 13
click at [203, 309] on input "Alta Prioridade" at bounding box center [198, 307] width 8 height 11
radio input "true"
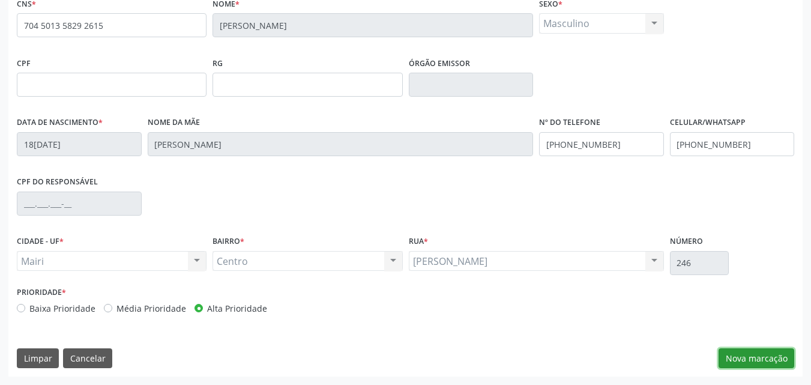
click at [754, 353] on button "Nova marcação" at bounding box center [756, 358] width 76 height 20
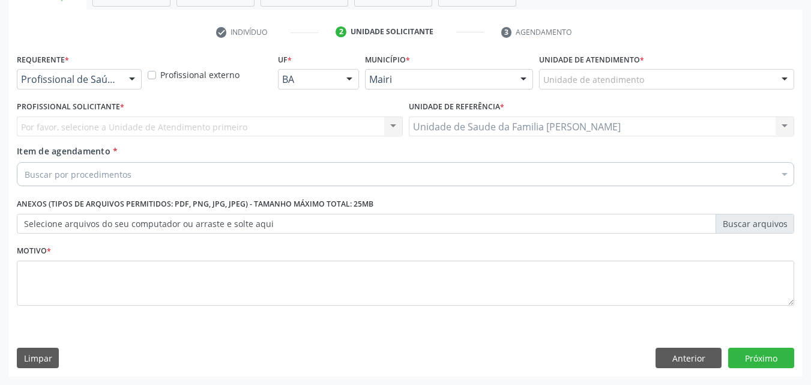
scroll to position [210, 0]
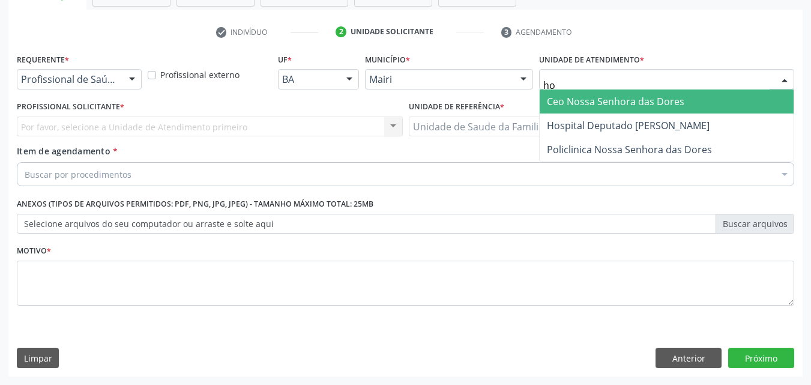
type input "hos"
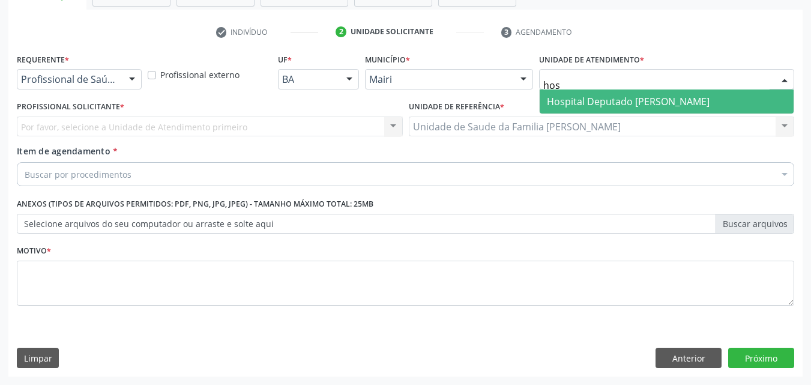
click at [611, 105] on span "Hospital Deputado Luis Eduardo Magalhaes" at bounding box center [628, 101] width 163 height 13
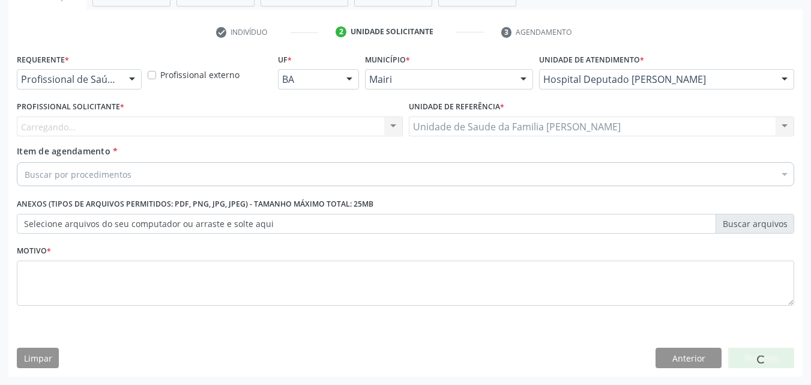
click at [203, 125] on div "Carregando... Nenhum resultado encontrado para: " " Não há nenhuma opção para s…" at bounding box center [210, 126] width 386 height 20
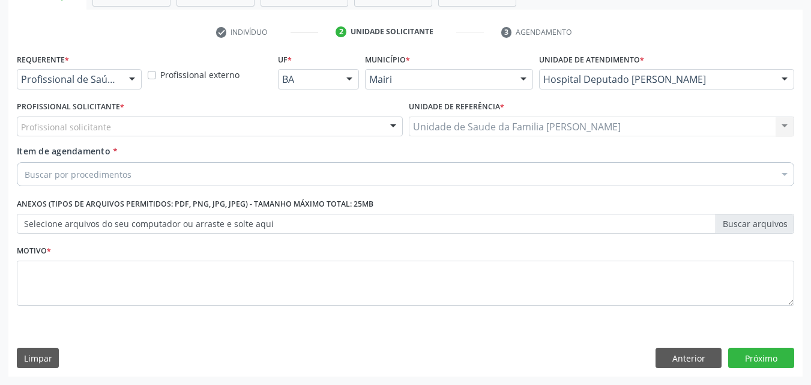
click at [203, 125] on div "Profissional solicitante" at bounding box center [210, 126] width 386 height 20
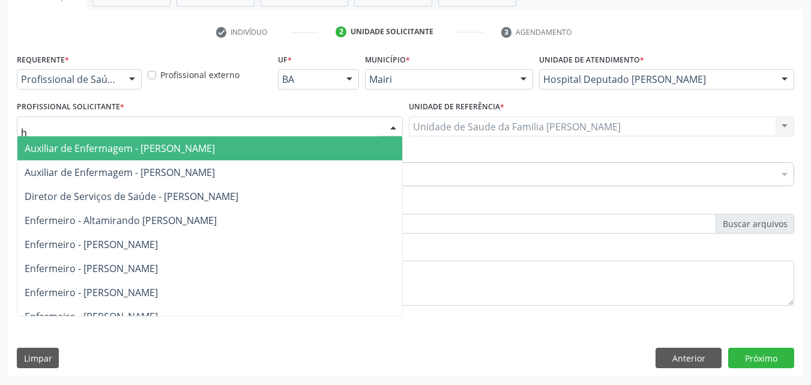
type input "he"
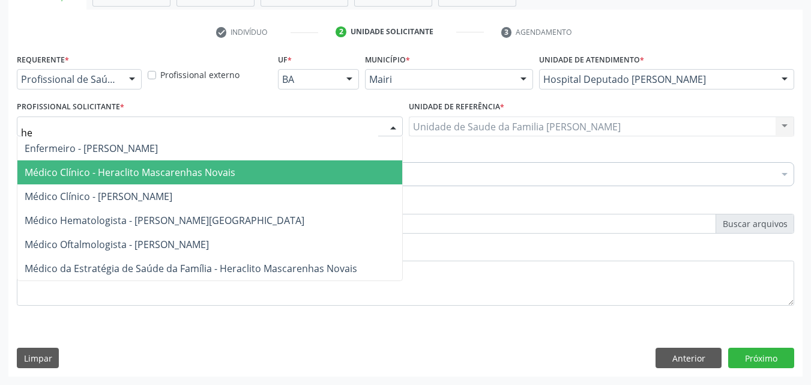
click at [196, 163] on span "Médico Clínico - Heraclito Mascarenhas Novais" at bounding box center [209, 172] width 385 height 24
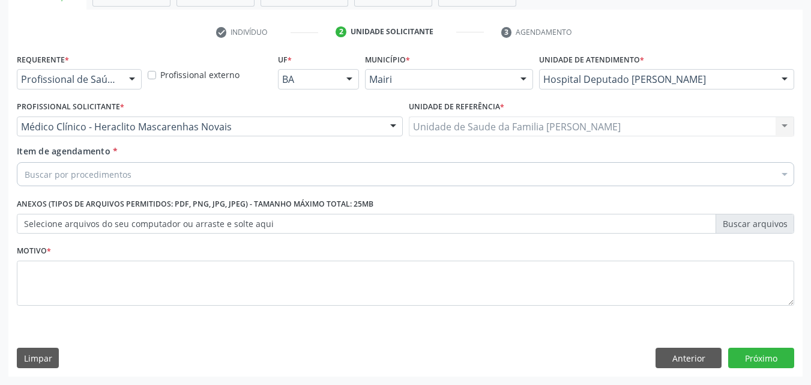
click at [128, 183] on div "Buscar por procedimentos" at bounding box center [405, 174] width 777 height 24
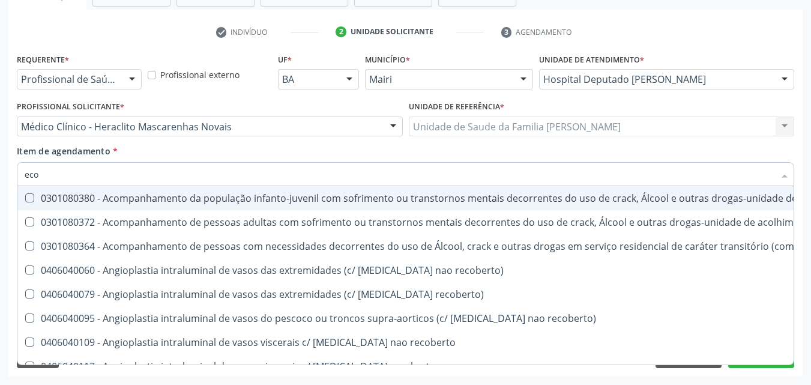
type input "ecoc"
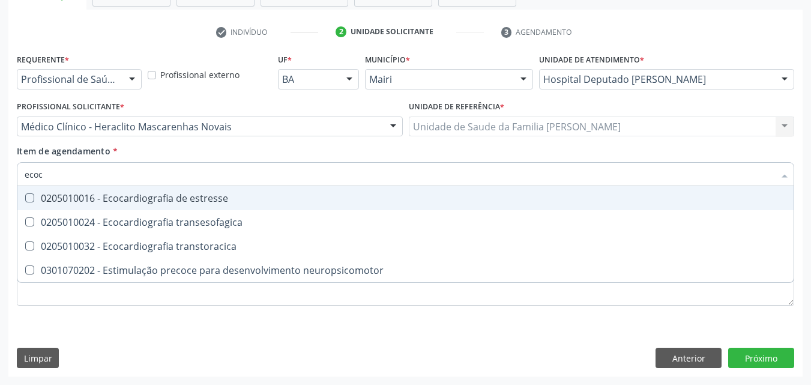
click at [178, 197] on div "0205010016 - Ecocardiografia de estresse" at bounding box center [405, 198] width 761 height 10
checkbox estresse "true"
click at [195, 181] on input "ecoc" at bounding box center [399, 174] width 749 height 24
click at [210, 157] on div "Item de agendamento * ecoc Desfazer seleção 0205010016 - Ecocardiografia de est…" at bounding box center [405, 164] width 777 height 38
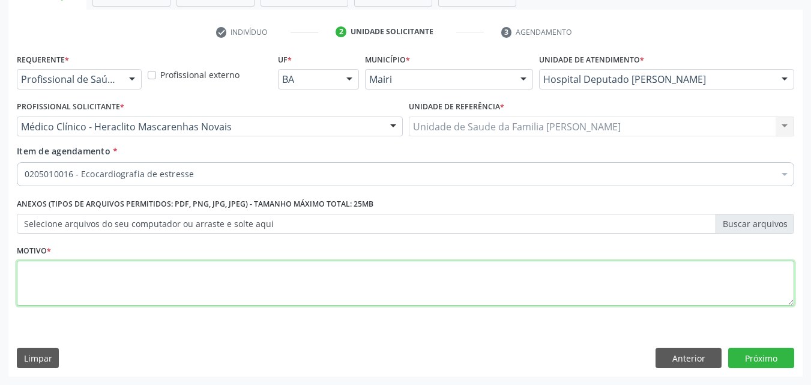
click at [188, 274] on textarea at bounding box center [405, 283] width 777 height 46
type textarea "Avaliação"
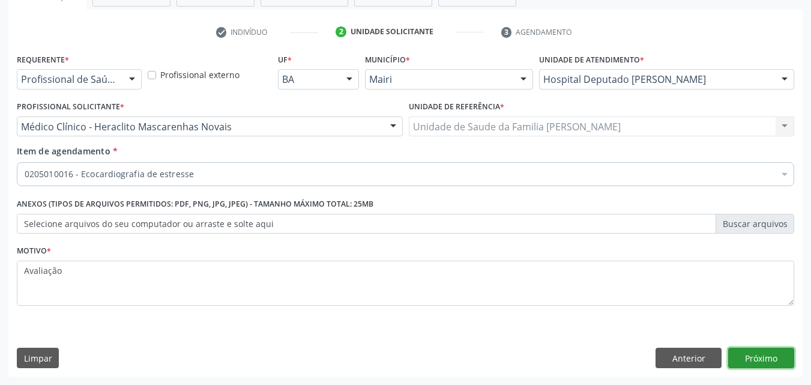
click at [778, 360] on button "Próximo" at bounding box center [761, 357] width 66 height 20
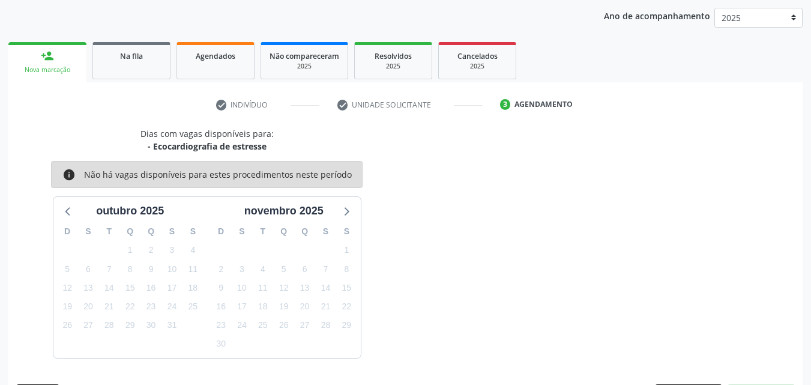
scroll to position [173, 0]
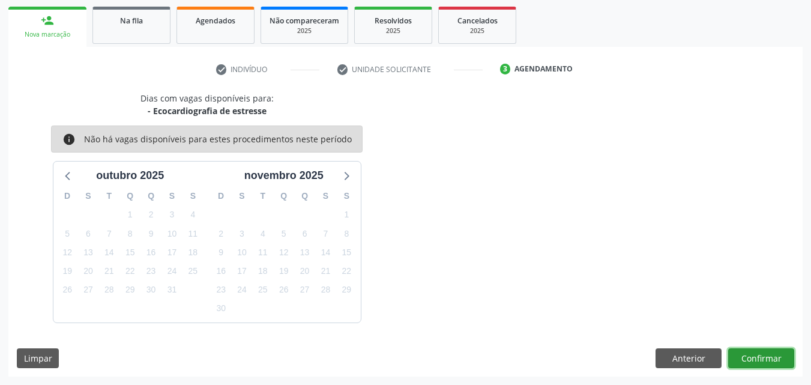
click at [778, 360] on button "Confirmar" at bounding box center [761, 358] width 66 height 20
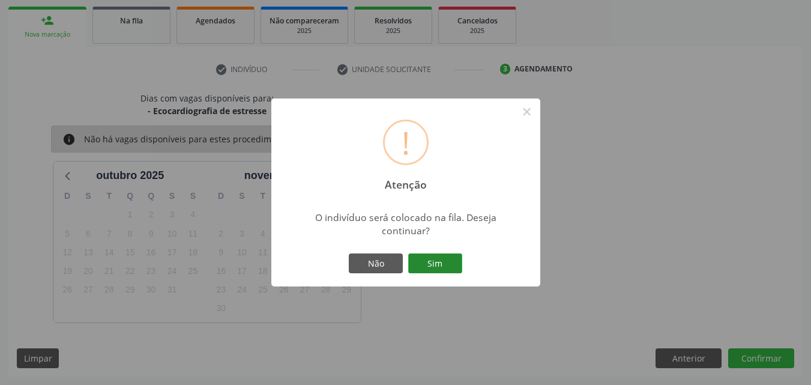
click at [435, 260] on button "Sim" at bounding box center [435, 263] width 54 height 20
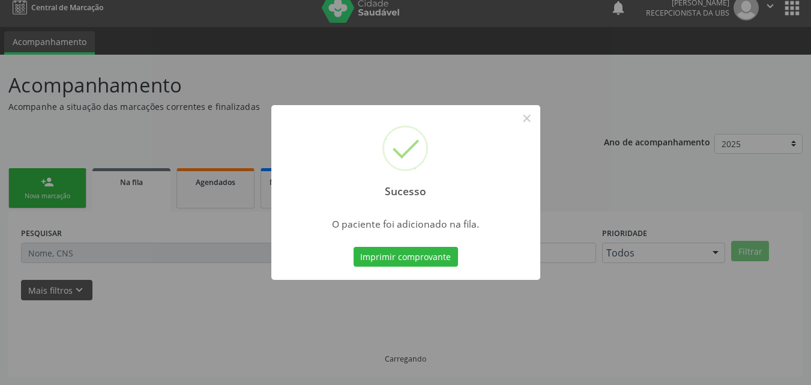
scroll to position [11, 0]
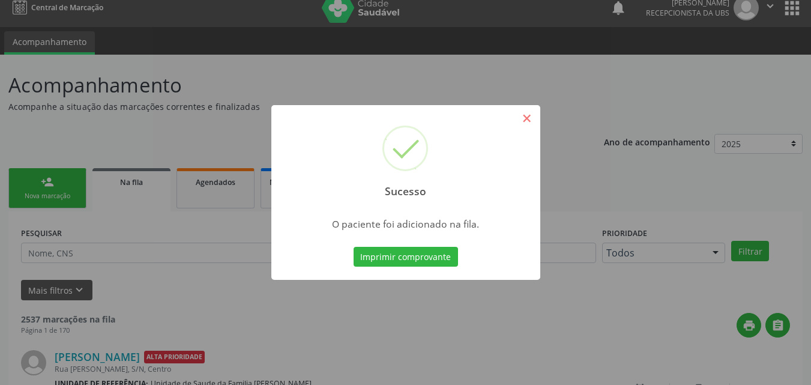
click at [523, 124] on button "×" at bounding box center [527, 118] width 20 height 20
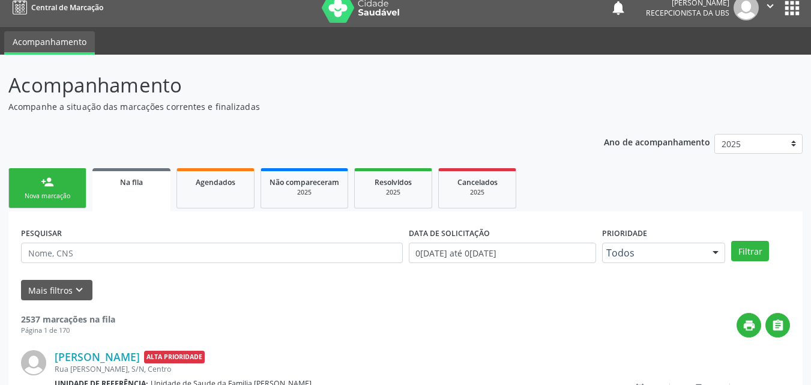
click at [43, 182] on div "person_add" at bounding box center [47, 181] width 13 height 13
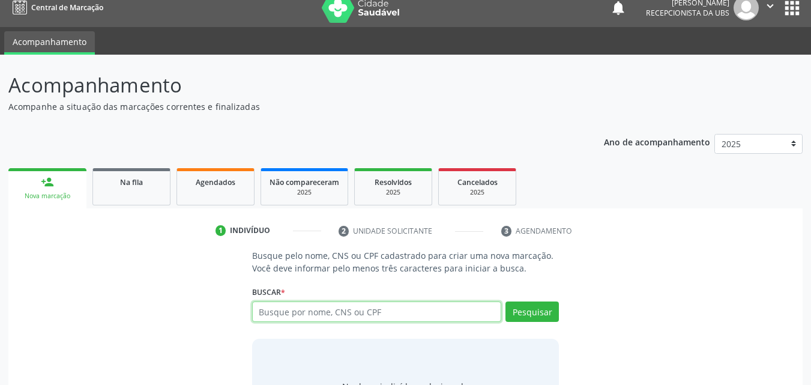
click at [270, 310] on input "text" at bounding box center [377, 311] width 250 height 20
paste input "704501358292615"
type input "704501358292615"
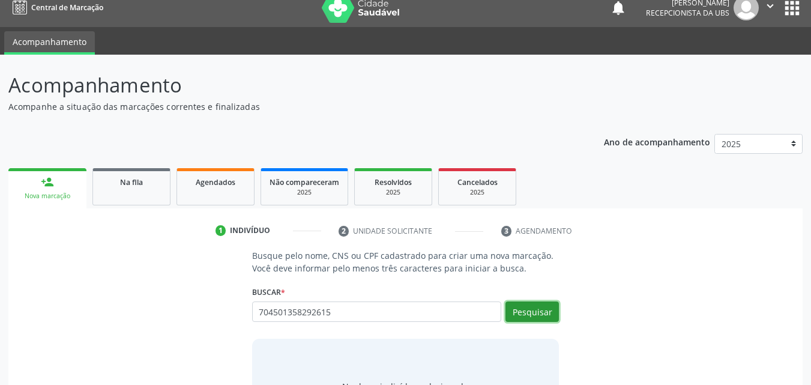
click at [512, 316] on button "Pesquisar" at bounding box center [531, 311] width 53 height 20
type input "704501358292615"
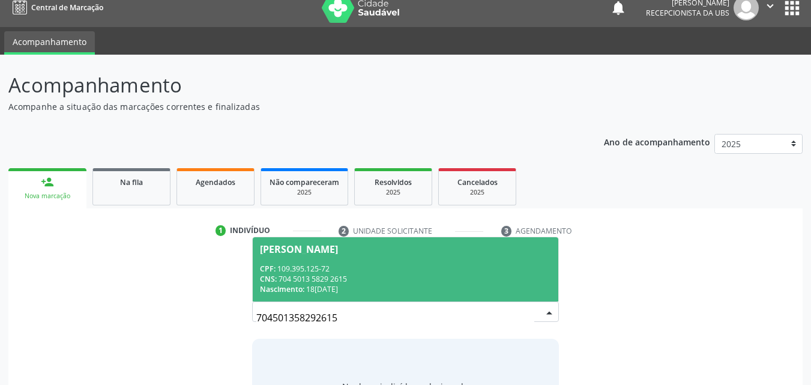
click at [481, 265] on div "CPF: 109.395.125-72" at bounding box center [406, 268] width 292 height 10
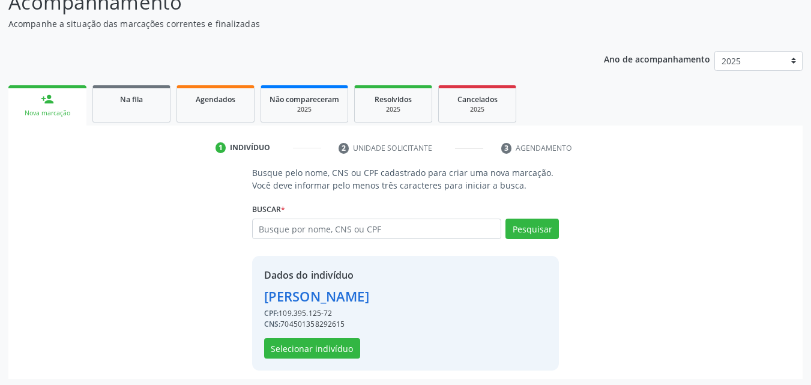
scroll to position [97, 0]
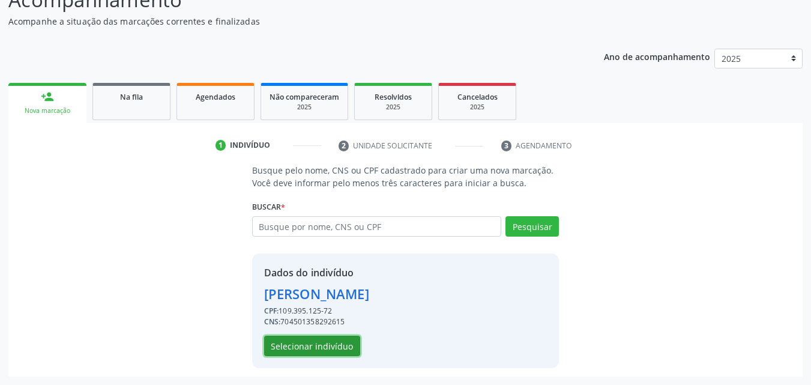
click at [341, 344] on button "Selecionar indivíduo" at bounding box center [312, 345] width 96 height 20
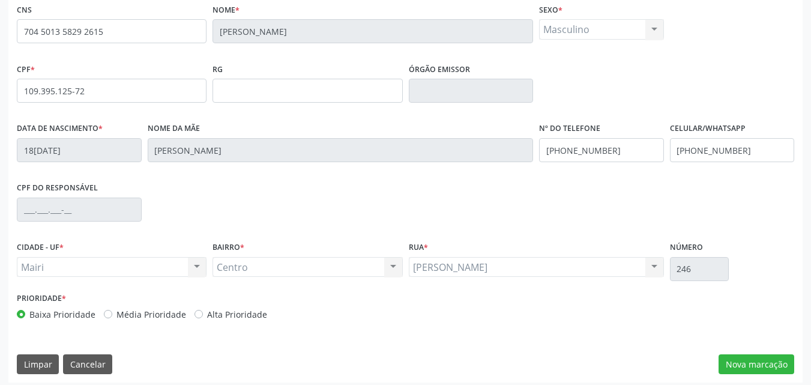
scroll to position [266, 0]
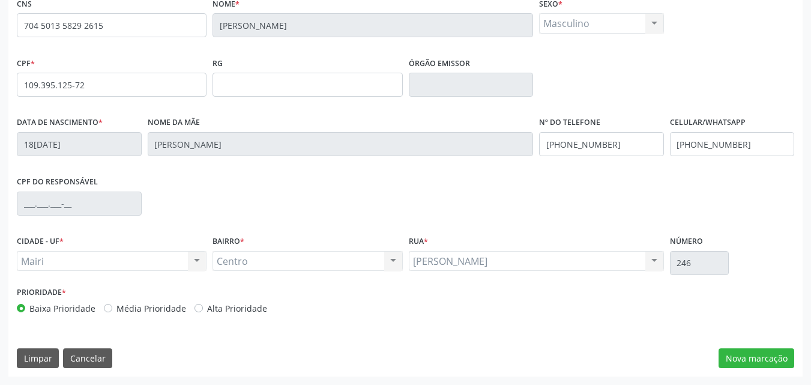
click at [244, 306] on label "Alta Prioridade" at bounding box center [237, 308] width 60 height 13
click at [203, 306] on input "Alta Prioridade" at bounding box center [198, 307] width 8 height 11
radio input "true"
click at [746, 355] on button "Nova marcação" at bounding box center [756, 358] width 76 height 20
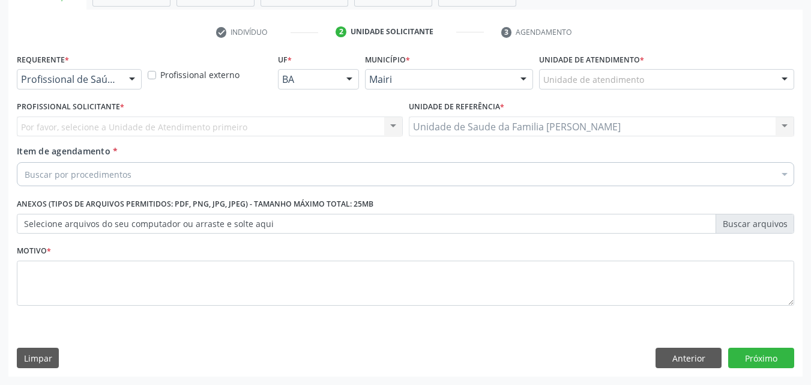
click at [637, 86] on div "Unidade de atendimento" at bounding box center [666, 79] width 255 height 20
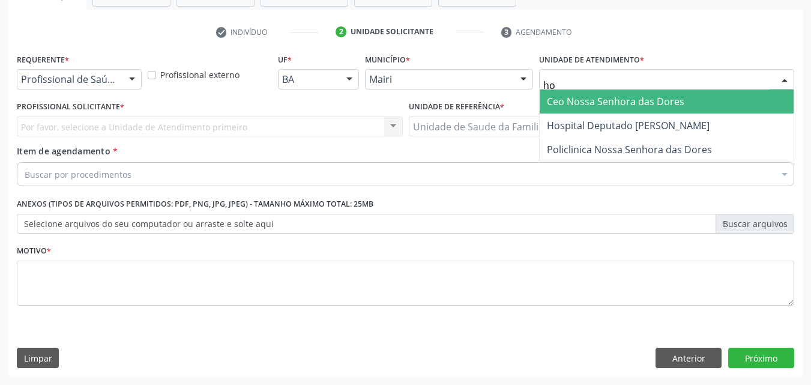
type input "hos"
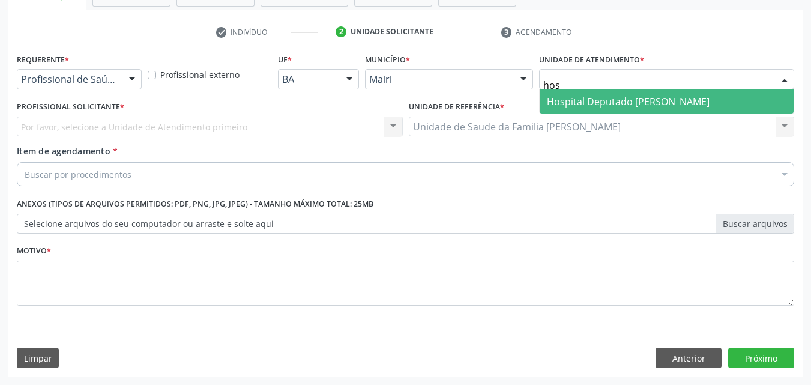
click at [640, 113] on span "Hospital Deputado Luis Eduardo Magalhaes" at bounding box center [666, 101] width 254 height 24
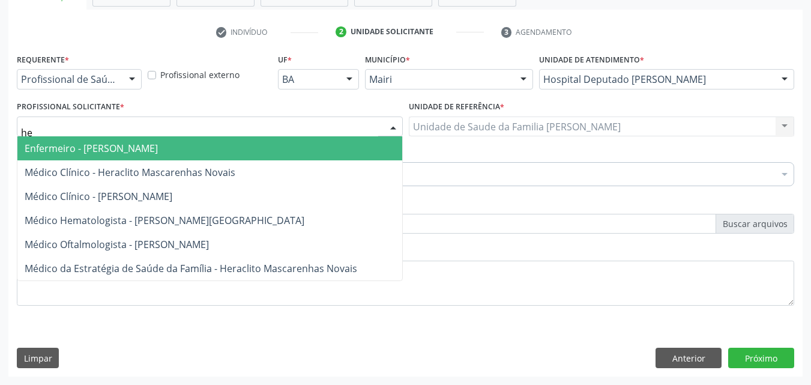
type input "her"
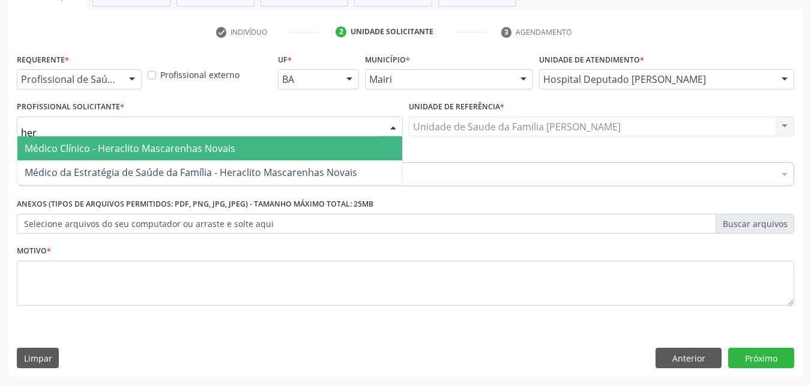
click at [61, 141] on span "Médico Clínico - Heraclito Mascarenhas Novais" at bounding box center [209, 148] width 385 height 24
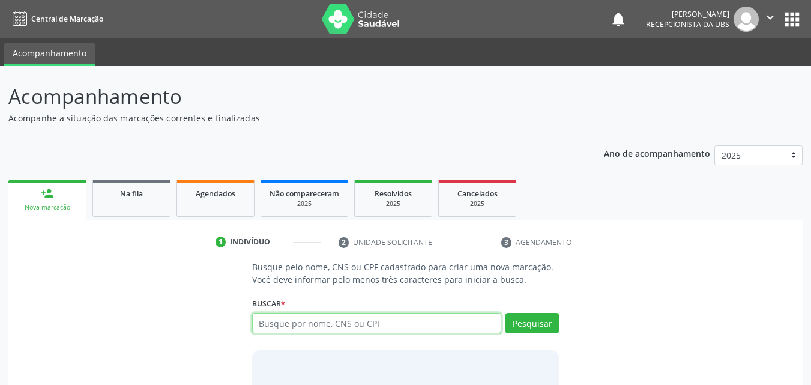
drag, startPoint x: 287, startPoint y: 322, endPoint x: 292, endPoint y: 327, distance: 6.8
click at [292, 327] on input "text" at bounding box center [377, 323] width 250 height 20
type input "706805737988720"
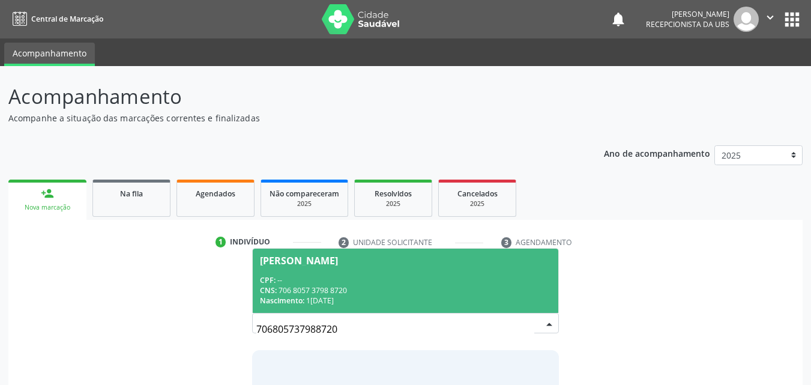
click at [370, 273] on span "Givanilton Vitorino Dias CPF: -- CNS: 706 8057 3798 8720 Nascimento: 12/07/1982" at bounding box center [406, 280] width 306 height 64
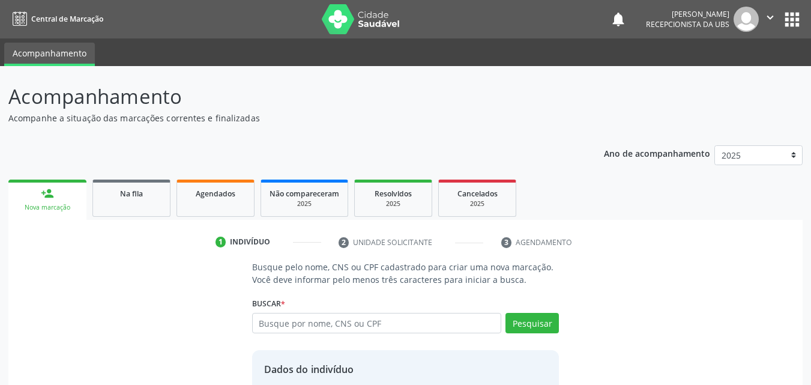
scroll to position [97, 0]
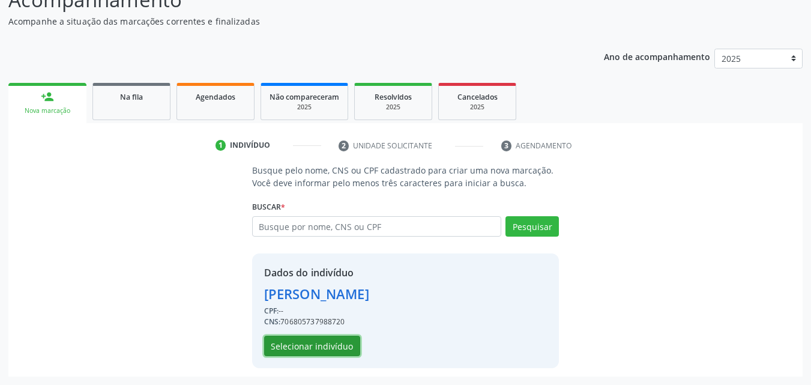
click at [320, 340] on button "Selecionar indivíduo" at bounding box center [312, 345] width 96 height 20
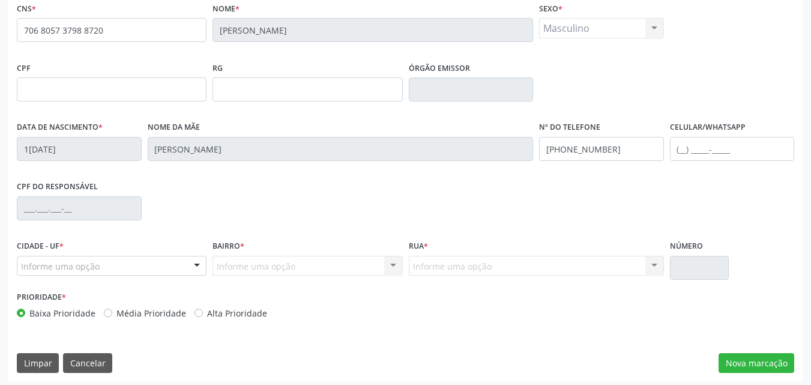
scroll to position [266, 0]
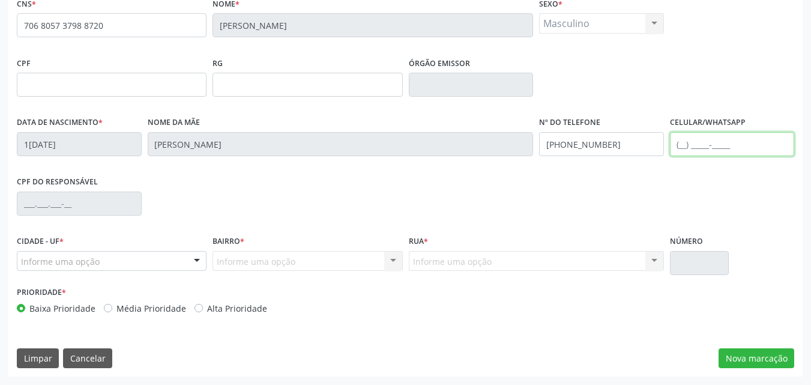
click at [732, 140] on input "text" at bounding box center [732, 144] width 125 height 24
type input "(74) 98105-2306"
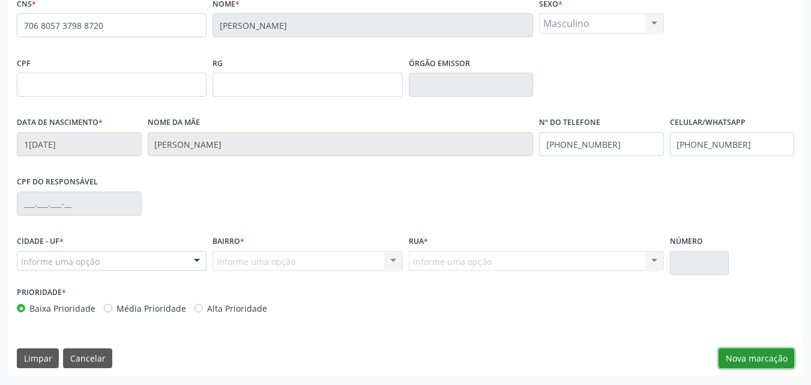
click at [745, 359] on button "Nova marcação" at bounding box center [756, 358] width 76 height 20
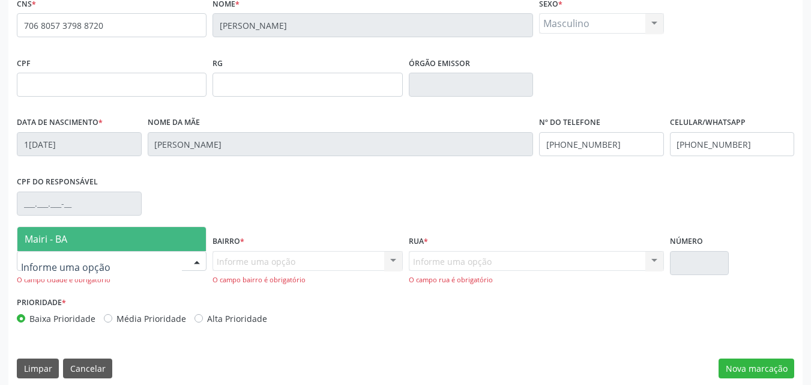
click at [127, 241] on span "Mairi - BA" at bounding box center [111, 239] width 188 height 24
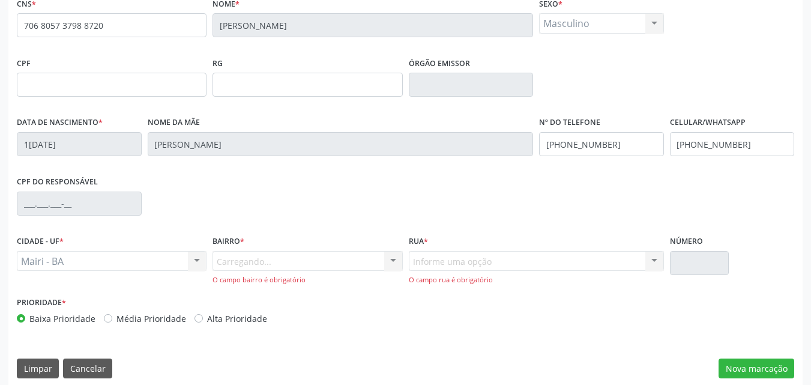
click at [246, 275] on div "O campo bairro é obrigatório" at bounding box center [307, 280] width 190 height 10
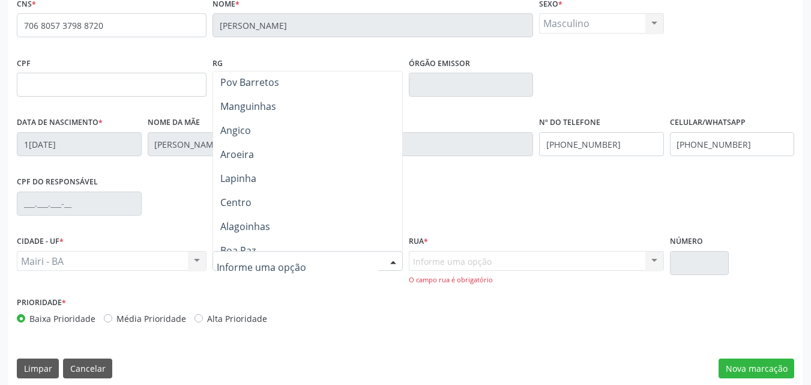
scroll to position [0, 0]
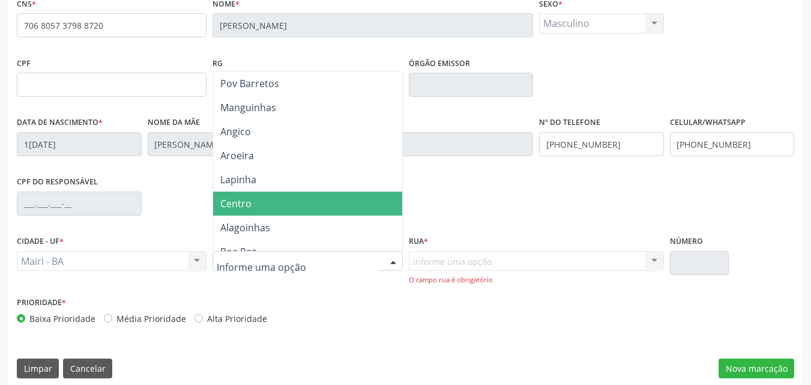
click at [244, 194] on span "Centro" at bounding box center [307, 203] width 188 height 24
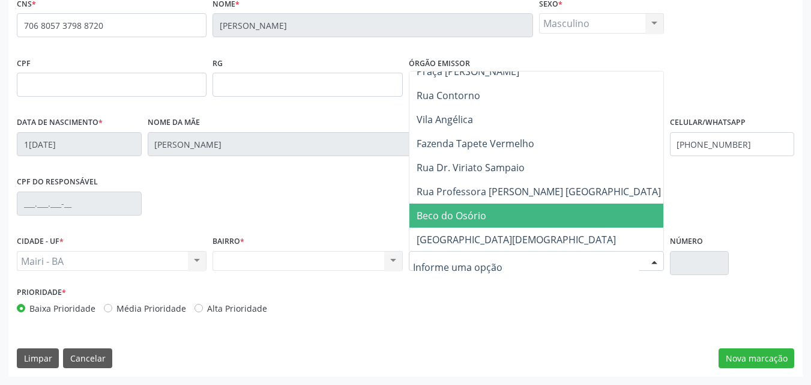
scroll to position [120, 0]
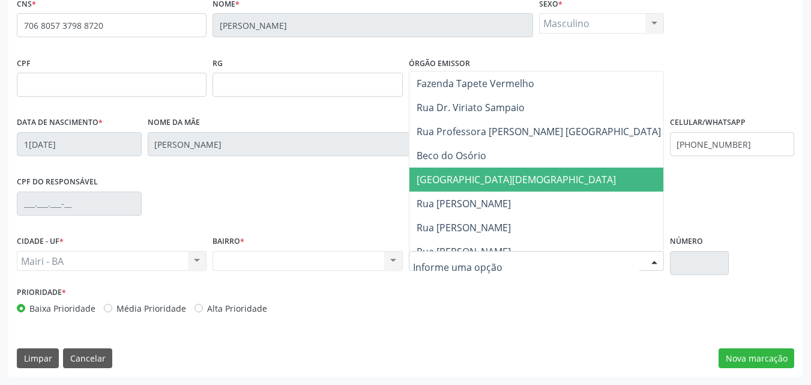
click at [485, 182] on span "Praça da Bíblia" at bounding box center [538, 179] width 259 height 24
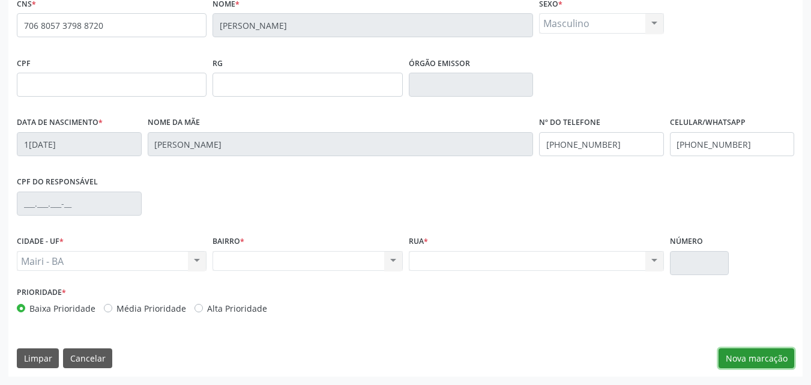
click at [737, 351] on button "Nova marcação" at bounding box center [756, 358] width 76 height 20
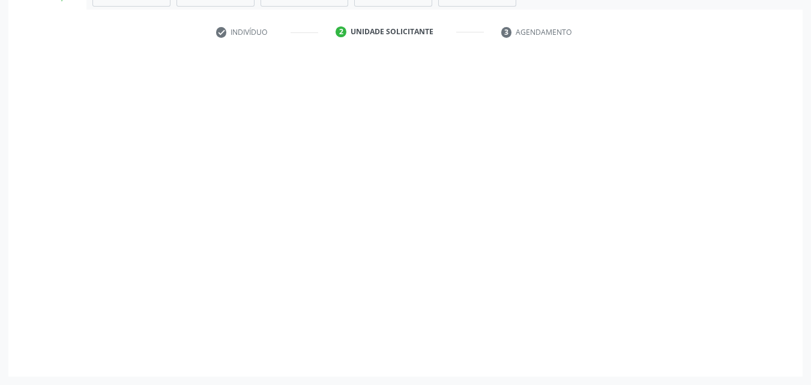
scroll to position [210, 0]
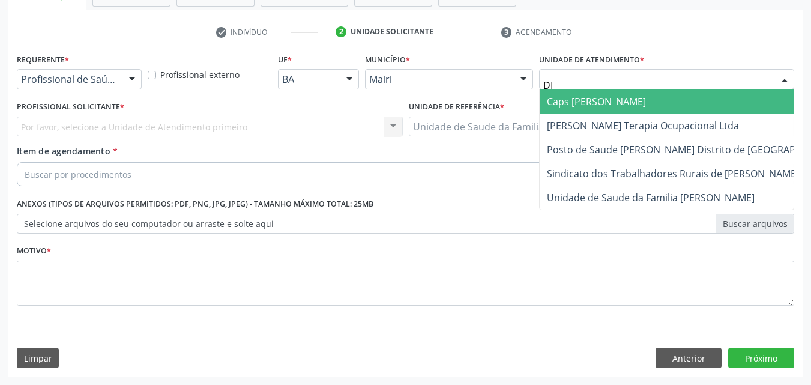
type input "DIL"
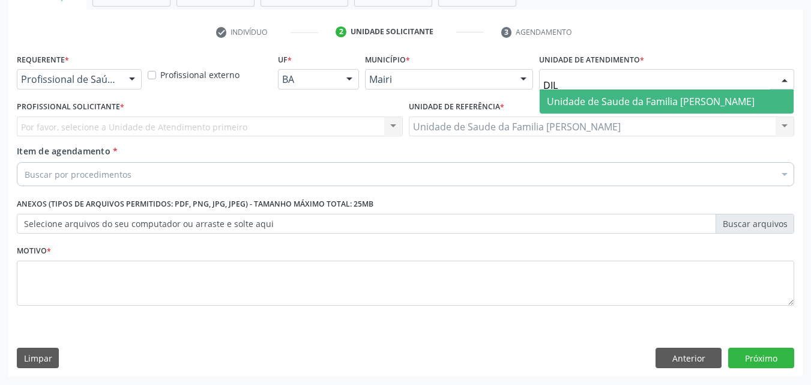
click at [608, 103] on span "Unidade de Saude da Familia [PERSON_NAME]" at bounding box center [651, 101] width 208 height 13
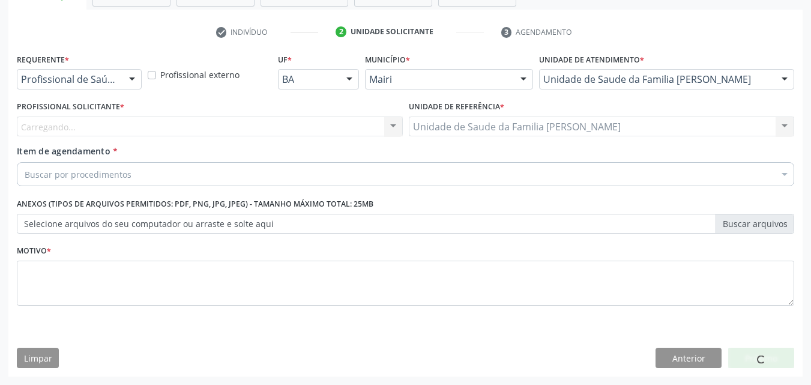
click at [98, 130] on div "Carregando... Nenhum resultado encontrado para: " " Não há nenhuma opção para s…" at bounding box center [210, 126] width 386 height 20
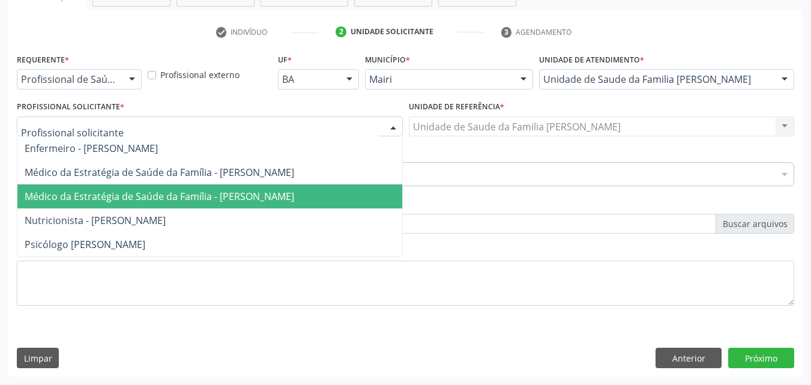
click at [128, 189] on span "Médico da Estratégia de Saúde da Família - Edisbel Valdes Mendez" at bounding box center [209, 196] width 385 height 24
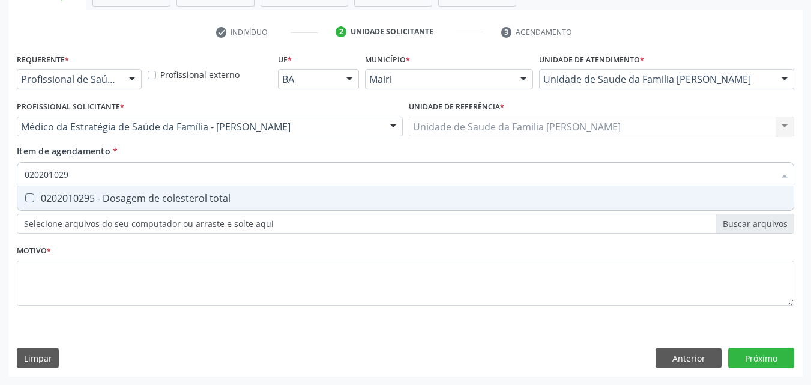
type input "0202010295"
click at [119, 194] on div "0202010295 - Dosagem de colesterol total" at bounding box center [405, 198] width 761 height 10
checkbox total "true"
type input "0"
checkbox total "false"
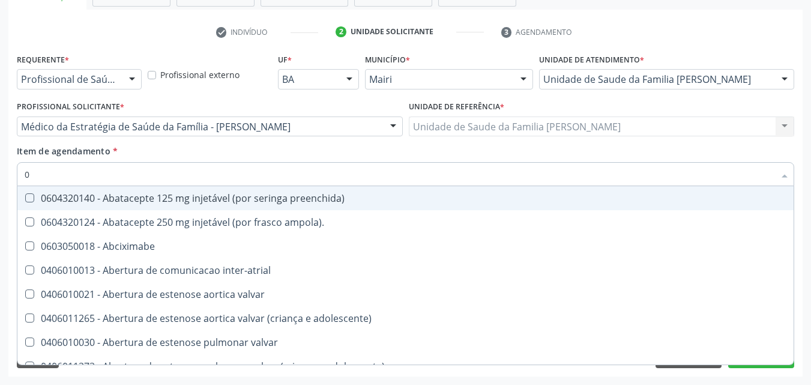
type input "02"
checkbox estimulo "true"
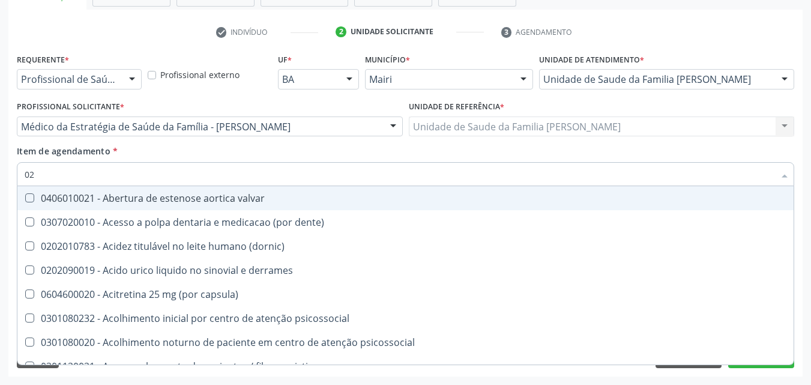
type input "020"
checkbox alimentos "true"
checkbox total "false"
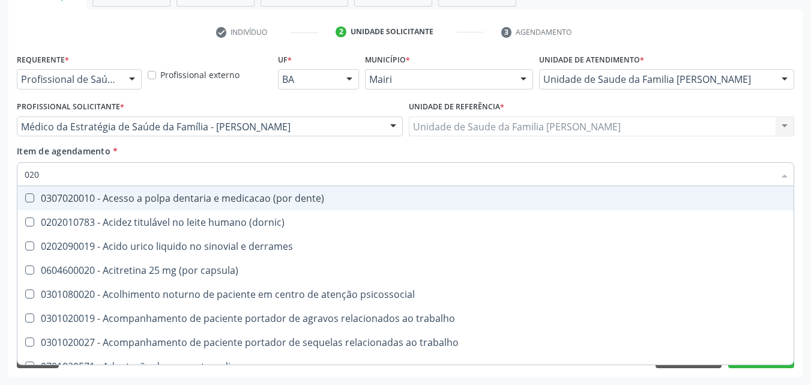
type input "0202"
checkbox ocular "true"
checkbox total "false"
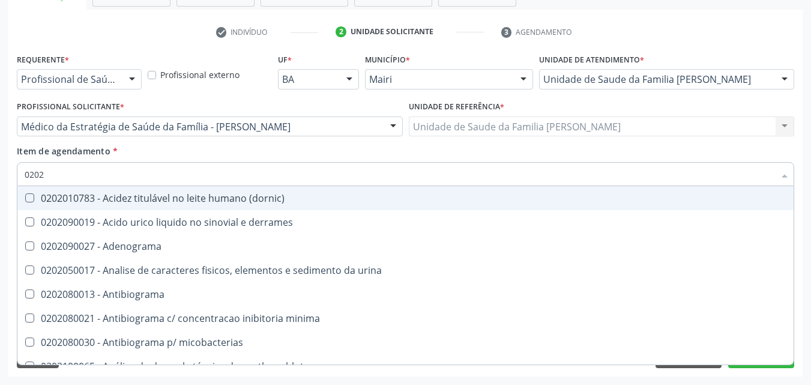
type input "02020"
checkbox ionizavel "true"
checkbox total "false"
type input "020201"
checkbox htlv-1 "true"
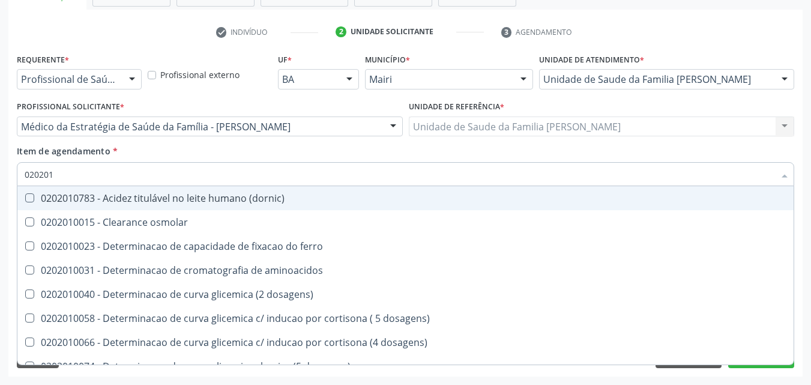
type input "0202010"
checkbox ionizavel "true"
checkbox total "false"
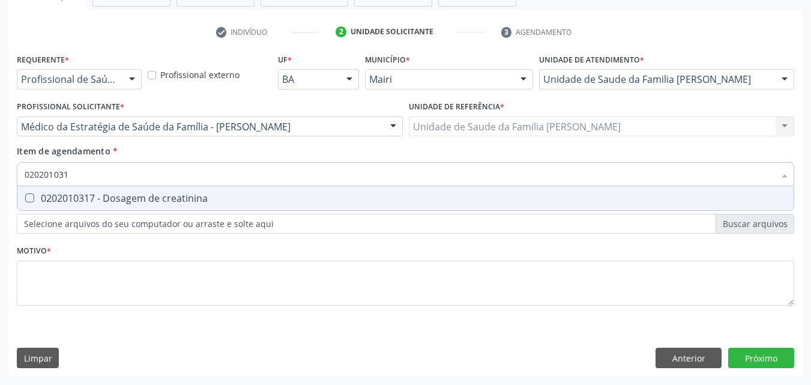
type input "0202010317"
click at [119, 194] on div "0202010317 - Dosagem de creatinina" at bounding box center [405, 198] width 761 height 10
checkbox creatinina "true"
type input "02020103"
checkbox creatinina "false"
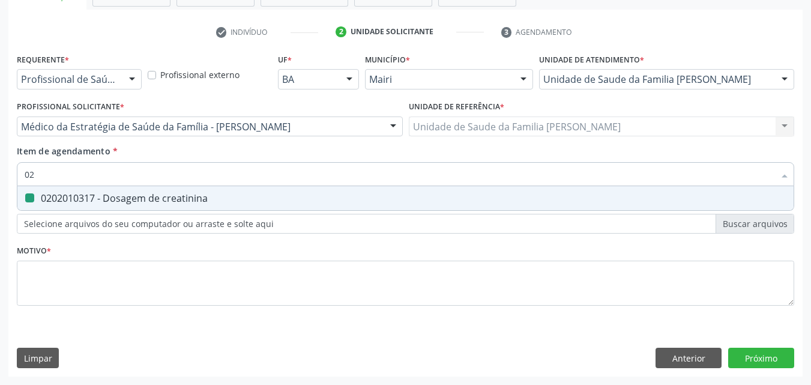
type input "0"
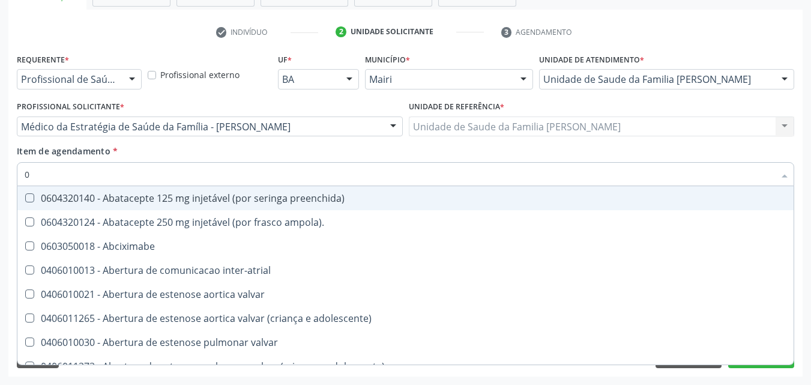
type input "02"
checkbox estimulo "true"
checkbox meckel "true"
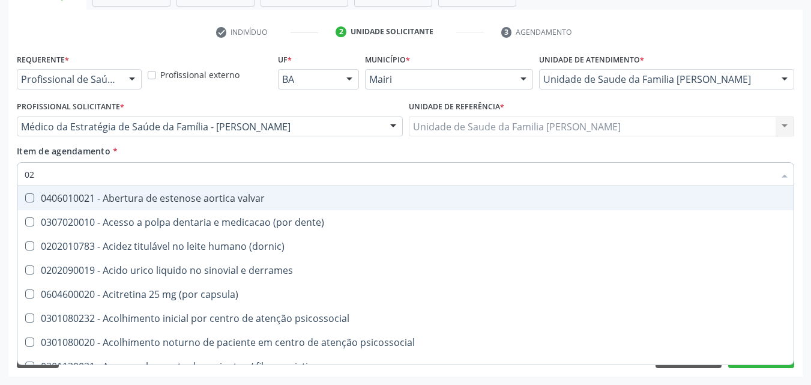
type input "020"
checkbox alimentos "true"
checkbox debridamento "true"
checkbox total "false"
checkbox creatinina "false"
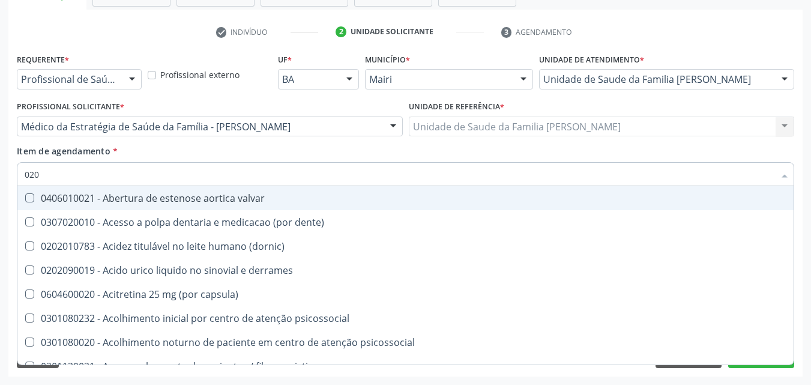
type input "0202"
checkbox queimado "true"
checkbox neurocirurgia "true"
checkbox alimentos "false"
checkbox debridamento "false"
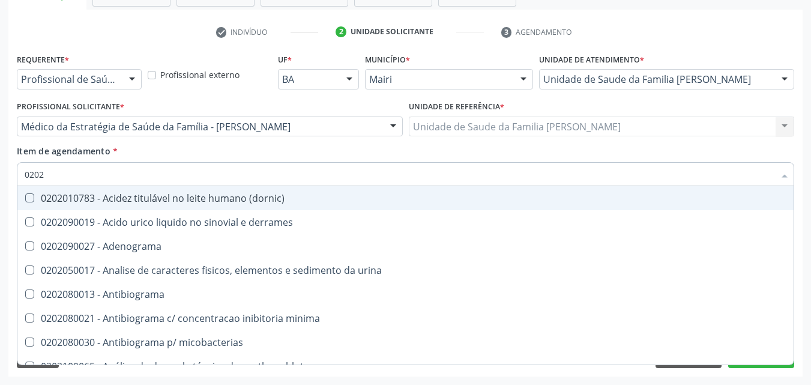
type input "02020"
checkbox ionizavel "true"
checkbox catecolaminas "true"
checkbox total "false"
checkbox creatinina "false"
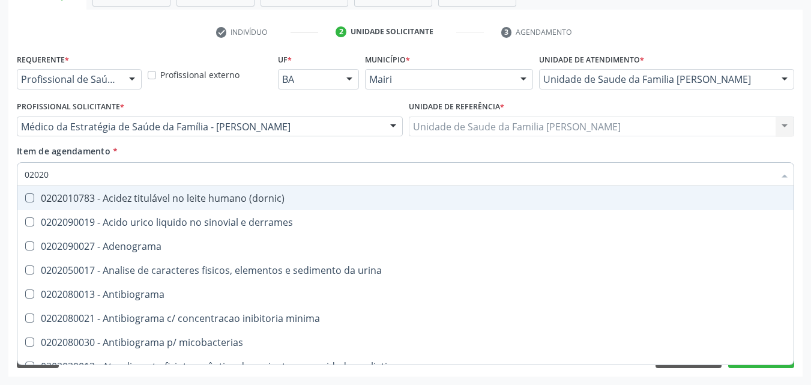
type input "020201"
checkbox htlv-1 "true"
checkbox \(ch50\) "true"
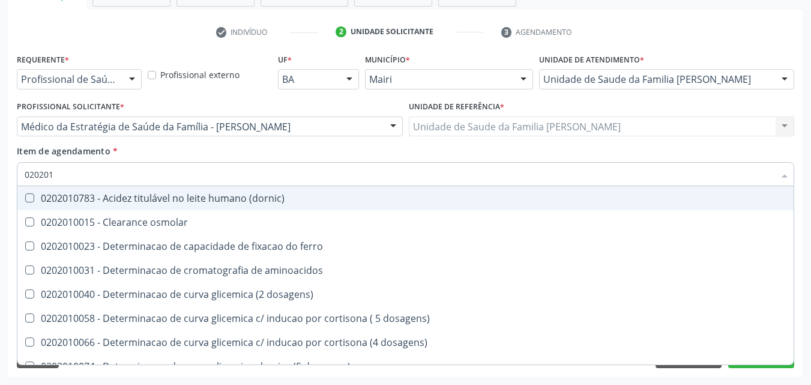
type input "0202010"
checkbox ionizavel "true"
checkbox catecolaminas "true"
checkbox total "false"
checkbox creatinina "false"
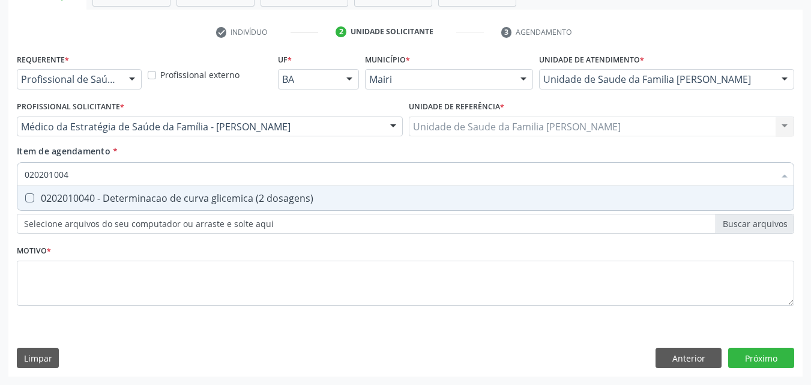
type input "0202010040"
click at [119, 194] on div "0202010040 - Determinacao de curva glicemica (2 dosagens)" at bounding box center [405, 198] width 761 height 10
checkbox dosagens\) "true"
type input "02020100"
checkbox dosagens\) "false"
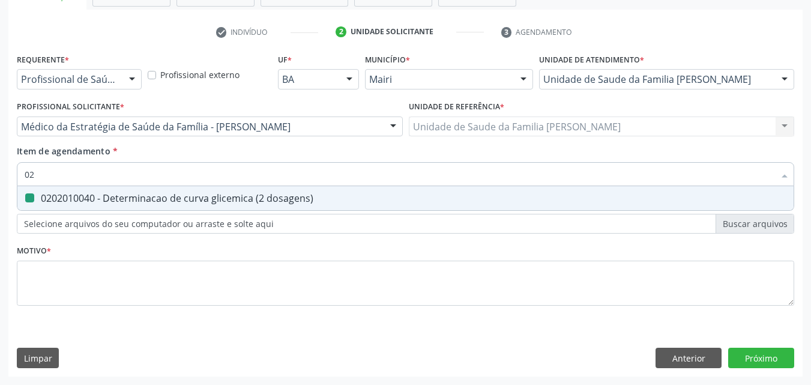
type input "0"
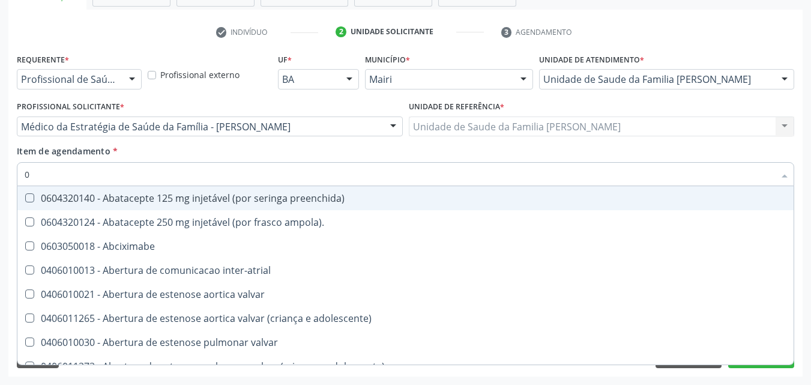
type input "02"
checkbox alimentação "true"
checkbox estimulo "true"
checkbox meckel "true"
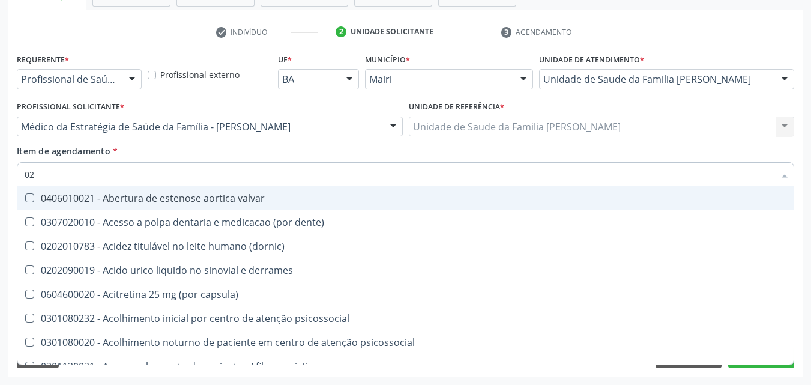
type input "020"
checkbox comprimido\) "true"
checkbox alimentos "true"
checkbox debridamento "true"
checkbox dosagens\) "false"
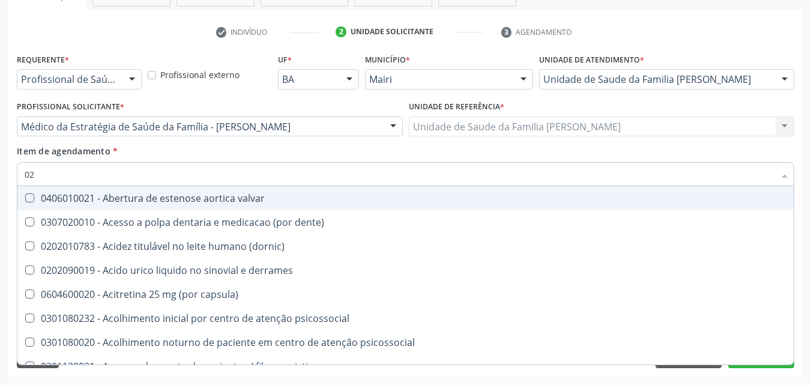
checkbox total "false"
checkbox creatinina "false"
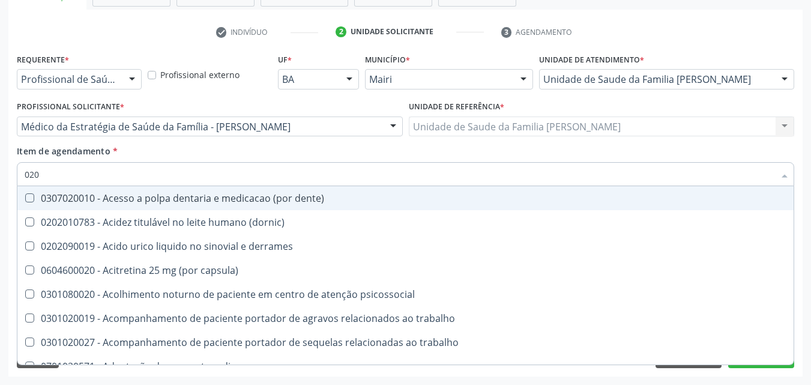
type input "0202"
checkbox lisa "true"
checkbox ocular "true"
checkbox nervo "true"
checkbox dosagens\) "false"
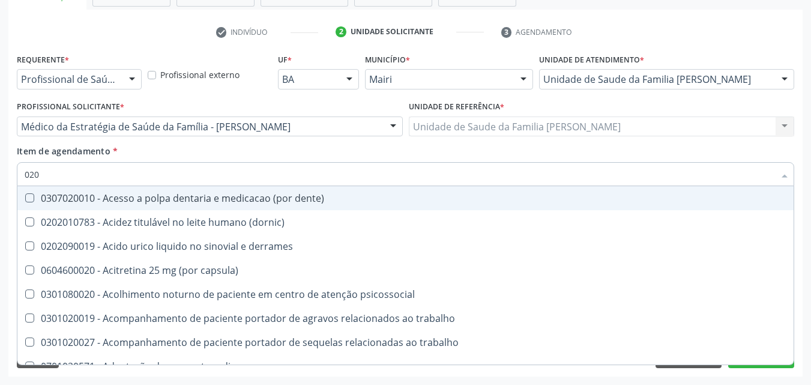
checkbox total "false"
checkbox creatinina "false"
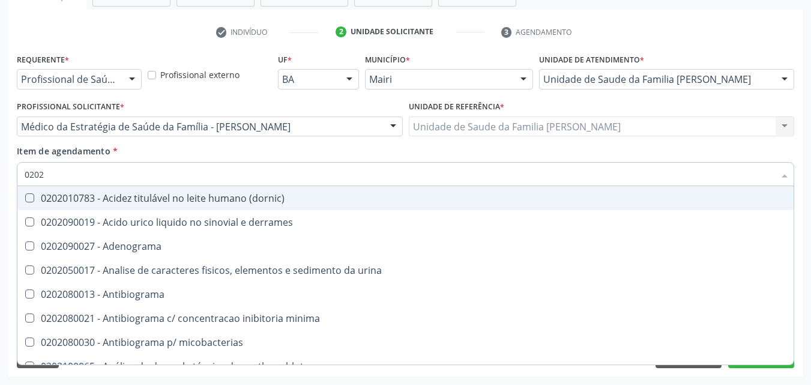
type input "02020"
checkbox htlv-1 "true"
checkbox dosagens\) "false"
checkbox ionizavel "true"
checkbox catecolaminas "true"
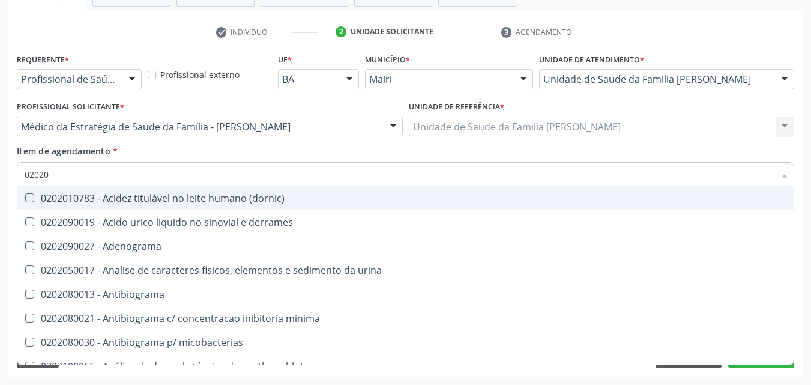
checkbox total "false"
checkbox creatinina "false"
type input "020201"
checkbox Antibiograma "true"
checkbox htlv-1 "true"
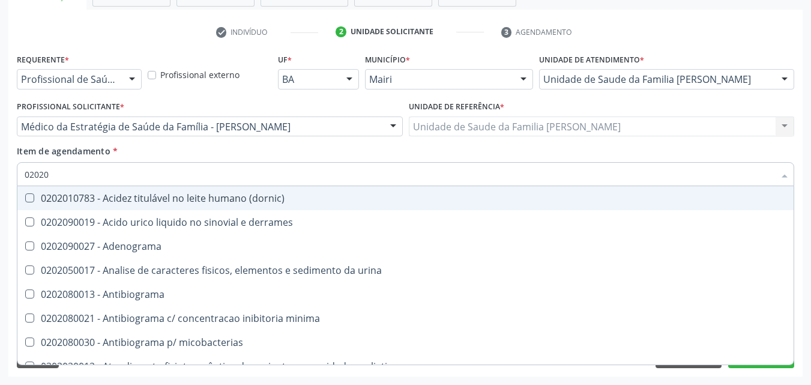
checkbox \(ch50\) "true"
checkbox dosagens\) "false"
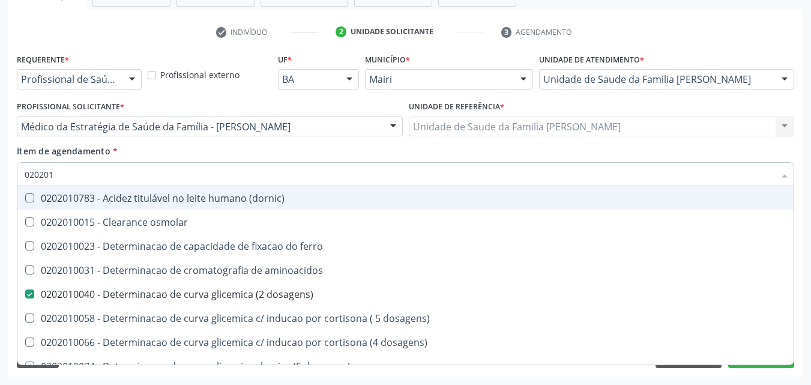
type input "0202010"
checkbox ionizavel "true"
checkbox catecolaminas "true"
checkbox total "false"
checkbox creatinina "false"
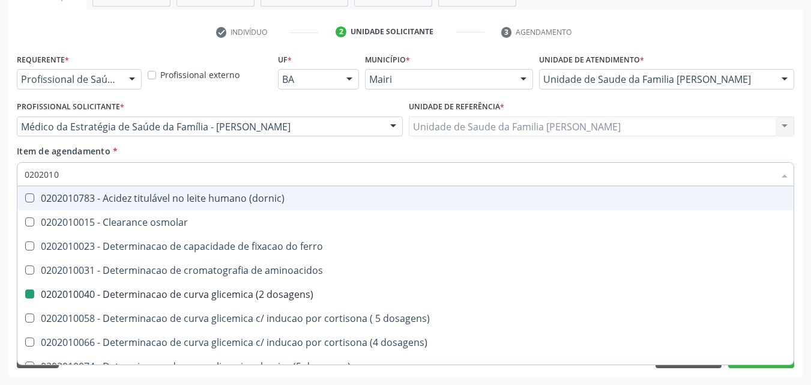
type input "02020106"
checkbox dosagens\) "false"
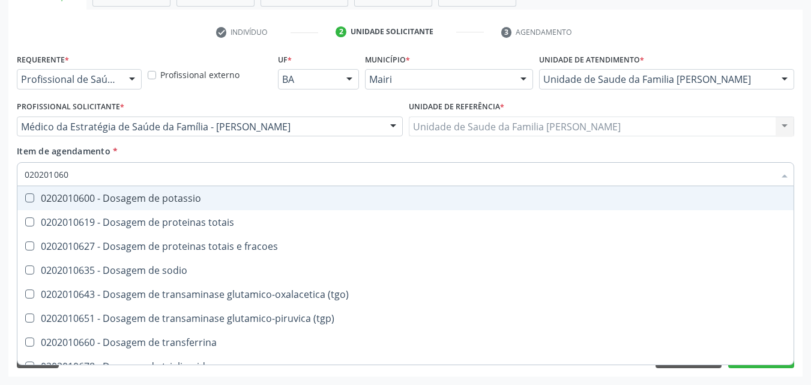
type input "0202010600"
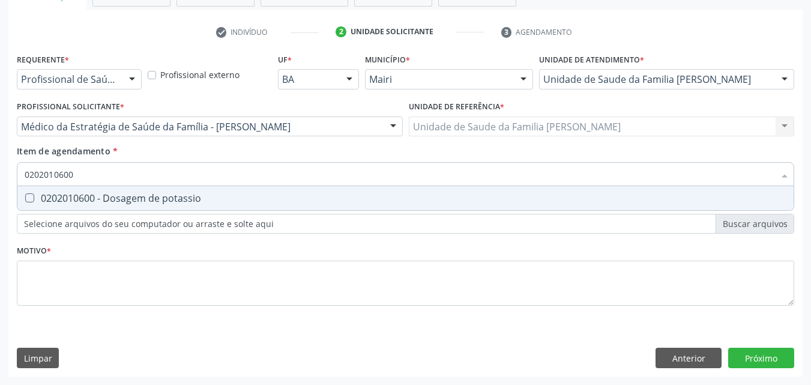
click at [119, 194] on div "0202010600 - Dosagem de potassio" at bounding box center [405, 198] width 761 height 10
checkbox potassio "true"
type input "0"
checkbox potassio "false"
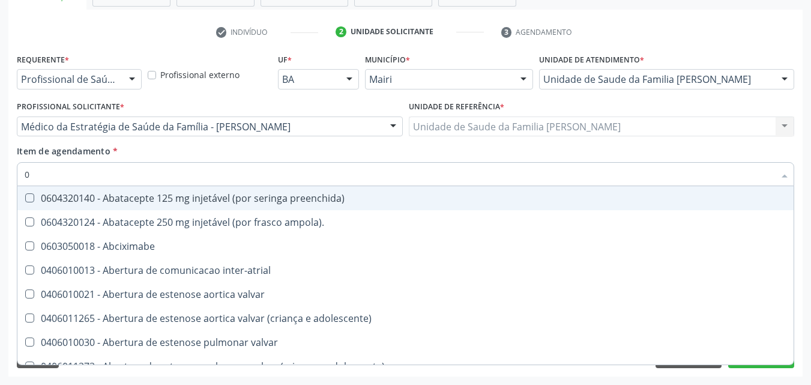
type input "02"
checkbox alimentação "true"
checkbox estimulo "true"
checkbox meckel "true"
checkbox redome\) "true"
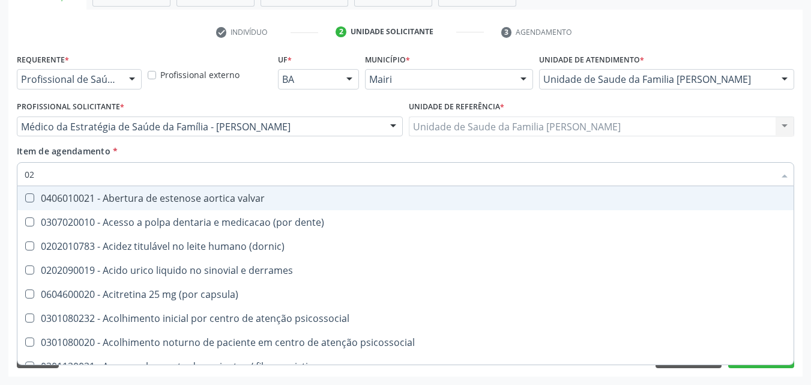
type input "020"
checkbox comprimido\) "true"
checkbox alimentos "true"
checkbox debridamento "true"
checkbox dosagens\) "false"
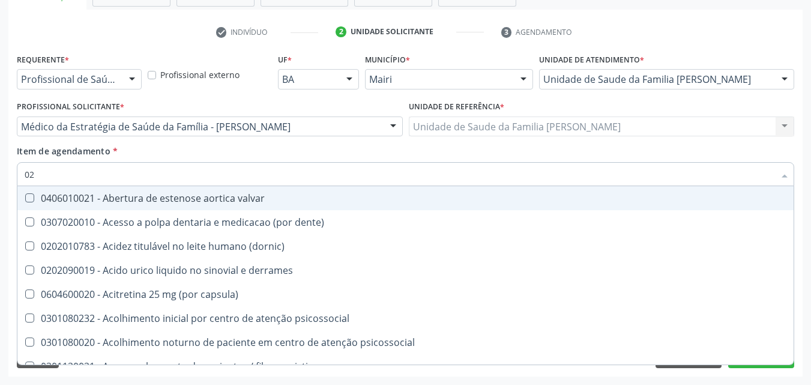
checkbox lumen "true"
checkbox total "false"
checkbox creatinina "false"
checkbox potassio "false"
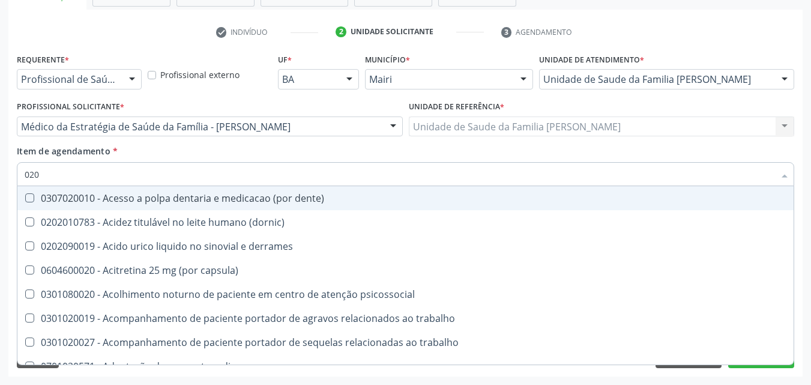
type input "0202"
checkbox lisa "true"
checkbox ocular "true"
checkbox nervo "true"
checkbox neoplasias "true"
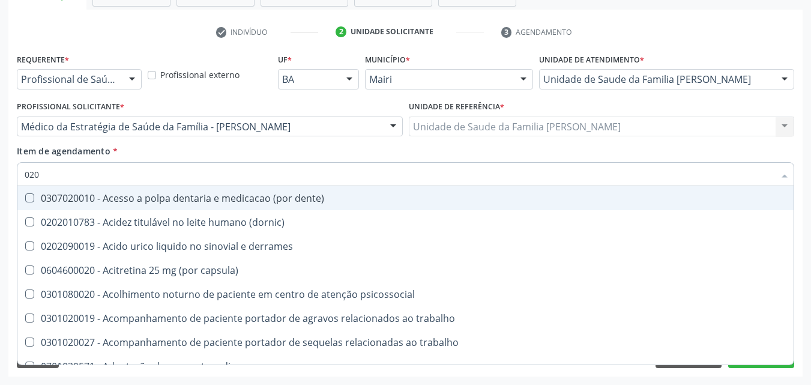
checkbox dosagens\) "false"
checkbox total "false"
checkbox creatinina "false"
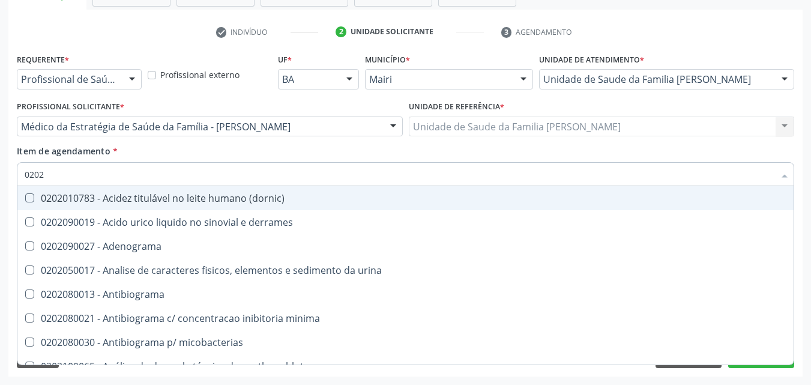
type input "02020"
checkbox htlv-1 "true"
checkbox dosagens\) "false"
checkbox ionizavel "true"
checkbox catecolaminas "true"
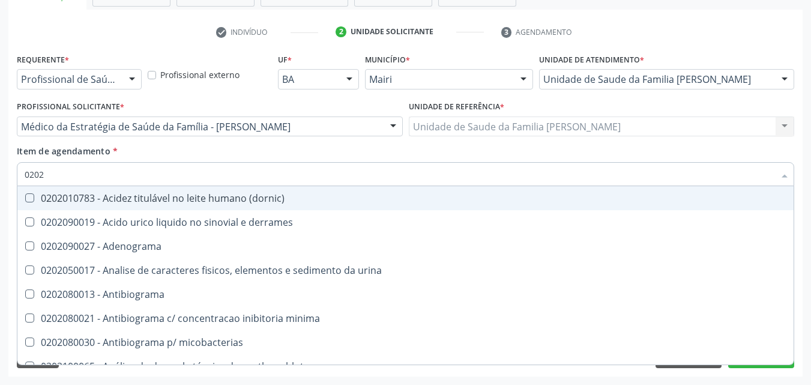
checkbox total "false"
checkbox creatinina "false"
checkbox isomerase-fosfohexose "true"
checkbox potassio "false"
type input "020201"
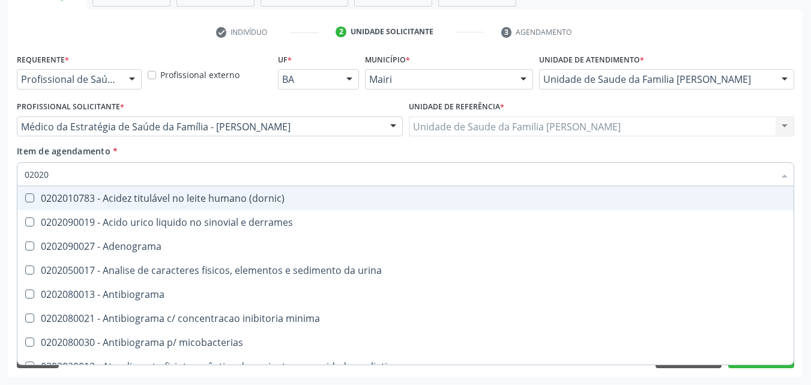
checkbox Antibiograma "true"
checkbox htlv-1 "true"
checkbox \(ch50\) "true"
checkbox dosagens\) "false"
checkbox d "true"
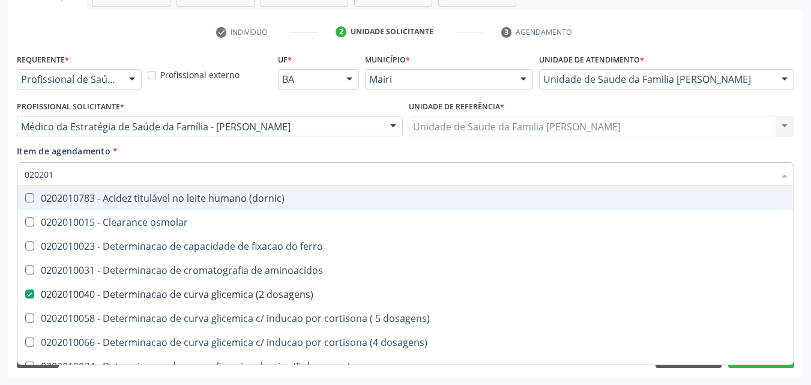
type input "0202010"
checkbox ionizavel "true"
checkbox catecolaminas "true"
checkbox total "false"
checkbox creatinina "false"
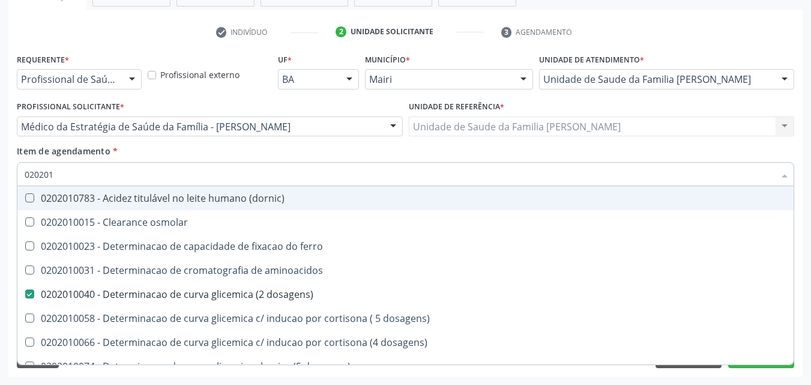
checkbox hidroxiprolina "true"
checkbox potassio "false"
type input "02020106"
checkbox \(dornic\) "true"
checkbox dosagens\) "false"
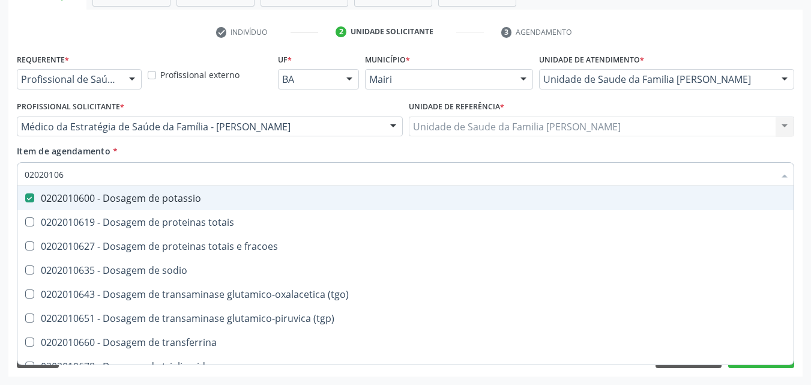
type input "020201067"
checkbox potassio "false"
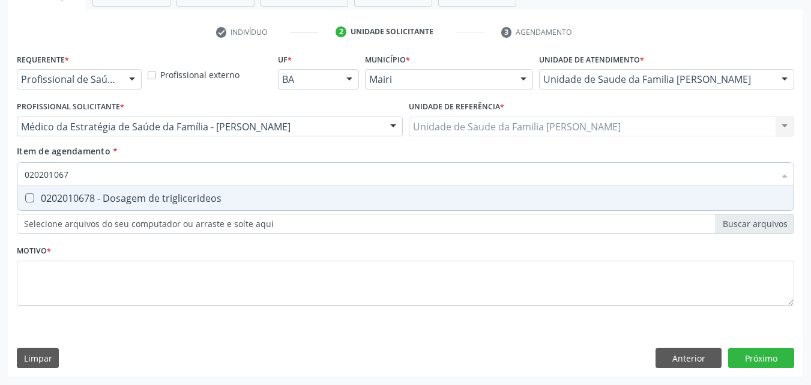
type input "0202010678"
click at [119, 194] on div "0202010678 - Dosagem de triglicerideos" at bounding box center [405, 198] width 761 height 10
checkbox triglicerideos "true"
type input "0"
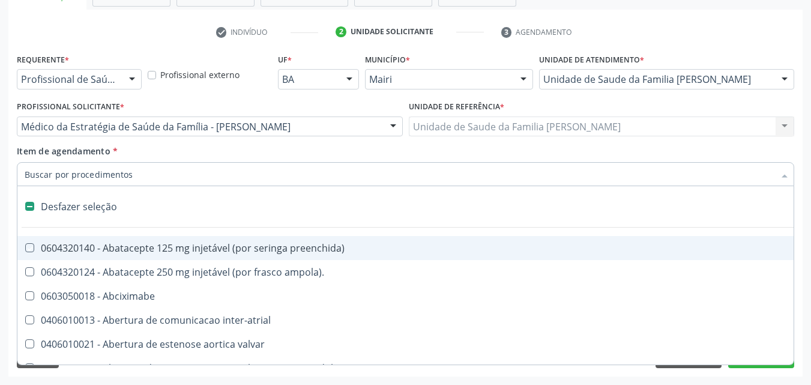
checkbox preenchida\) "false"
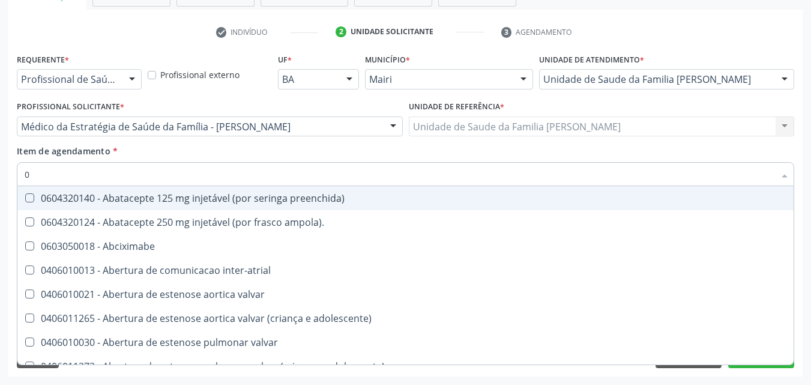
type input "02"
checkbox alimentação "true"
checkbox estimulo "true"
checkbox meckel "true"
checkbox redome\) "true"
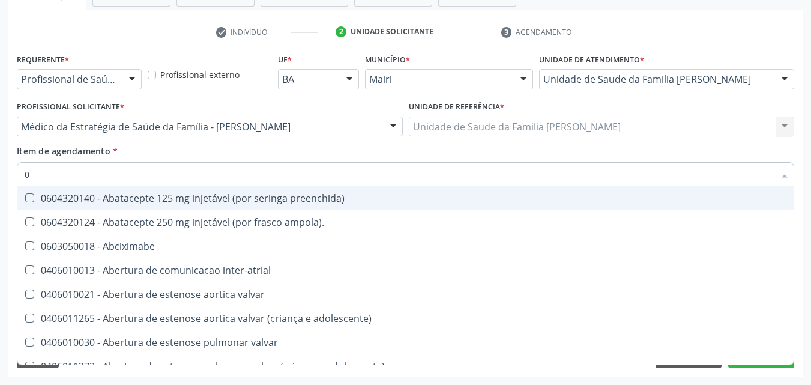
checkbox Colpoperineocleise "true"
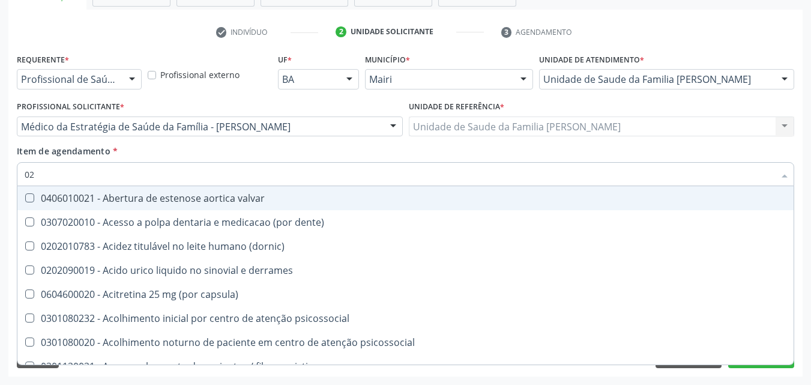
type input "020"
checkbox comprimido\) "true"
checkbox alimentos "true"
checkbox debridamento "true"
checkbox dosagens\) "false"
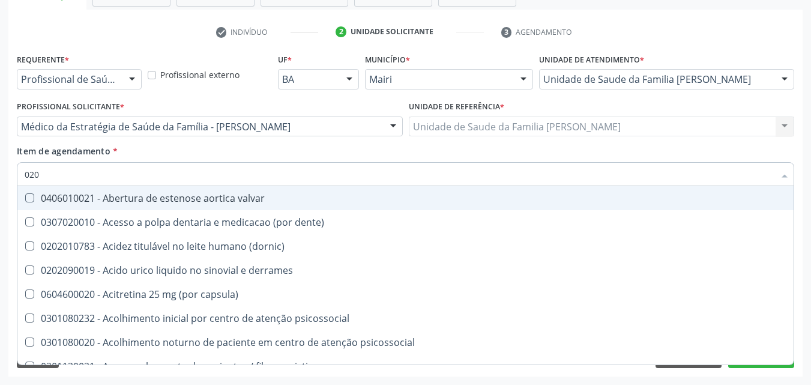
checkbox lumen "true"
checkbox acetona "true"
checkbox total "false"
checkbox creatinina "false"
checkbox potassio "false"
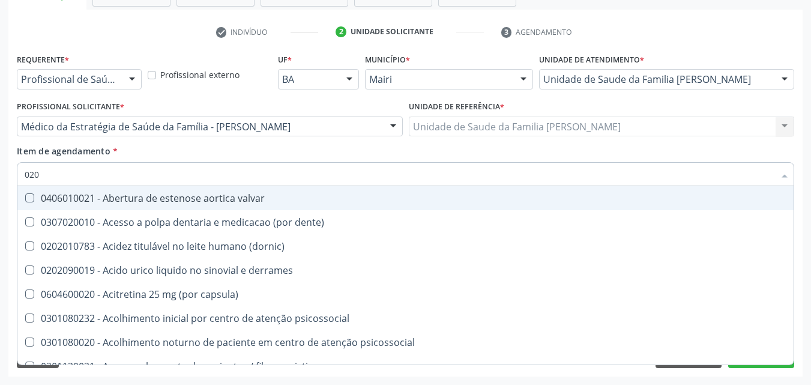
checkbox triglicerideos "false"
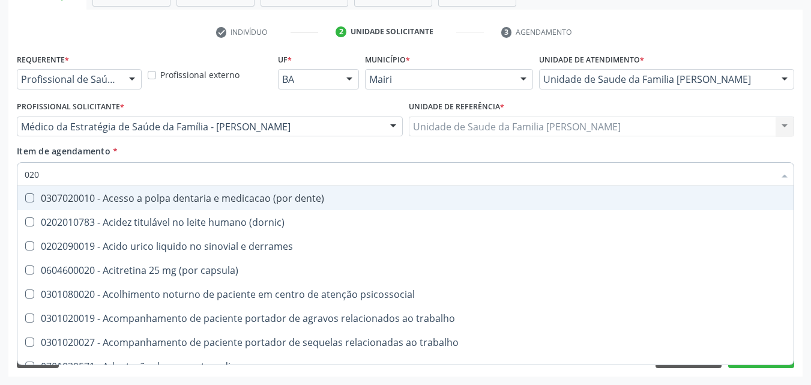
type input "0202"
checkbox lisa "true"
checkbox ocular "true"
checkbox nervo "true"
checkbox neoplasias "true"
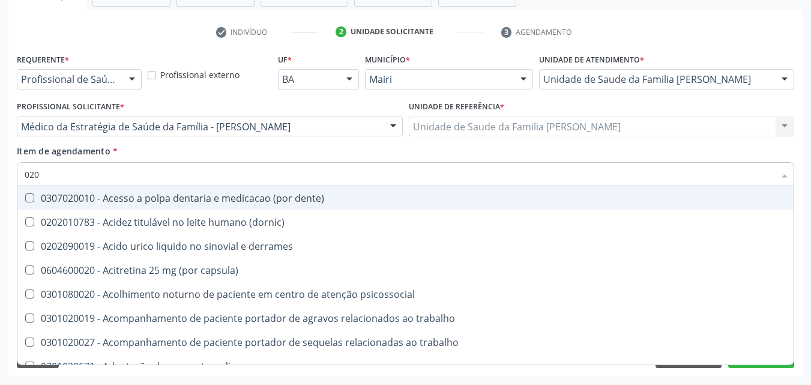
checkbox \(semi-solido\) "true"
checkbox dosagens\) "false"
checkbox total "false"
checkbox creatinina "false"
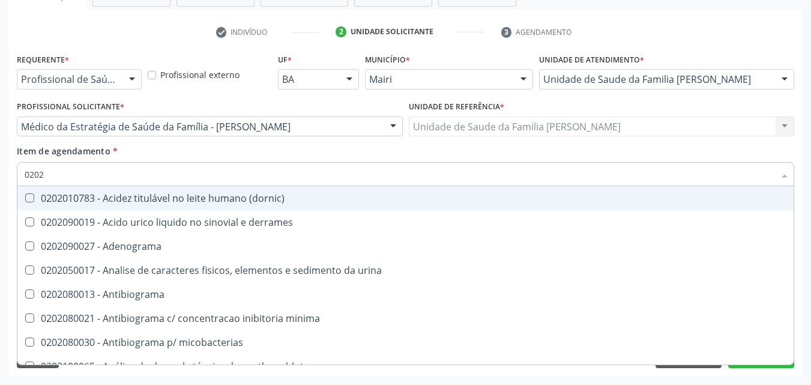
type input "02020"
checkbox htlv-1 "true"
checkbox dosagens\) "false"
checkbox ionizavel "true"
checkbox catecolaminas "true"
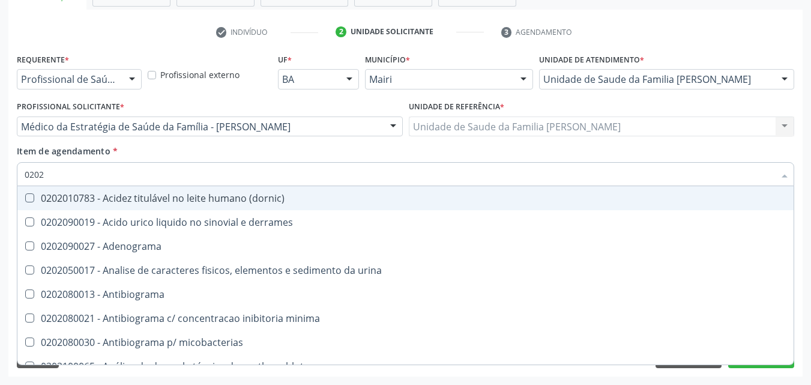
checkbox total "false"
checkbox creatinina "false"
checkbox isomerase-fosfohexose "true"
checkbox potassio "false"
checkbox quinidina "true"
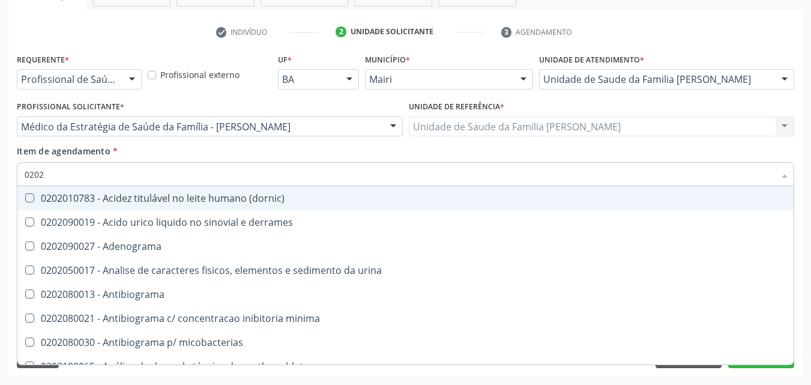
checkbox triglicerideos "false"
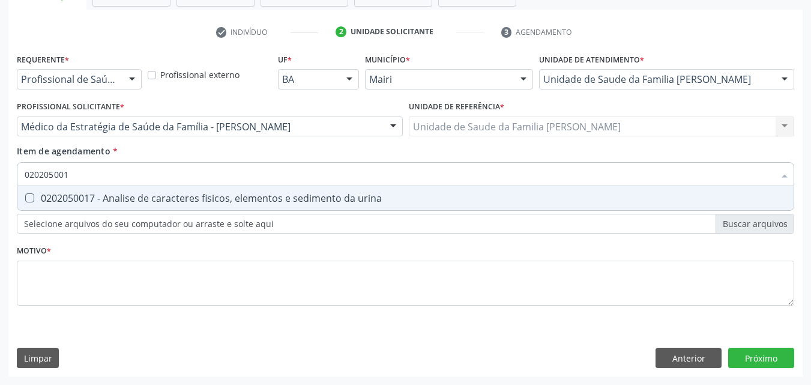
type input "0202050017"
click at [119, 194] on div "0202050017 - Analise de caracteres fisicos, elementos e sedimento da urina" at bounding box center [405, 198] width 761 height 10
checkbox urina "true"
type input "020"
checkbox urina "false"
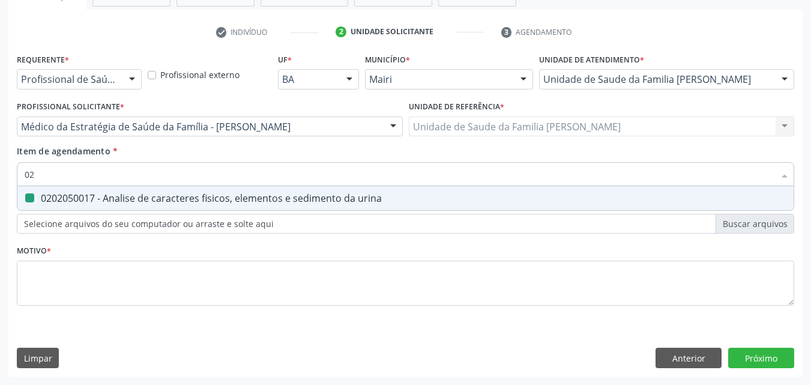
type input "0"
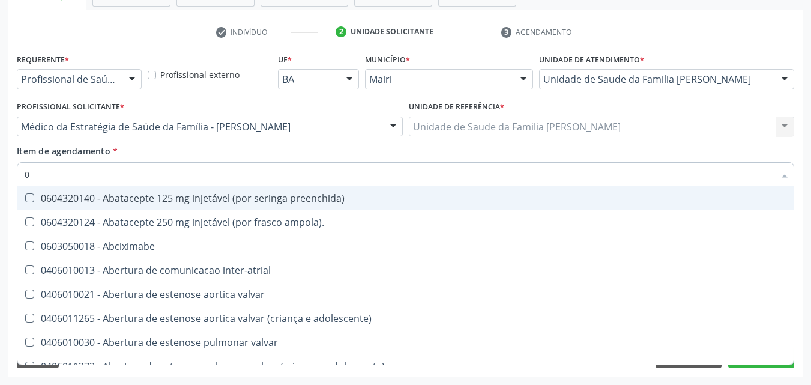
type input "02"
checkbox biotinidase "true"
